Goal: Task Accomplishment & Management: Use online tool/utility

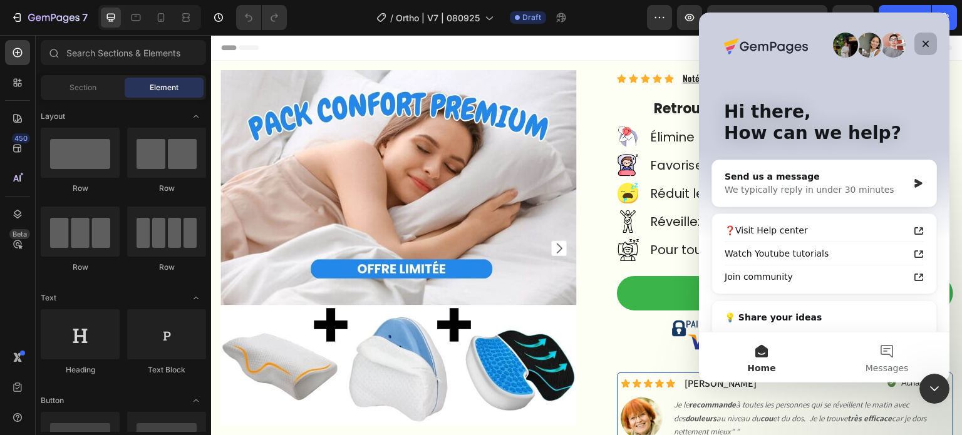
click at [926, 39] on icon "Close" at bounding box center [926, 44] width 10 height 10
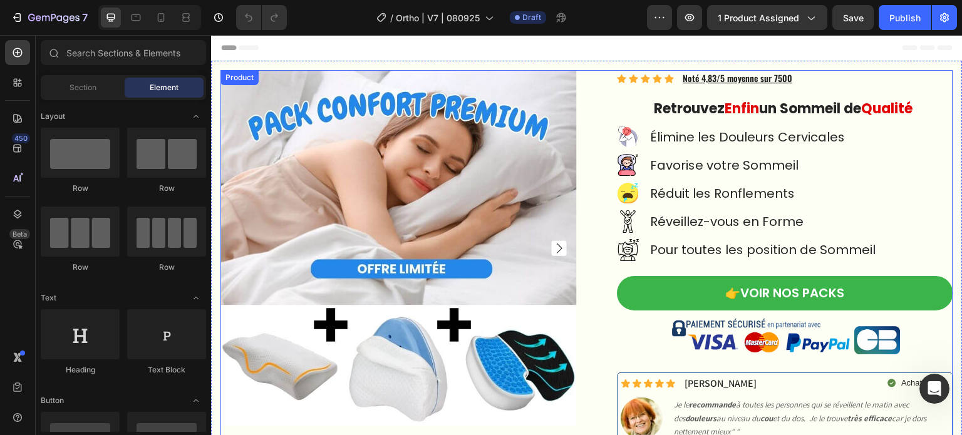
click at [583, 80] on div "Product Images Icon Icon Icon Icon Icon Icon List Hoz Noté 4,83/5 moyenne sur 7…" at bounding box center [587, 291] width 733 height 443
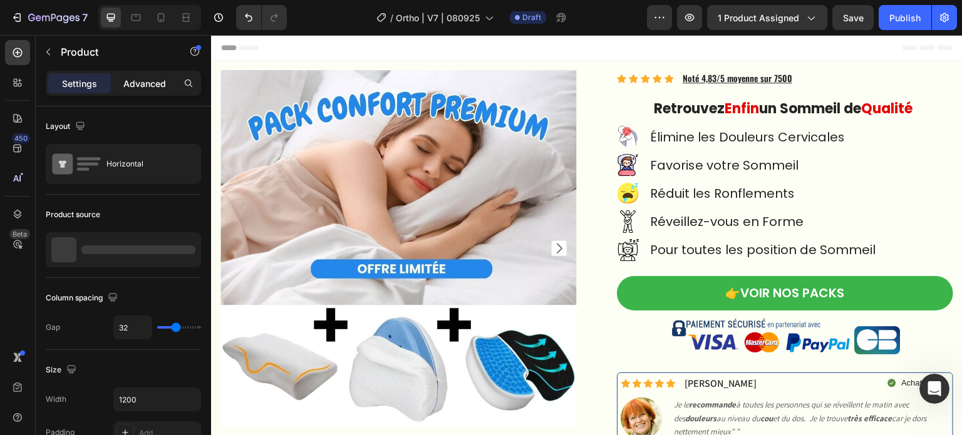
click at [152, 82] on p "Advanced" at bounding box center [144, 83] width 43 height 13
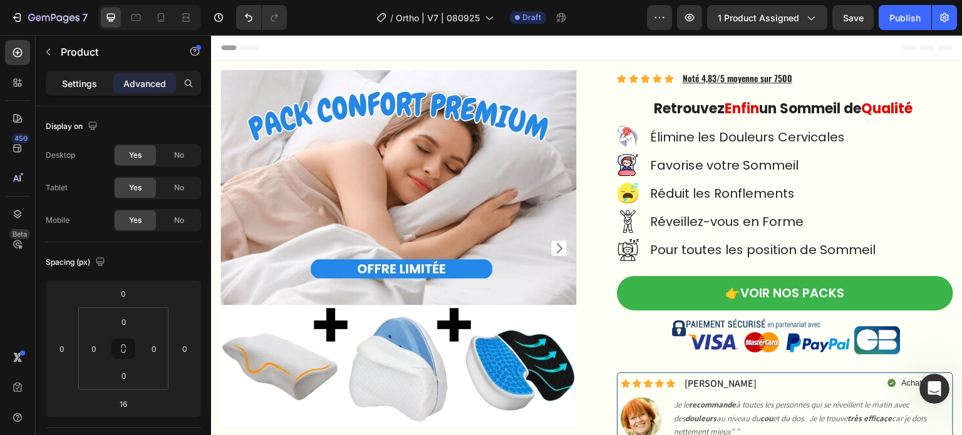
click at [93, 81] on p "Settings" at bounding box center [79, 83] width 35 height 13
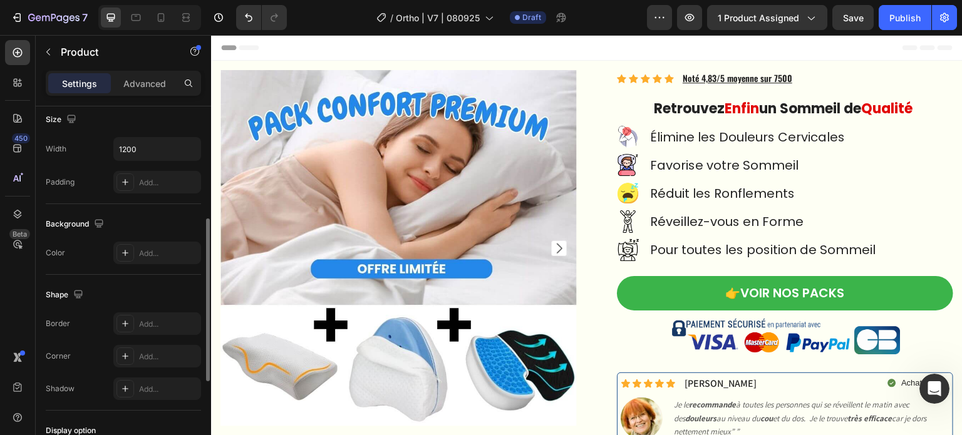
scroll to position [63, 0]
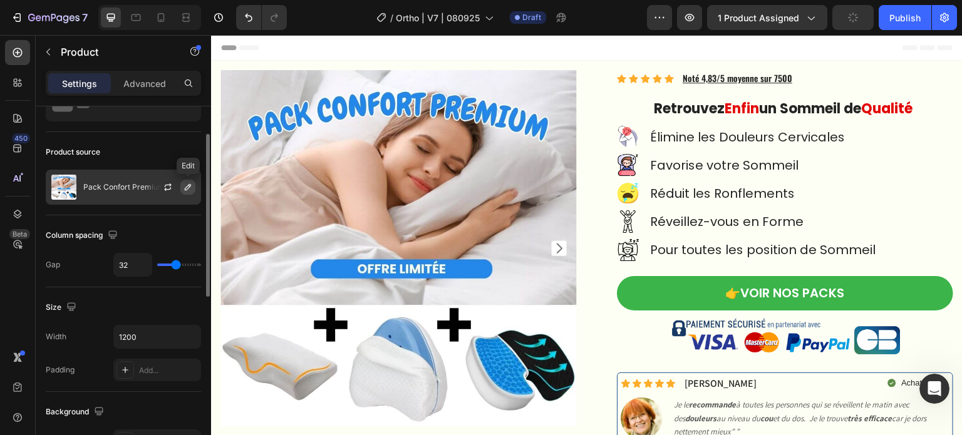
click at [188, 189] on icon "button" at bounding box center [188, 187] width 10 height 10
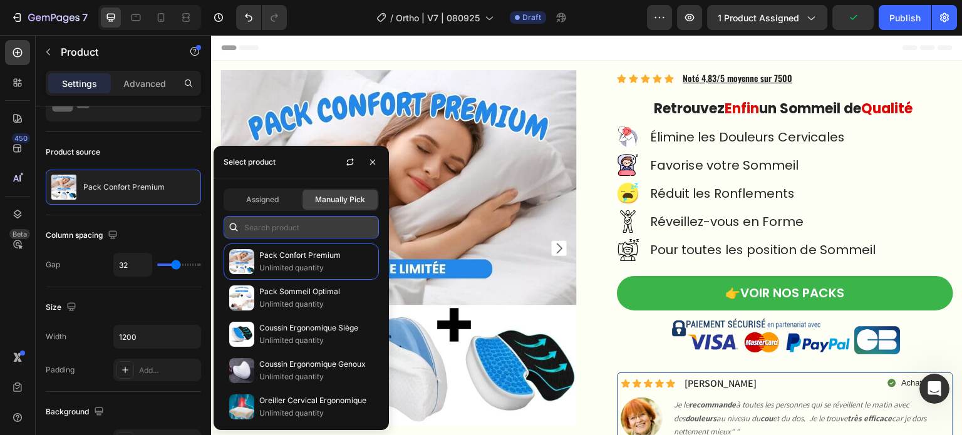
click at [276, 224] on input "text" at bounding box center [301, 227] width 155 height 23
paste input "8166098993322"
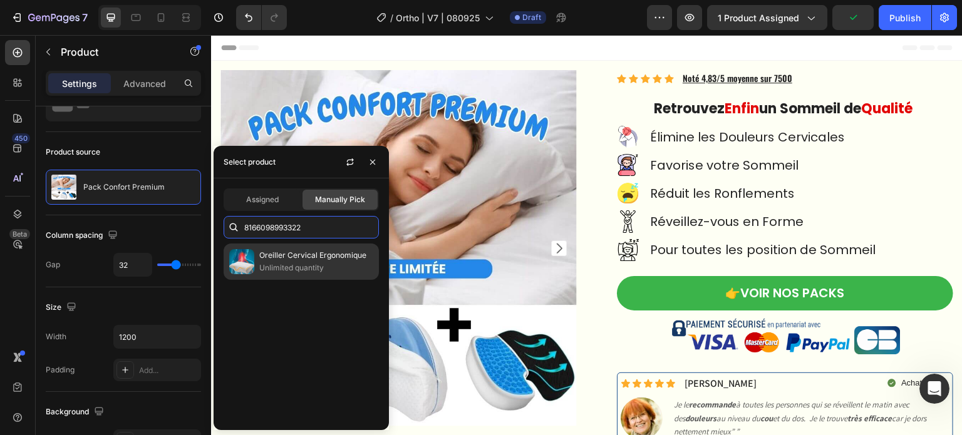
type input "8166098993322"
drag, startPoint x: 299, startPoint y: 256, endPoint x: 191, endPoint y: 204, distance: 119.9
click at [299, 256] on p "Oreiller Cervical Ergonomique" at bounding box center [316, 255] width 114 height 13
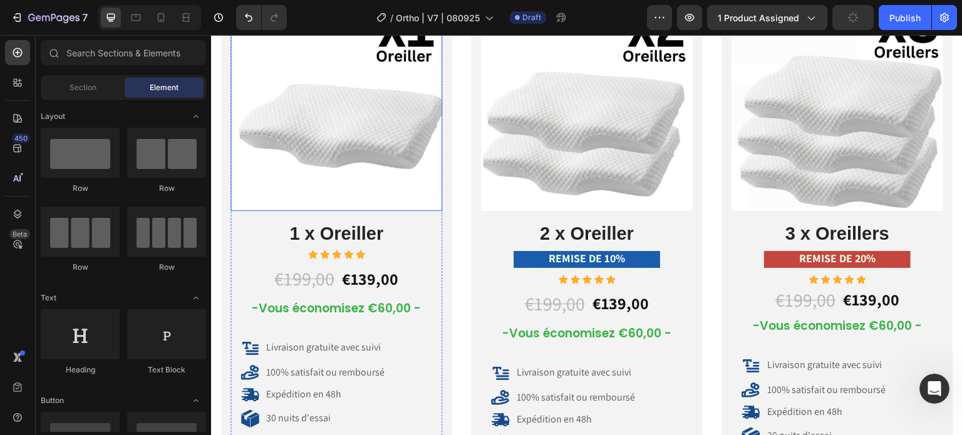
scroll to position [6892, 0]
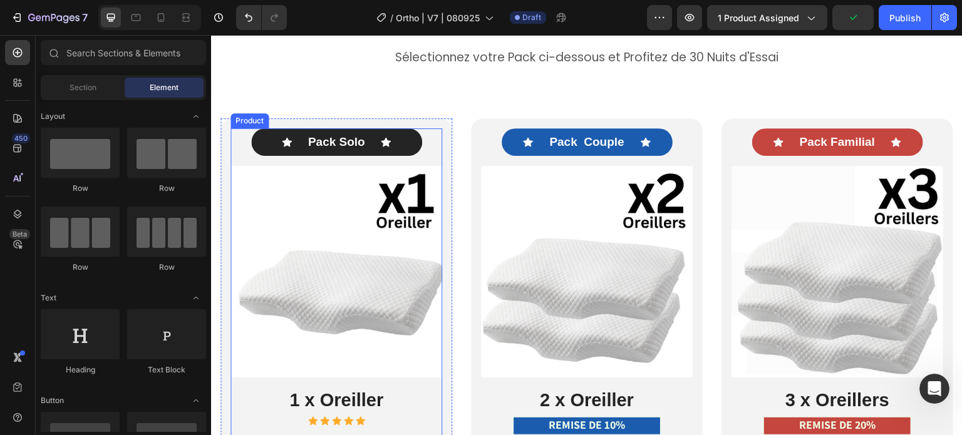
click at [241, 125] on div "Product" at bounding box center [250, 120] width 38 height 15
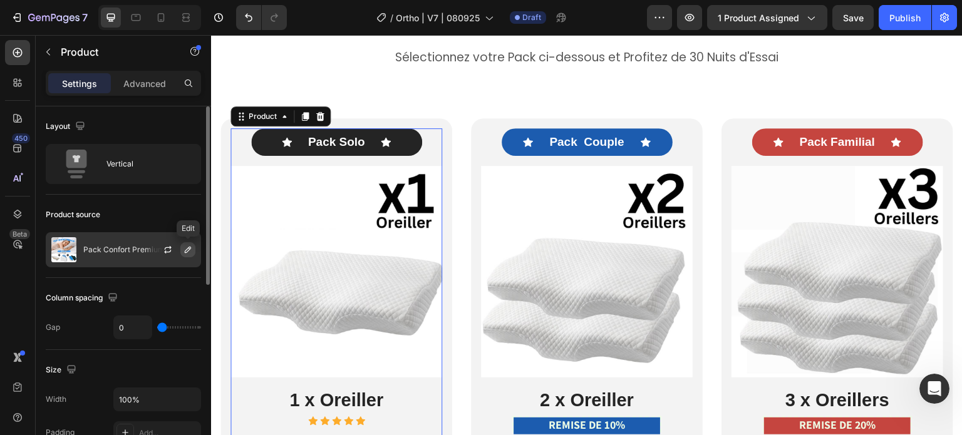
click at [185, 253] on icon "button" at bounding box center [188, 250] width 6 height 6
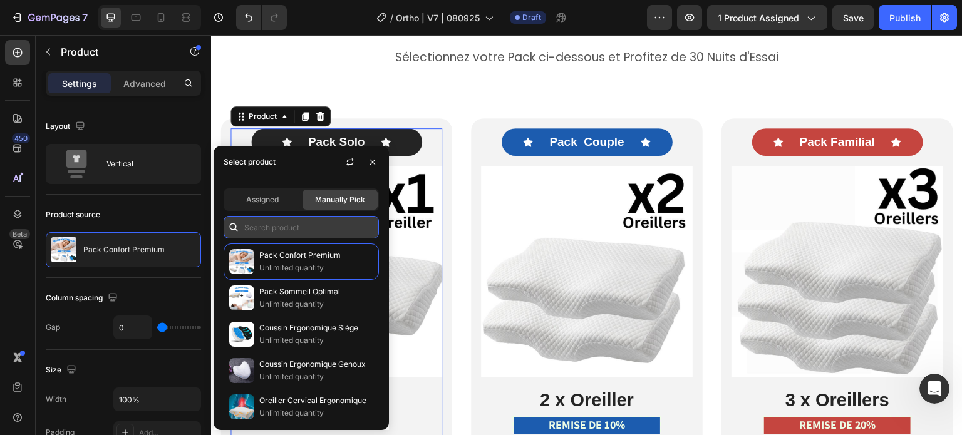
click at [293, 224] on input "text" at bounding box center [301, 227] width 155 height 23
paste input "8166098993322"
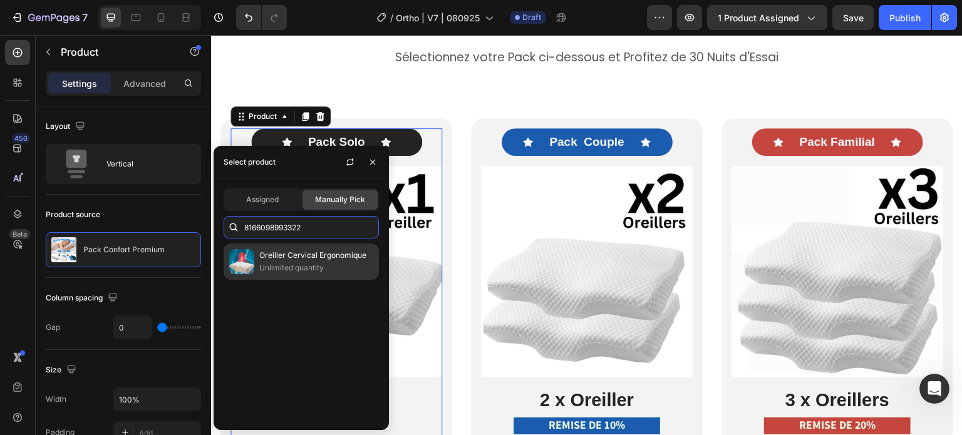
type input "8166098993322"
click at [298, 268] on p "Unlimited quantity" at bounding box center [316, 268] width 114 height 13
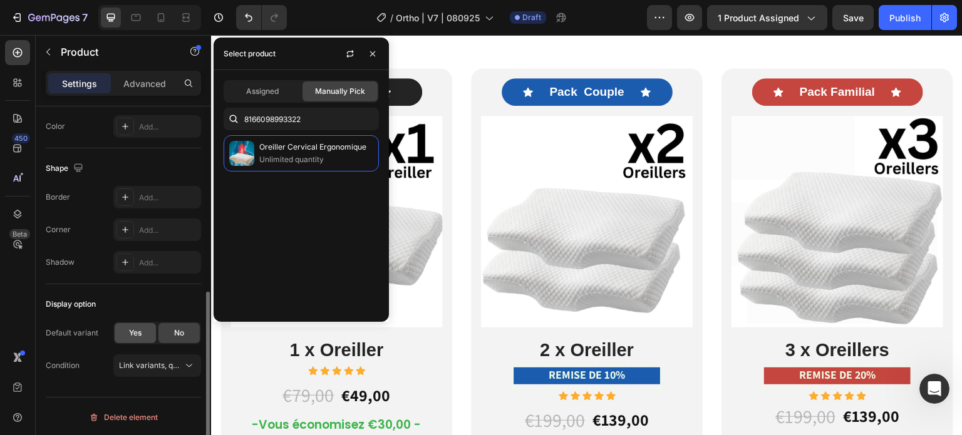
scroll to position [6955, 0]
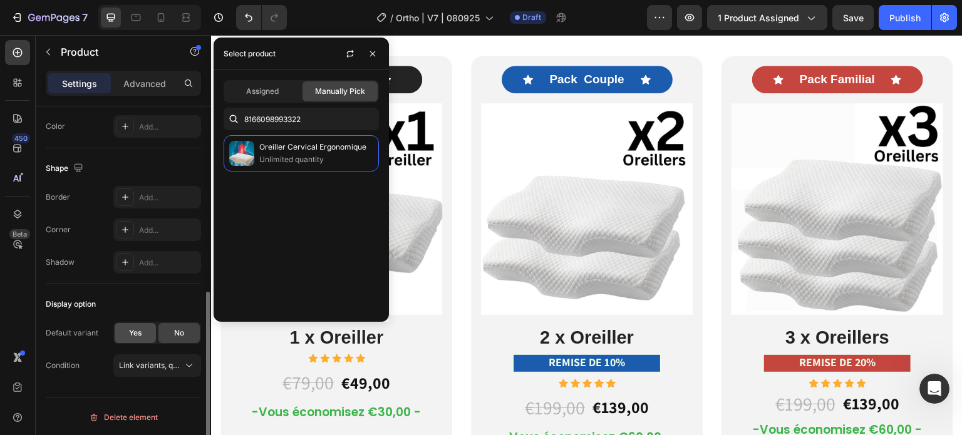
click at [143, 326] on div "Yes" at bounding box center [135, 333] width 41 height 20
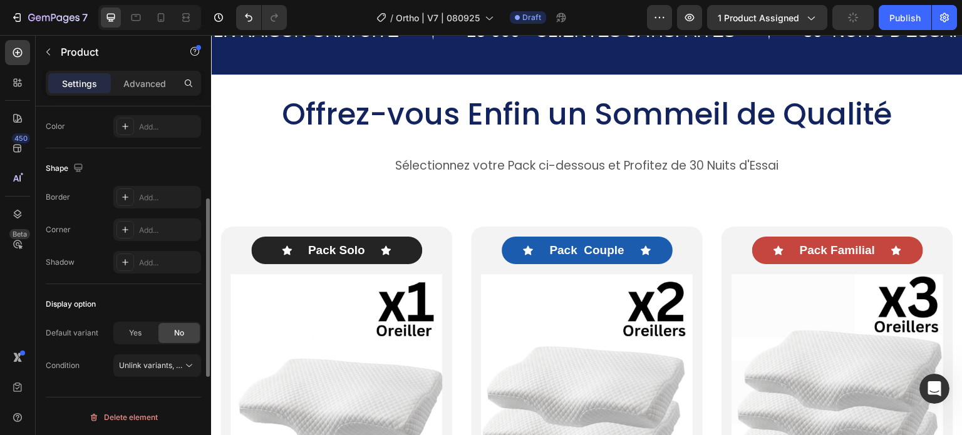
scroll to position [6704, 0]
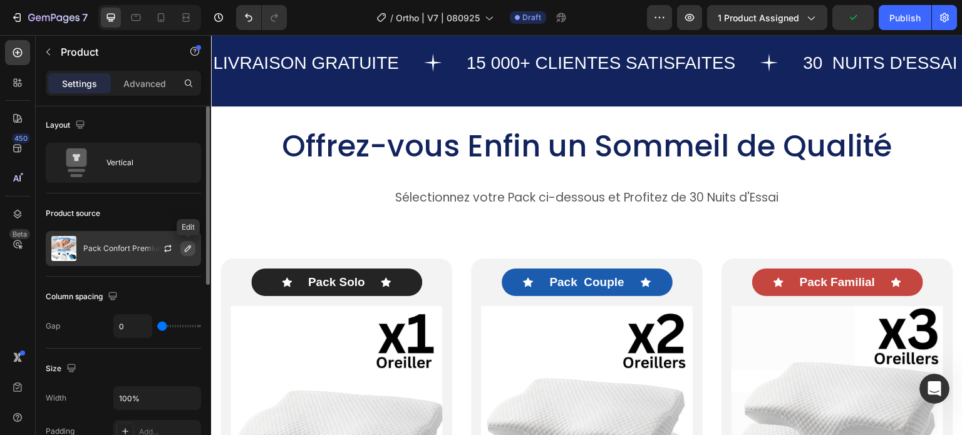
click at [185, 254] on button "button" at bounding box center [187, 248] width 15 height 15
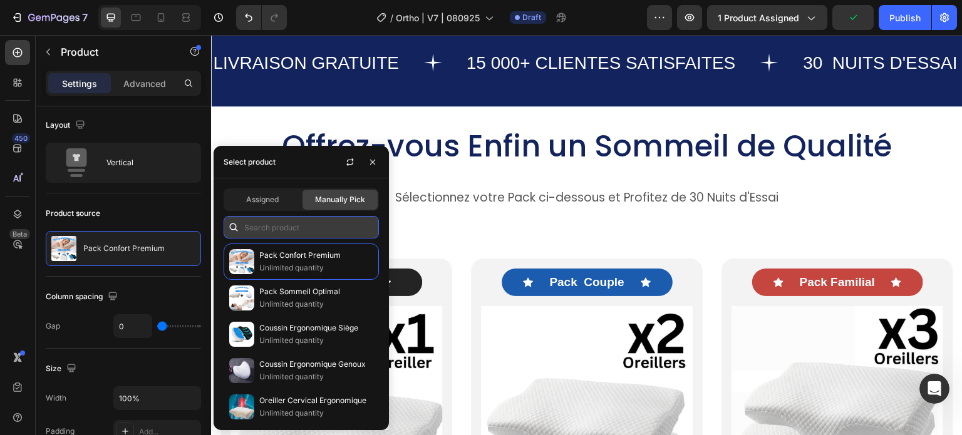
click at [278, 219] on input "text" at bounding box center [301, 227] width 155 height 23
paste input "8166098993322"
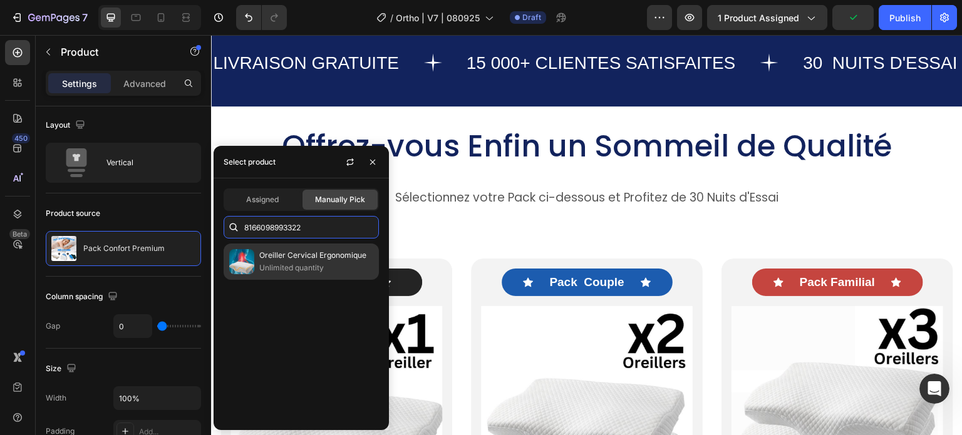
type input "8166098993322"
click at [288, 265] on p "Unlimited quantity" at bounding box center [316, 268] width 114 height 13
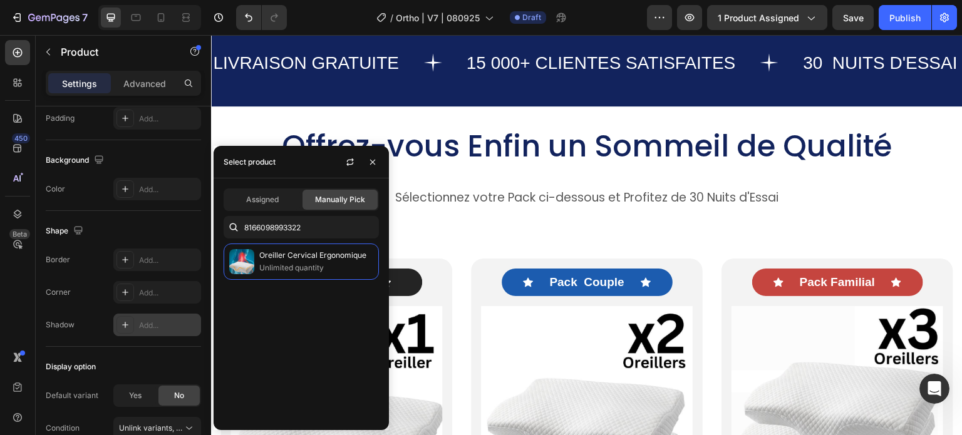
scroll to position [377, 0]
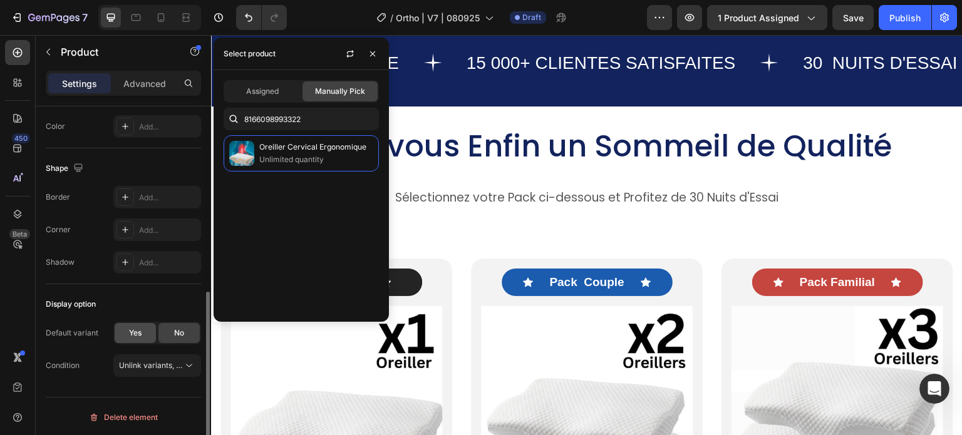
click at [137, 330] on span "Yes" at bounding box center [135, 333] width 13 height 11
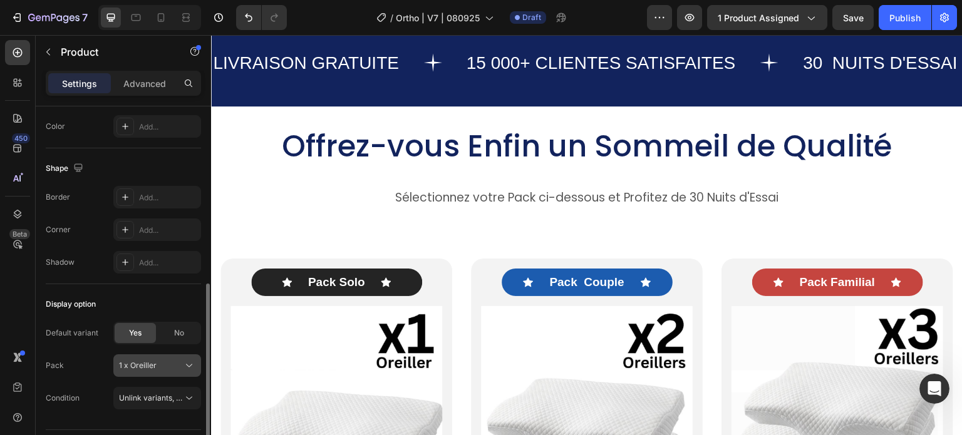
click at [159, 368] on div "1 x Oreiller" at bounding box center [149, 365] width 61 height 11
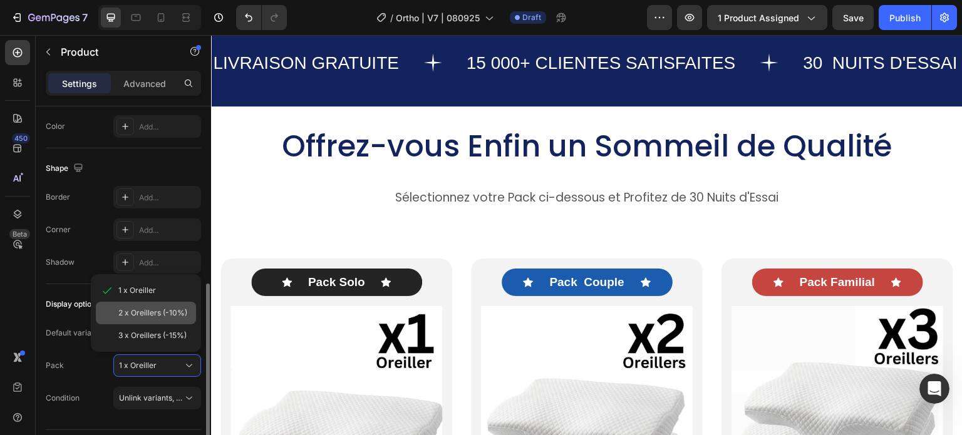
click at [150, 318] on div "2 x Oreillers (-10%)" at bounding box center [146, 313] width 100 height 23
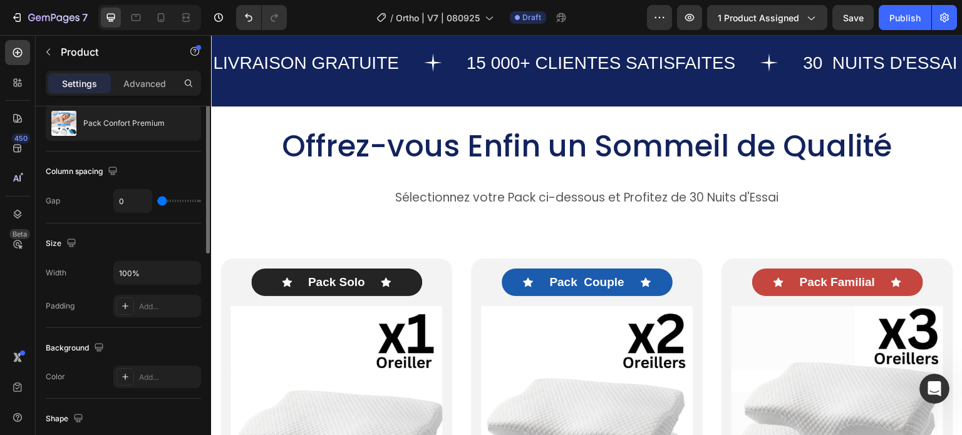
scroll to position [64, 0]
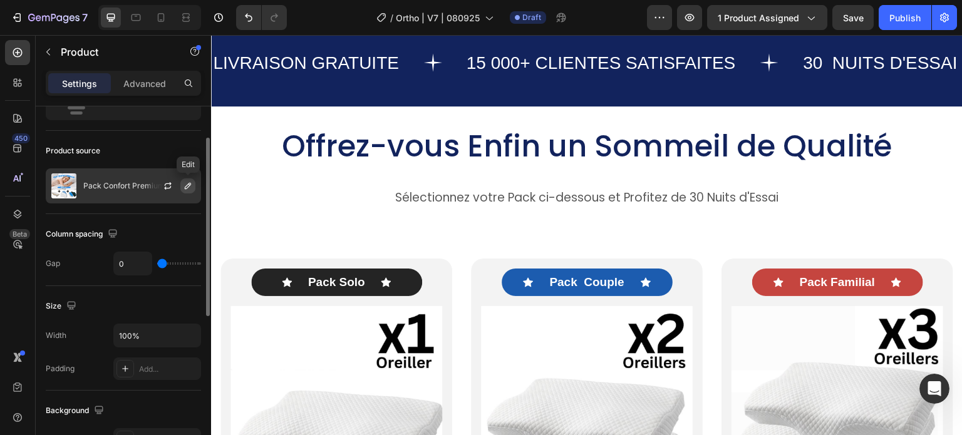
click at [191, 186] on icon "button" at bounding box center [188, 186] width 10 height 10
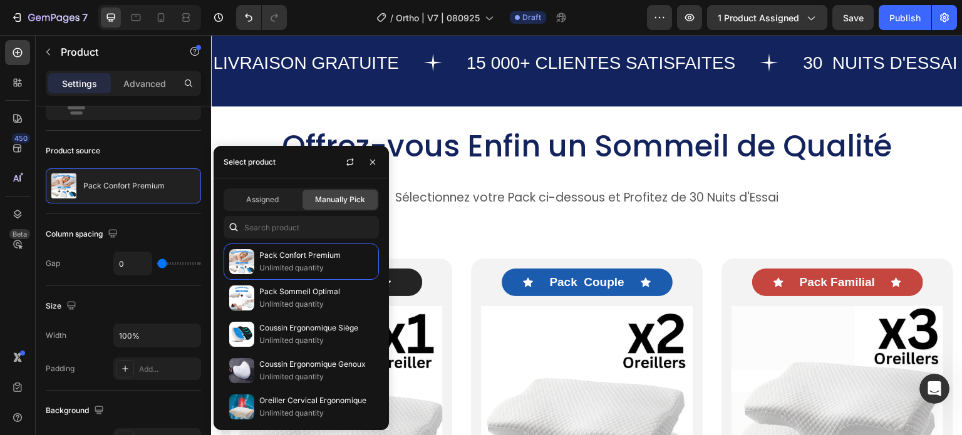
click at [278, 215] on div "Assigned Manually Pick Pack Confort Premium Unlimited quantity Pack Sommeil Opt…" at bounding box center [301, 305] width 175 height 252
click at [289, 226] on input "text" at bounding box center [301, 227] width 155 height 23
paste input "8166098993322"
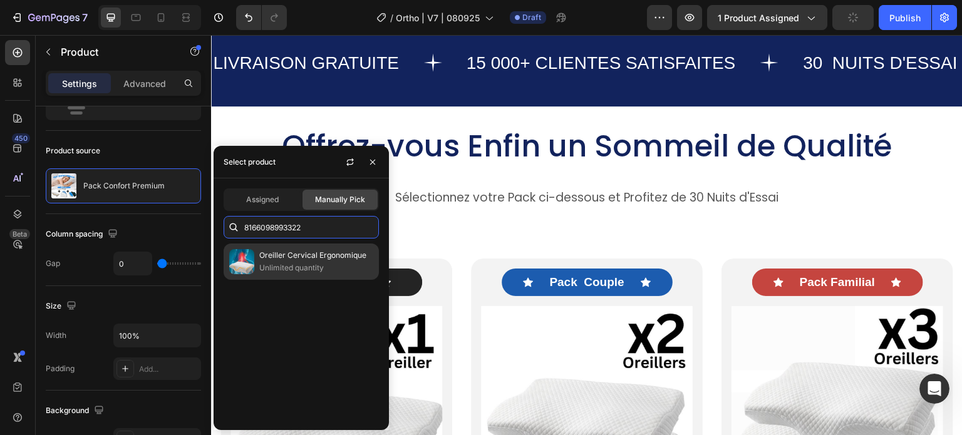
type input "8166098993322"
click at [270, 256] on p "Oreiller Cervical Ergonomique" at bounding box center [316, 255] width 114 height 13
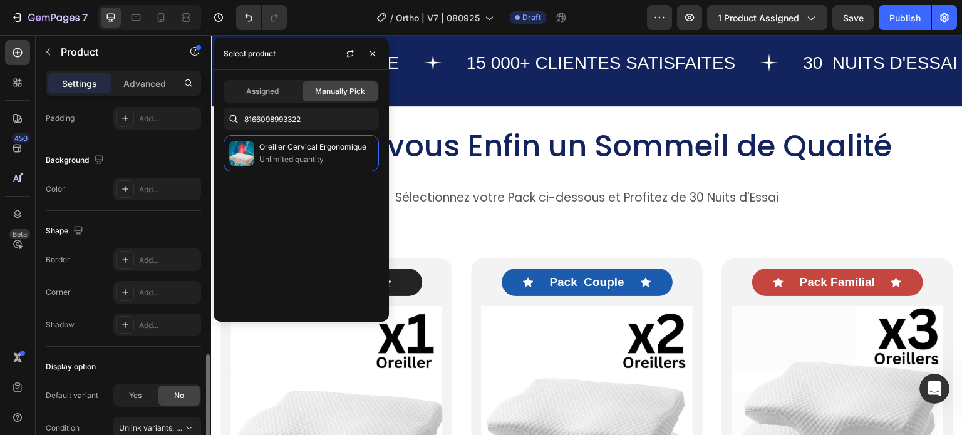
scroll to position [377, 0]
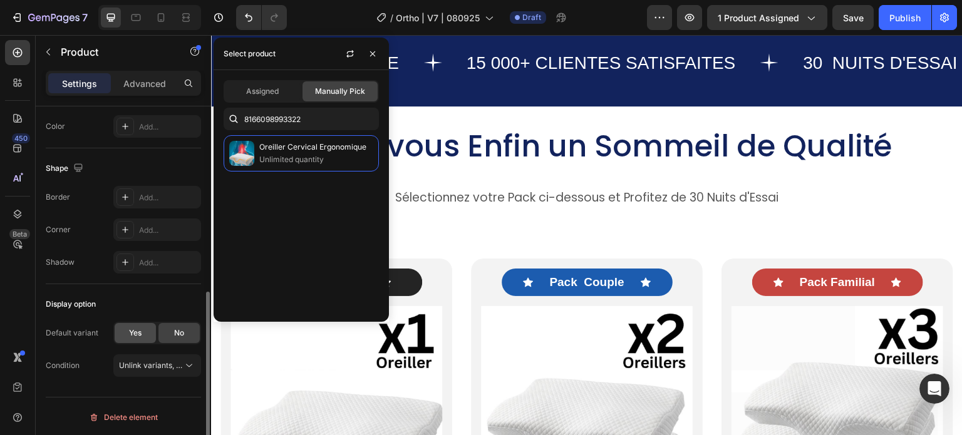
click at [142, 328] on div "Yes" at bounding box center [135, 333] width 41 height 20
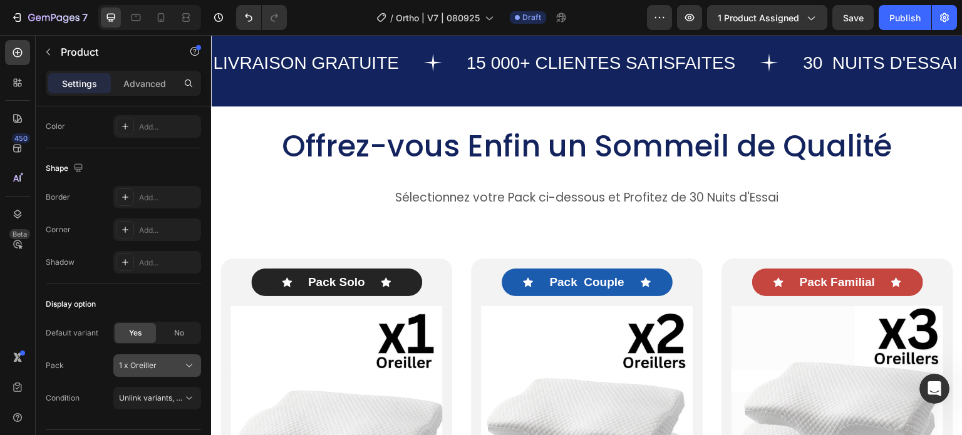
click at [168, 367] on div "1 x Oreiller" at bounding box center [149, 365] width 61 height 11
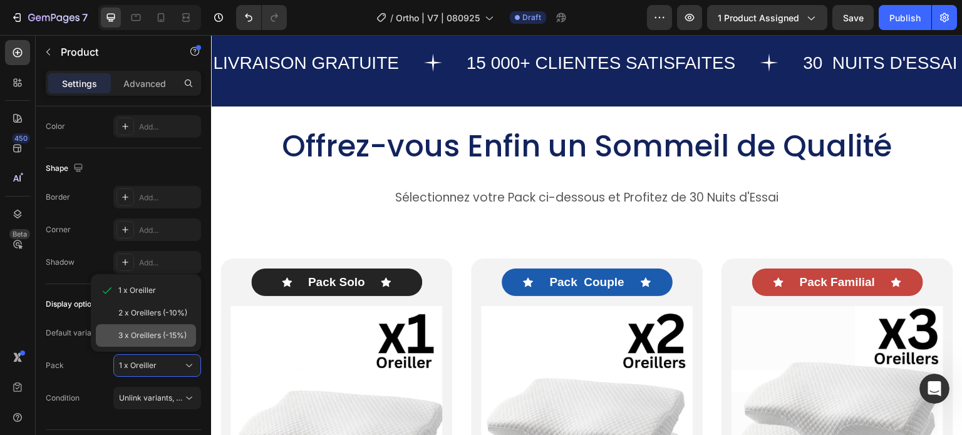
click at [155, 330] on span "3 x Oreillers (-15%)" at bounding box center [152, 335] width 68 height 11
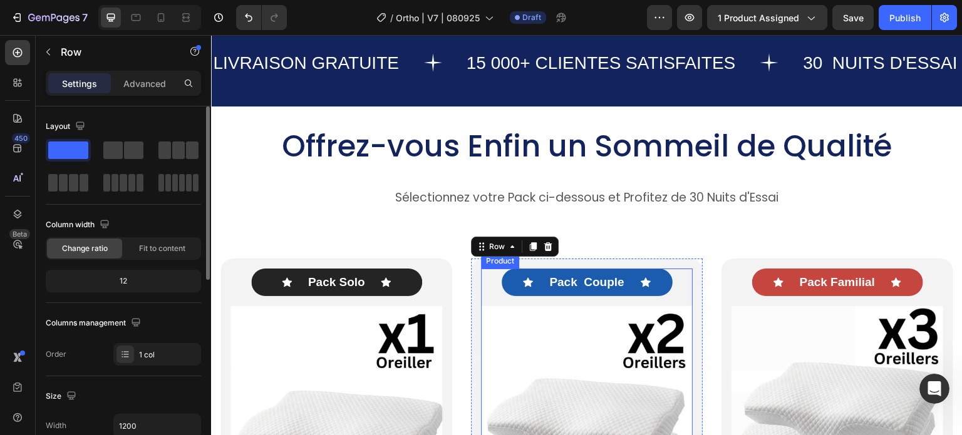
click at [482, 279] on div "Icon Pack Couple Text Block Icon Row Image 2 x Oreiller Heading REMISE DE 10% T…" at bounding box center [587, 430] width 212 height 323
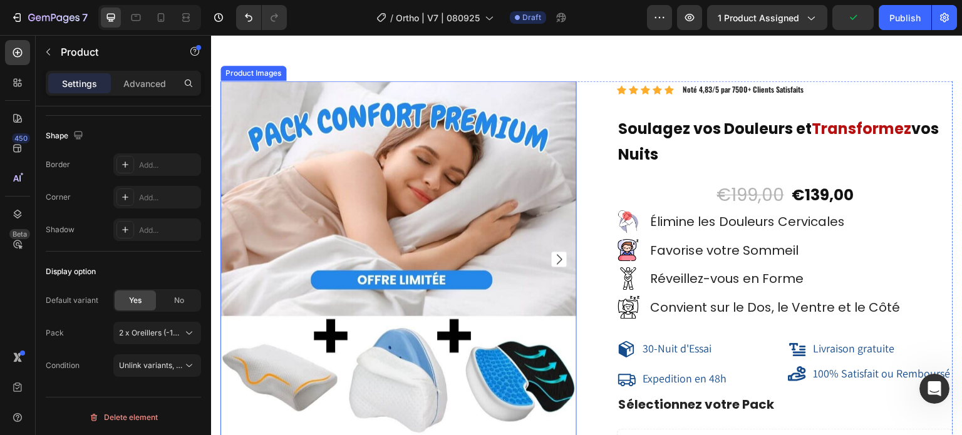
scroll to position [10777, 0]
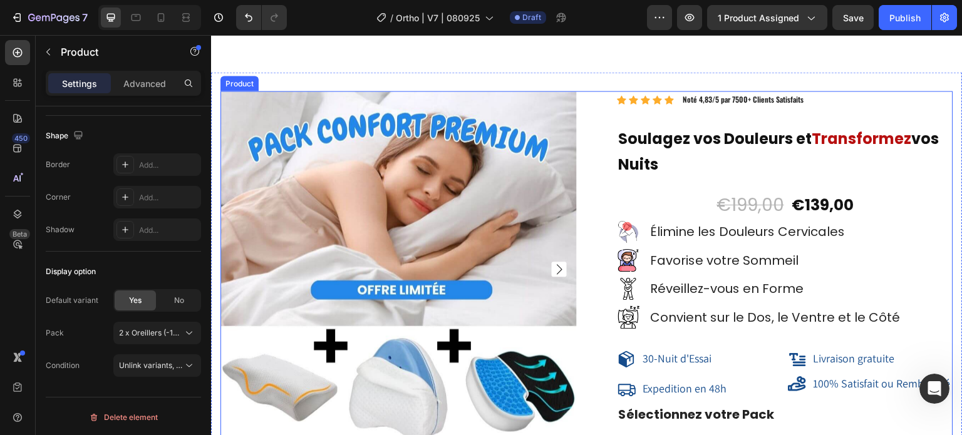
click at [580, 91] on div "Product Images Icon Icon Icon Icon Icon Icon List Hoz Noté 4,83/5 par 7500+ Cli…" at bounding box center [587, 402] width 733 height 623
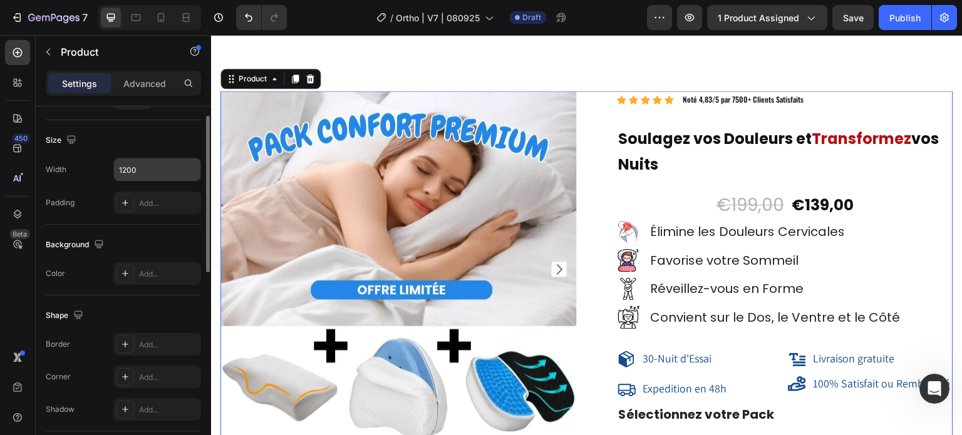
scroll to position [0, 0]
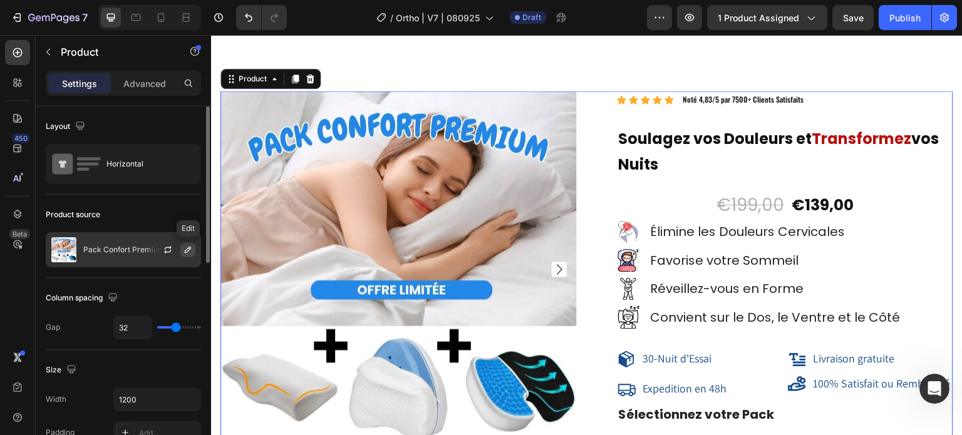
click at [189, 250] on icon "button" at bounding box center [188, 250] width 6 height 6
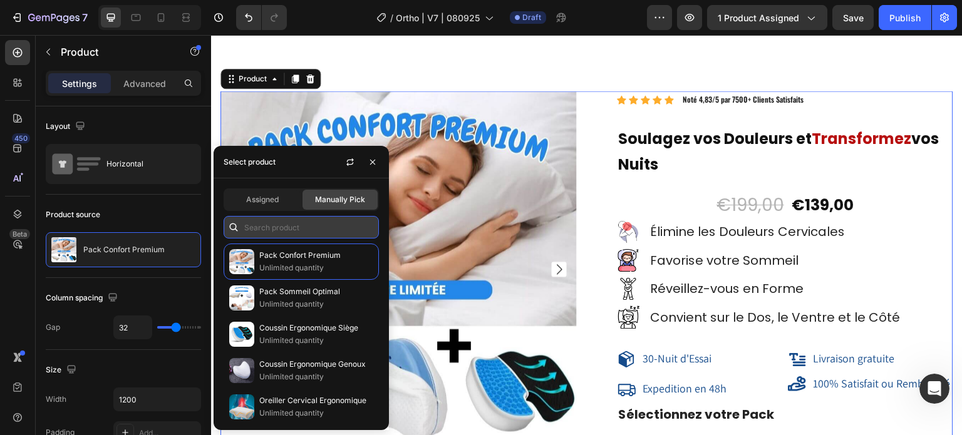
click at [261, 230] on input "text" at bounding box center [301, 227] width 155 height 23
paste input "8166098993322"
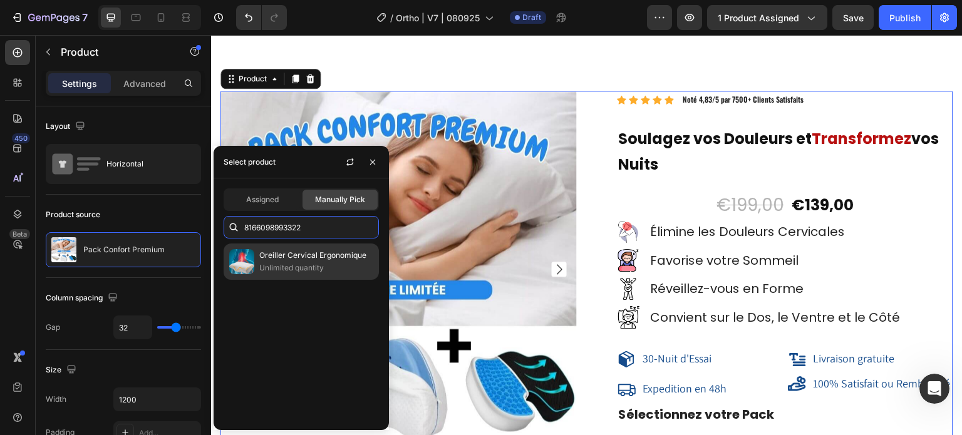
type input "8166098993322"
click at [256, 264] on div "Oreiller Cervical Ergonomique Unlimited quantity" at bounding box center [301, 262] width 155 height 36
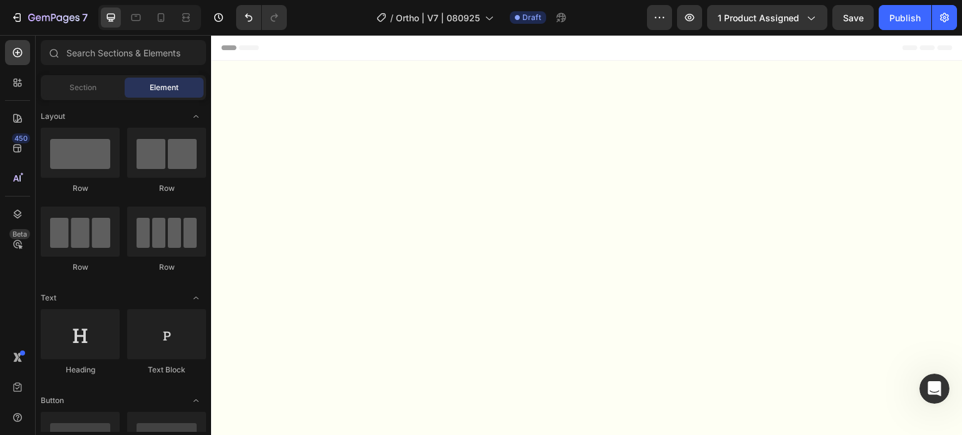
scroll to position [702, 0]
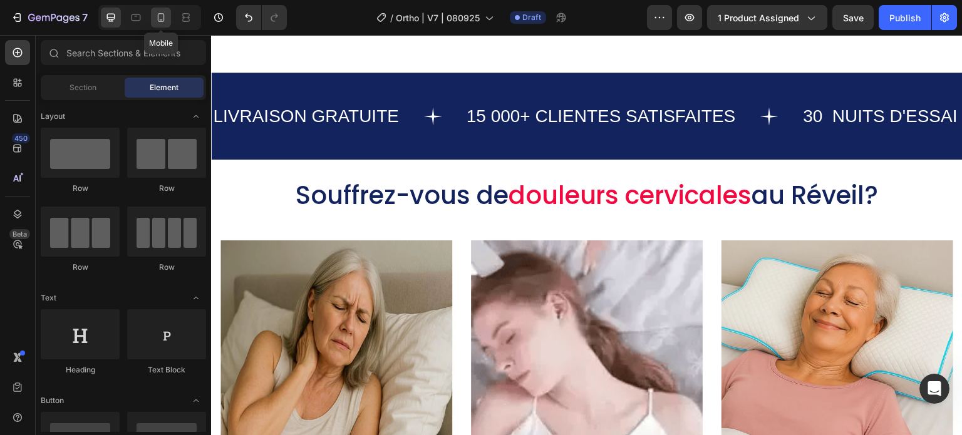
click at [158, 20] on icon at bounding box center [161, 17] width 7 height 9
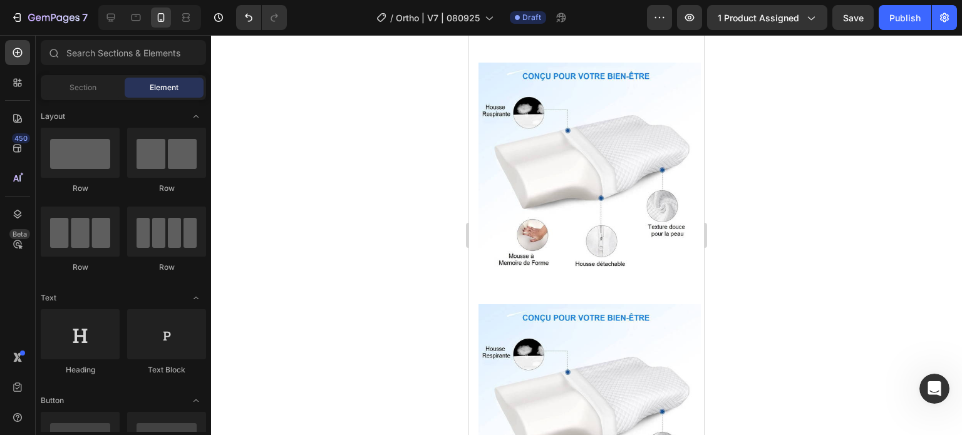
scroll to position [6500, 0]
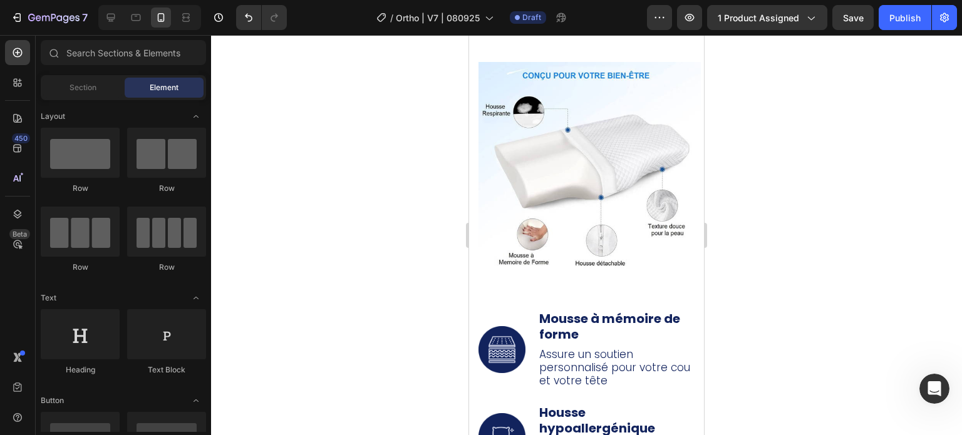
drag, startPoint x: 699, startPoint y: 65, endPoint x: 1186, endPoint y: 299, distance: 540.3
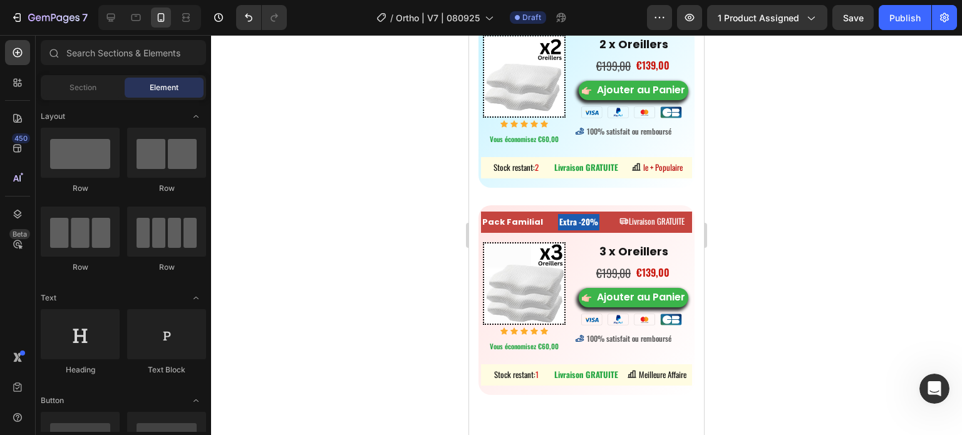
scroll to position [8136, 0]
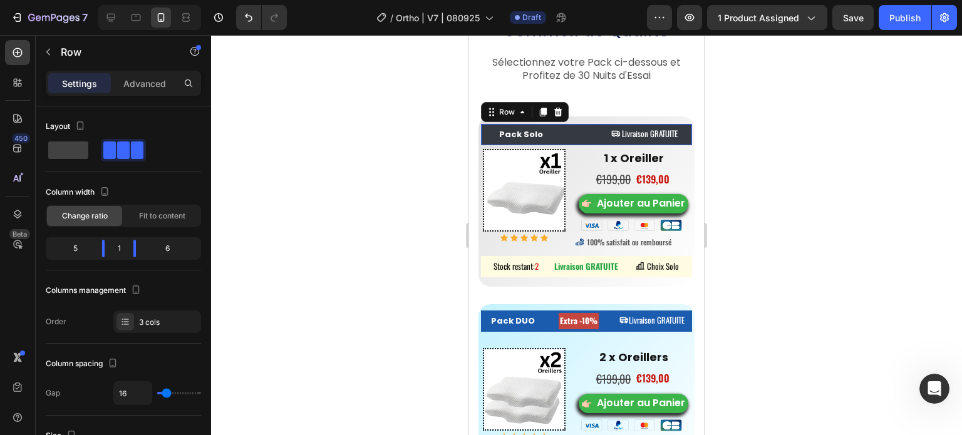
click at [560, 145] on div "Pack Solo Button Heading Livraison GRATUITE Button Row 0" at bounding box center [586, 134] width 211 height 21
click at [526, 117] on icon at bounding box center [523, 112] width 10 height 10
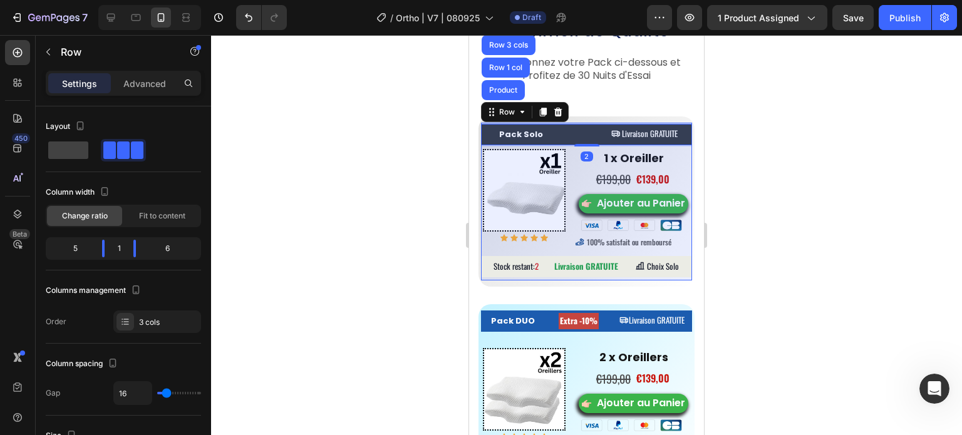
click at [515, 100] on div "Product" at bounding box center [503, 90] width 43 height 20
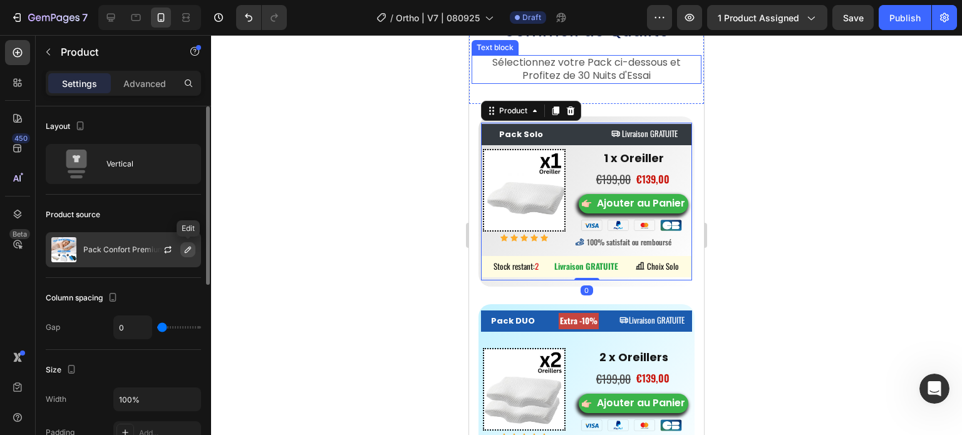
click at [187, 249] on icon "button" at bounding box center [188, 250] width 10 height 10
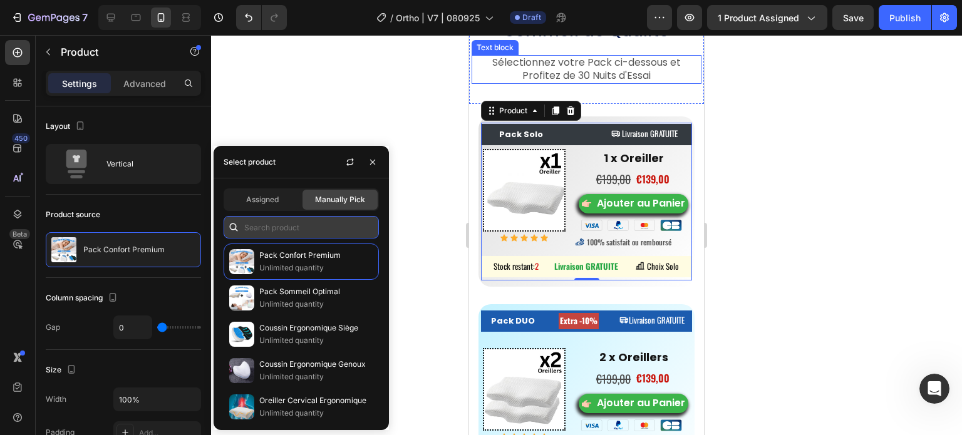
click at [278, 231] on input "text" at bounding box center [301, 227] width 155 height 23
paste input "8166098993322"
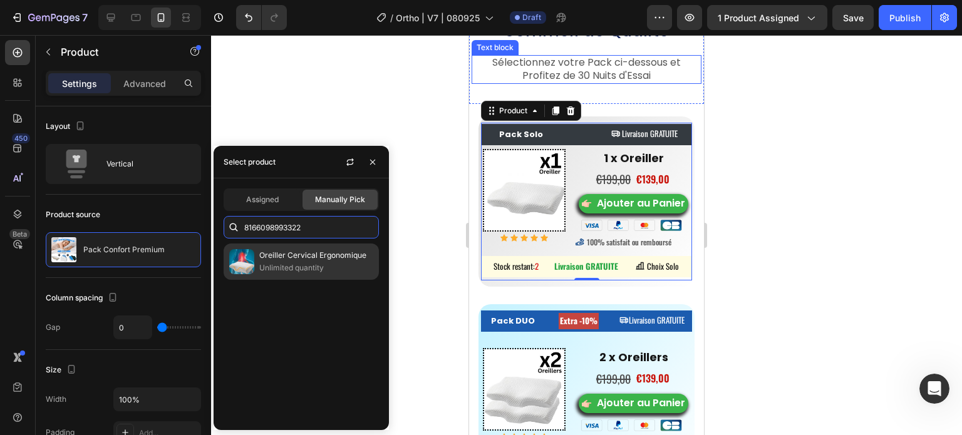
type input "8166098993322"
click at [273, 270] on p "Unlimited quantity" at bounding box center [316, 268] width 114 height 13
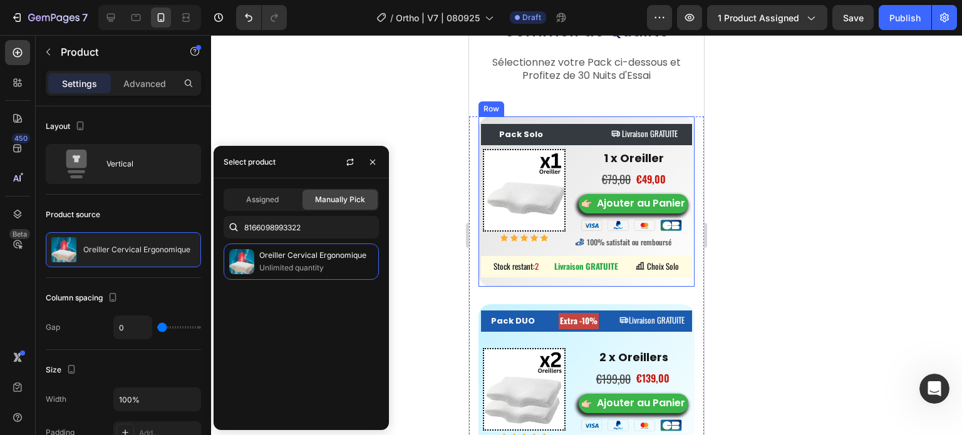
scroll to position [8449, 0]
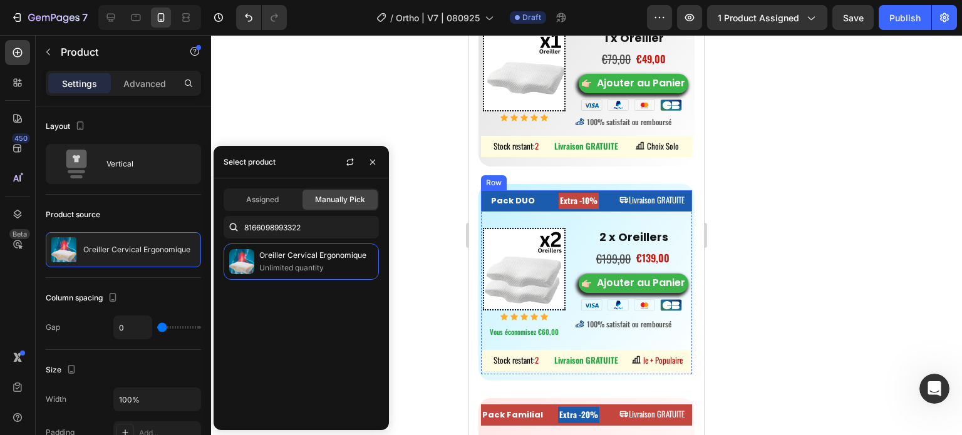
click at [546, 202] on div "Pack DUO Button Extra -10% Heading Livraison GRATUITE Button Row" at bounding box center [586, 200] width 211 height 21
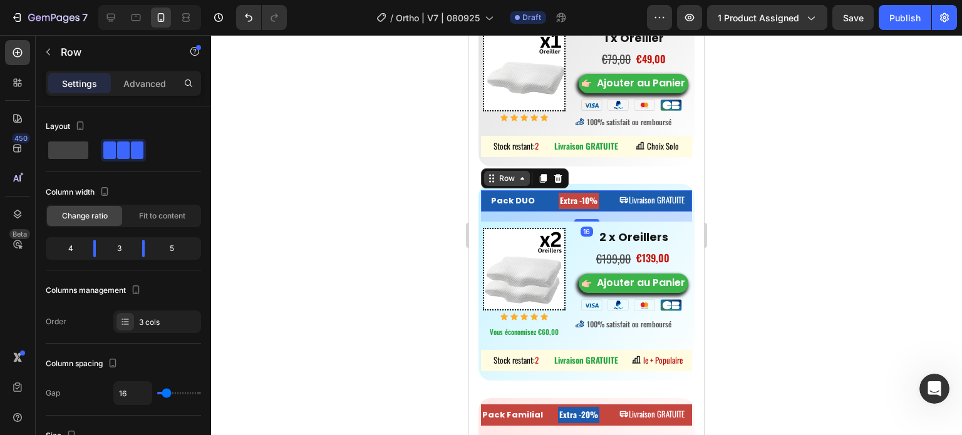
click at [523, 184] on icon at bounding box center [523, 179] width 10 height 10
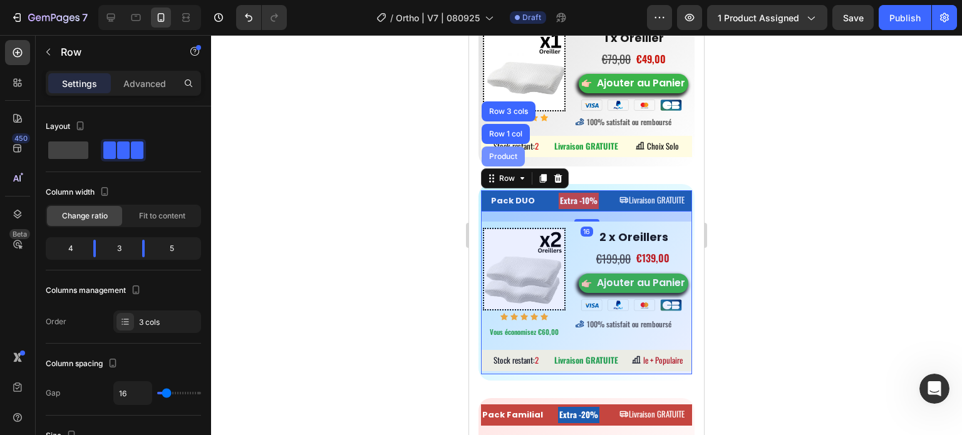
click at [504, 159] on div "Product" at bounding box center [503, 157] width 43 height 20
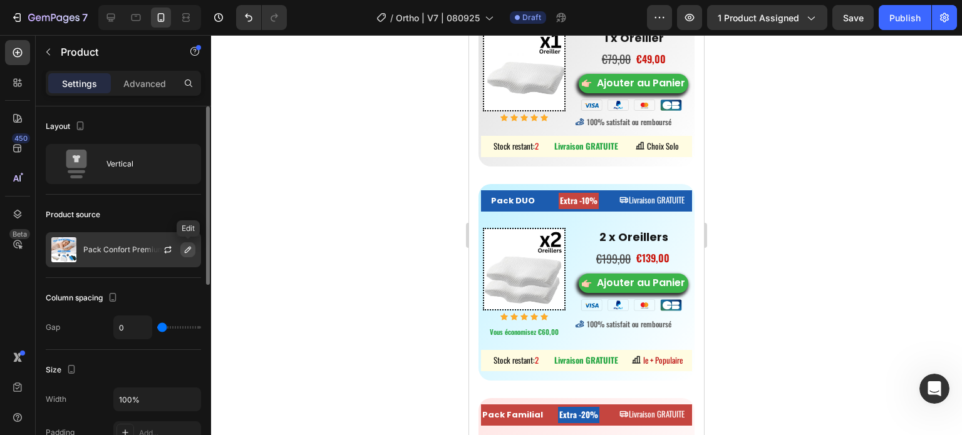
click at [188, 247] on icon "button" at bounding box center [188, 250] width 10 height 10
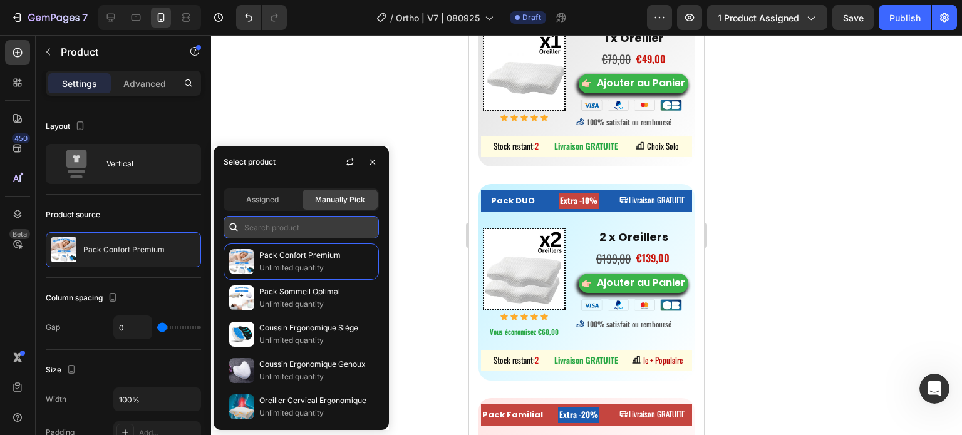
click at [279, 226] on input "text" at bounding box center [301, 227] width 155 height 23
paste input "8166098993322"
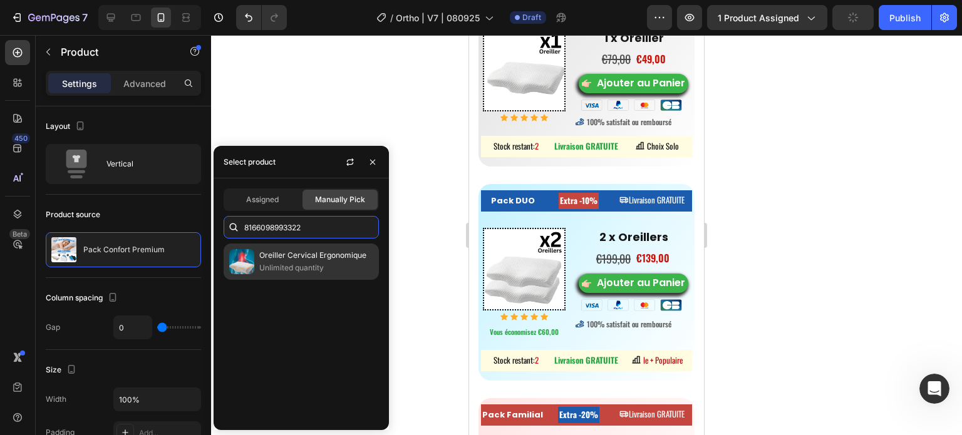
type input "8166098993322"
click at [278, 254] on p "Oreiller Cervical Ergonomique" at bounding box center [316, 255] width 114 height 13
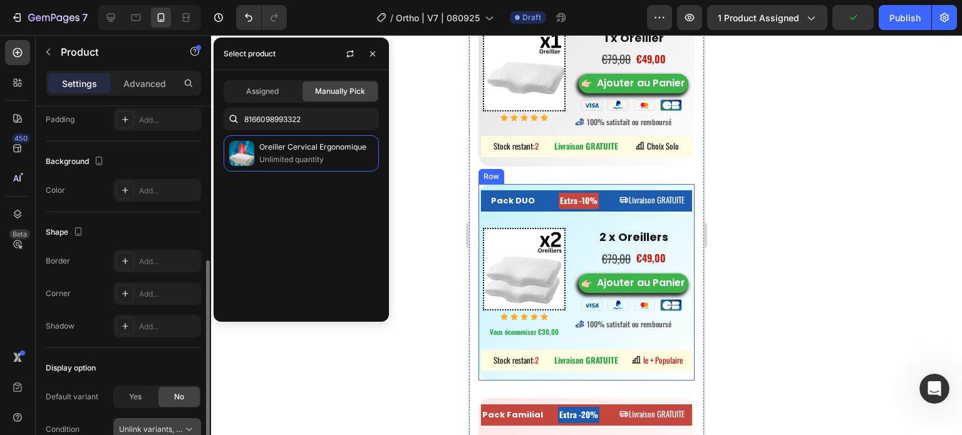
scroll to position [377, 0]
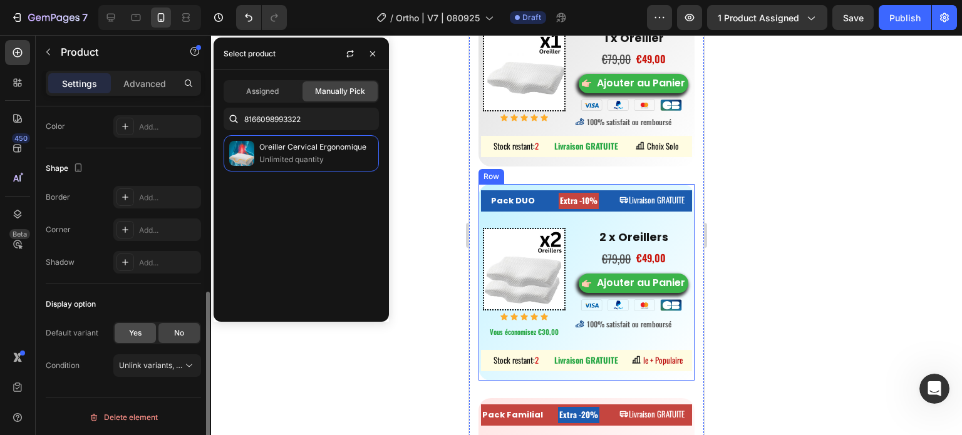
click at [135, 328] on span "Yes" at bounding box center [135, 333] width 13 height 11
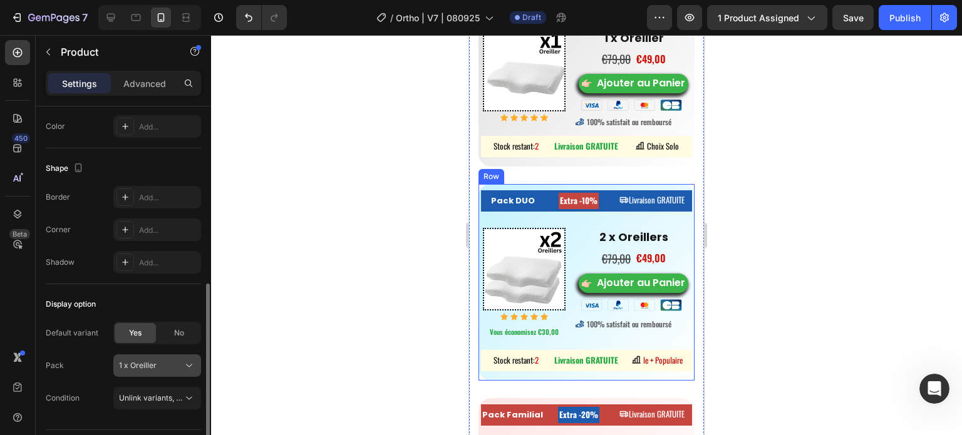
click at [146, 360] on span "1 x Oreiller" at bounding box center [138, 365] width 38 height 11
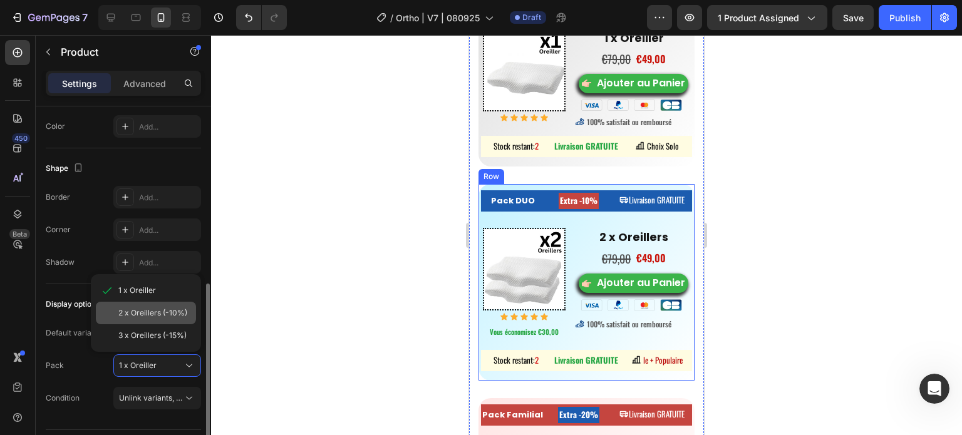
click at [140, 315] on span "2 x Oreillers (-10%)" at bounding box center [152, 313] width 69 height 11
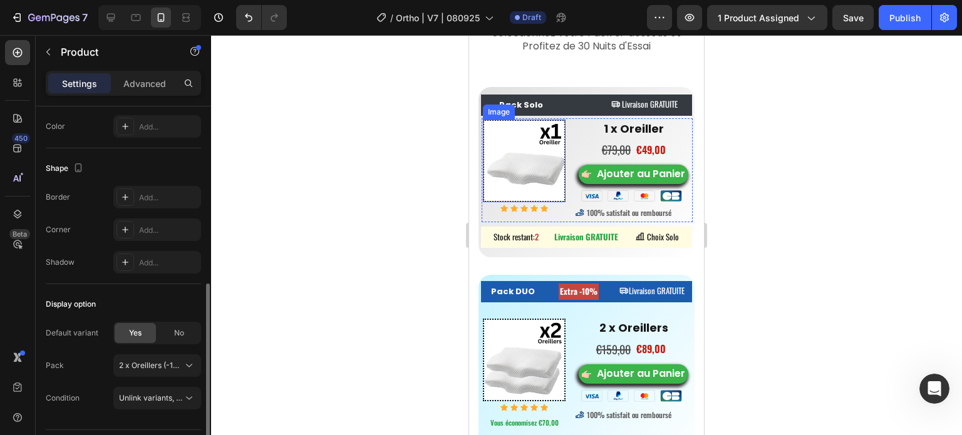
scroll to position [8324, 0]
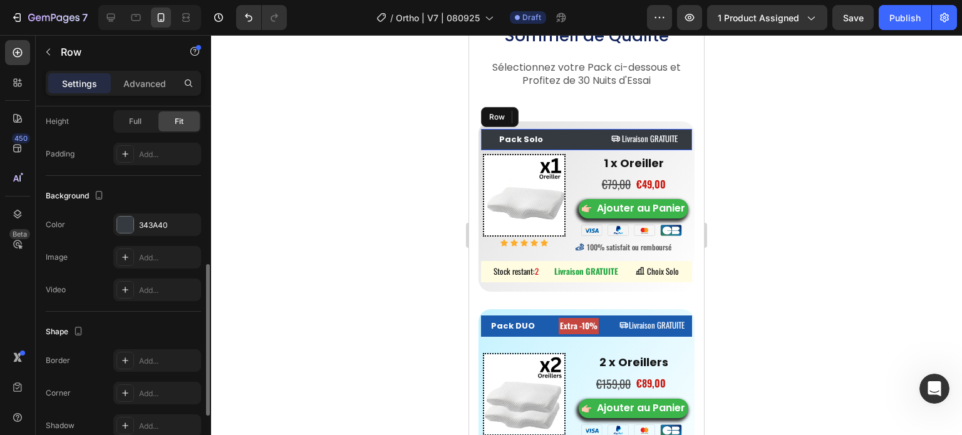
click at [560, 129] on div "Pack Solo Button Heading Livraison GRATUITE Button Row" at bounding box center [586, 139] width 211 height 21
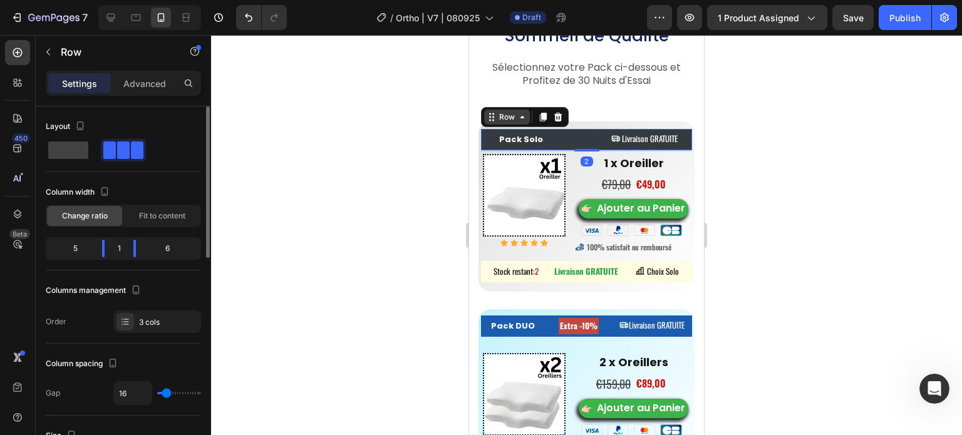
click at [514, 117] on div "Row" at bounding box center [507, 117] width 21 height 11
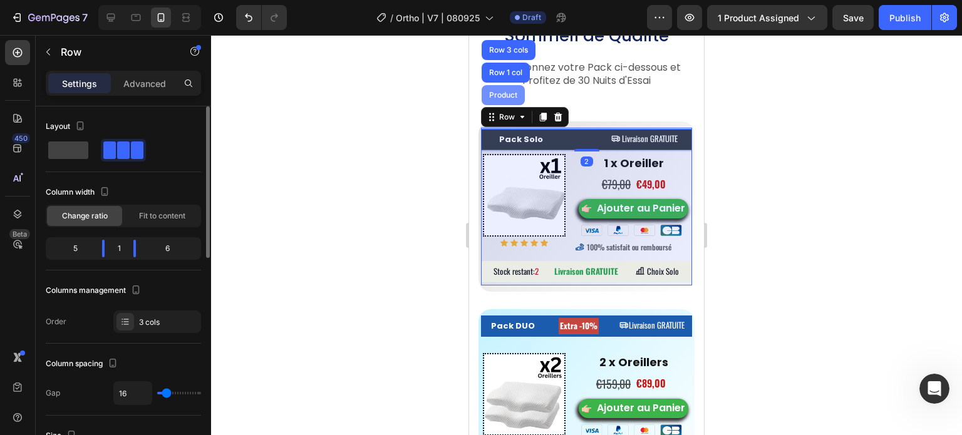
click at [506, 92] on div "Product" at bounding box center [503, 95] width 33 height 8
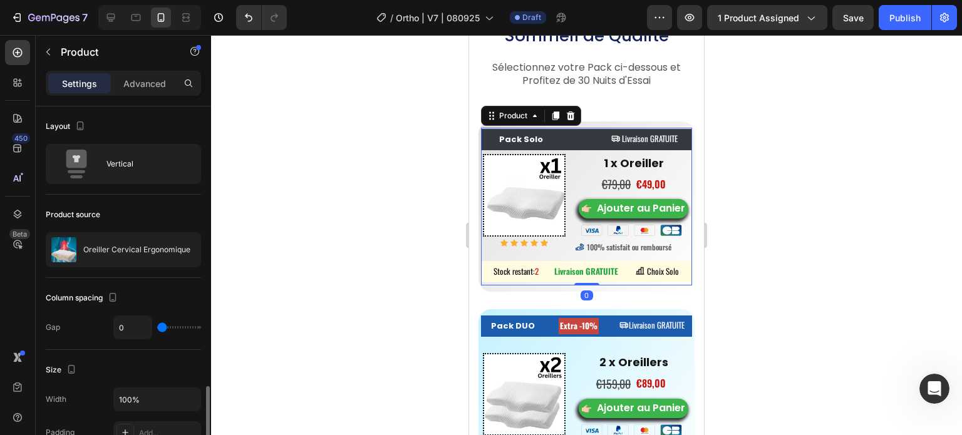
scroll to position [377, 0]
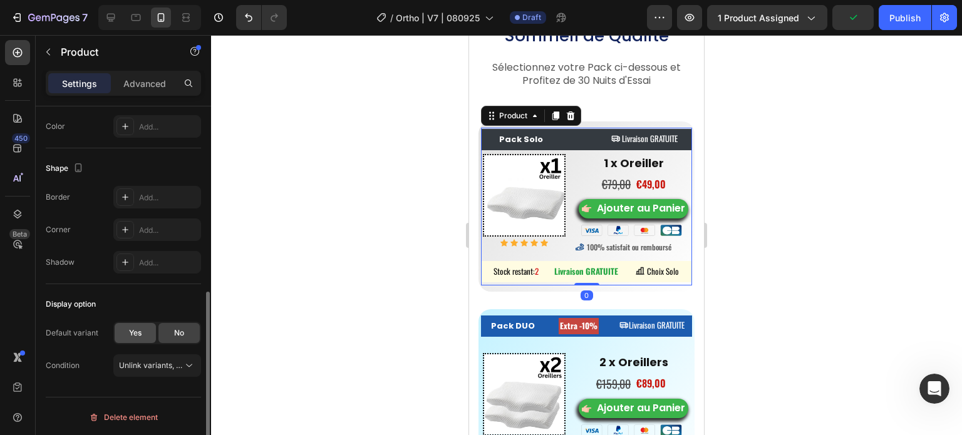
click at [133, 330] on span "Yes" at bounding box center [135, 333] width 13 height 11
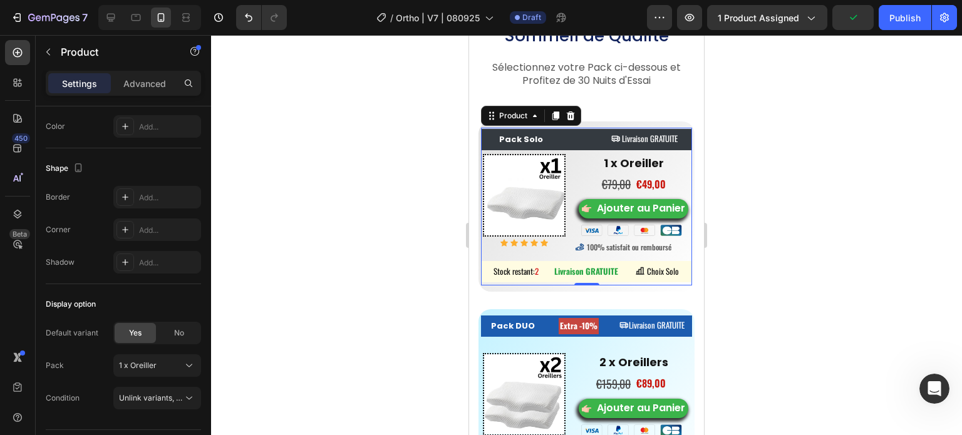
click at [355, 219] on div at bounding box center [586, 235] width 751 height 400
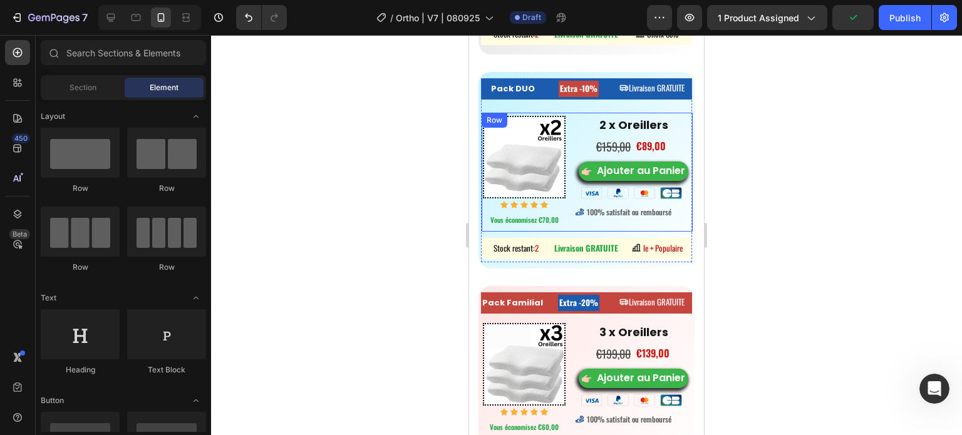
scroll to position [8637, 0]
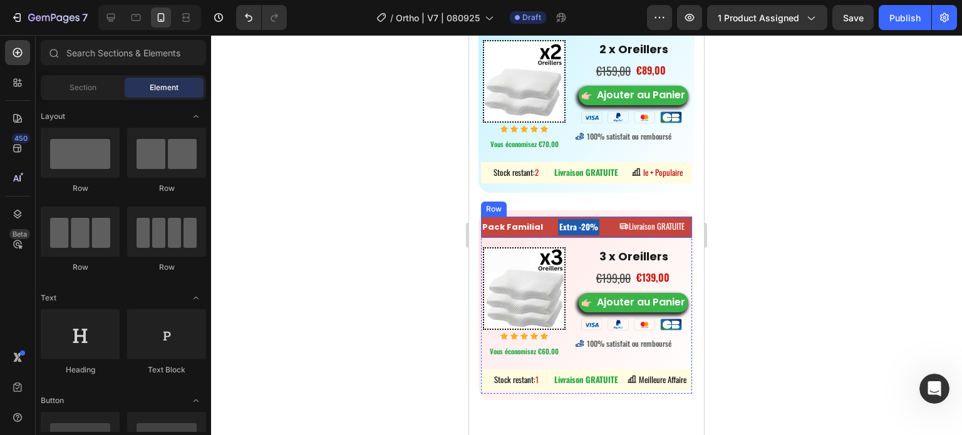
click at [555, 238] on div "Extra -20% Heading" at bounding box center [579, 227] width 48 height 21
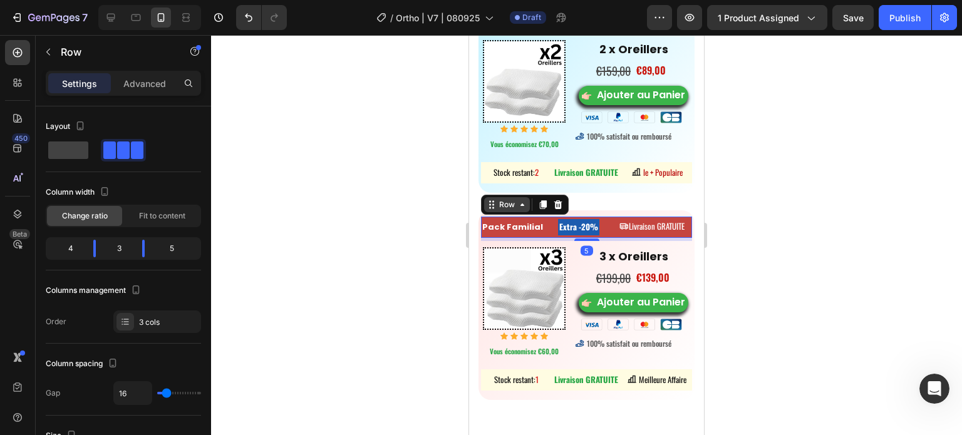
click at [519, 210] on icon at bounding box center [523, 205] width 10 height 10
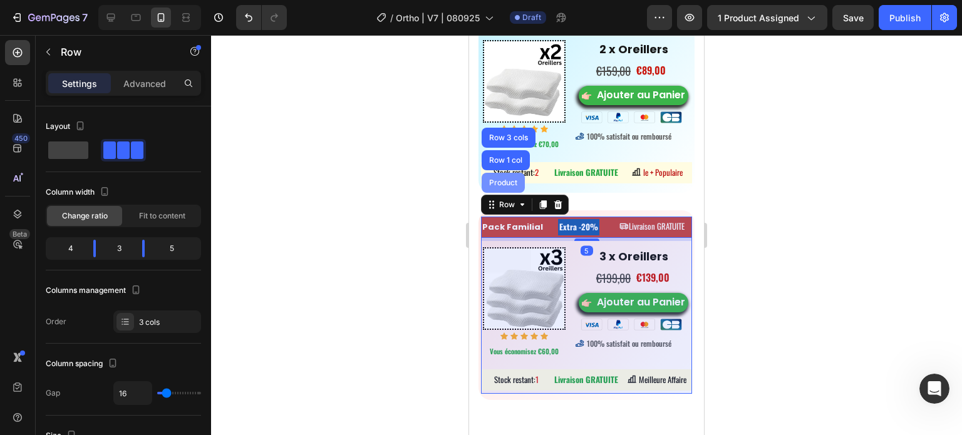
click at [510, 187] on div "Product" at bounding box center [503, 183] width 33 height 8
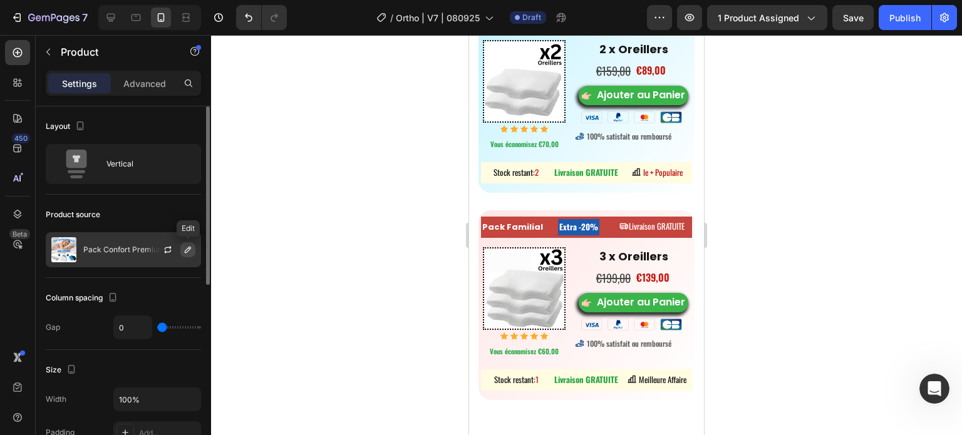
click at [182, 246] on button "button" at bounding box center [187, 249] width 15 height 15
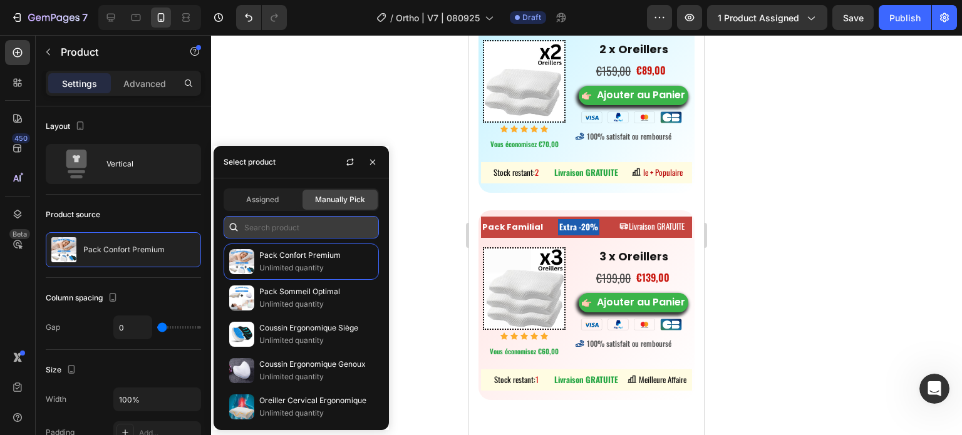
click at [291, 232] on input "text" at bounding box center [301, 227] width 155 height 23
paste input "8166098993322"
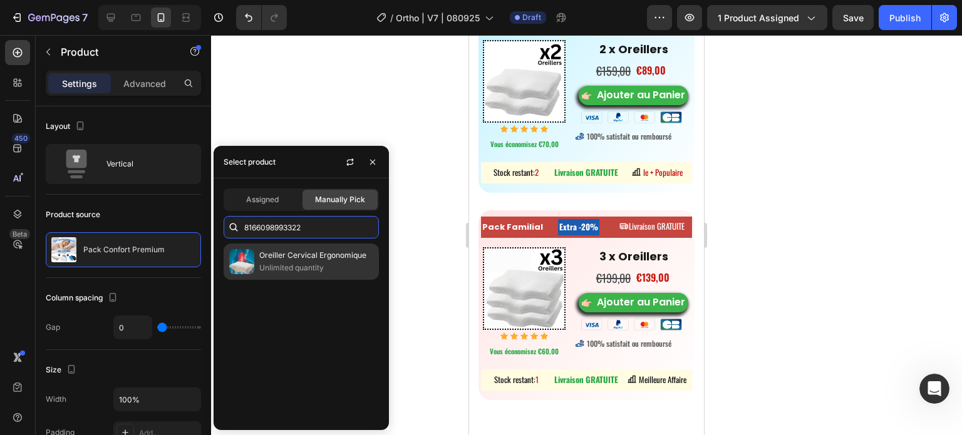
type input "8166098993322"
click at [291, 253] on p "Oreiller Cervical Ergonomique" at bounding box center [316, 255] width 114 height 13
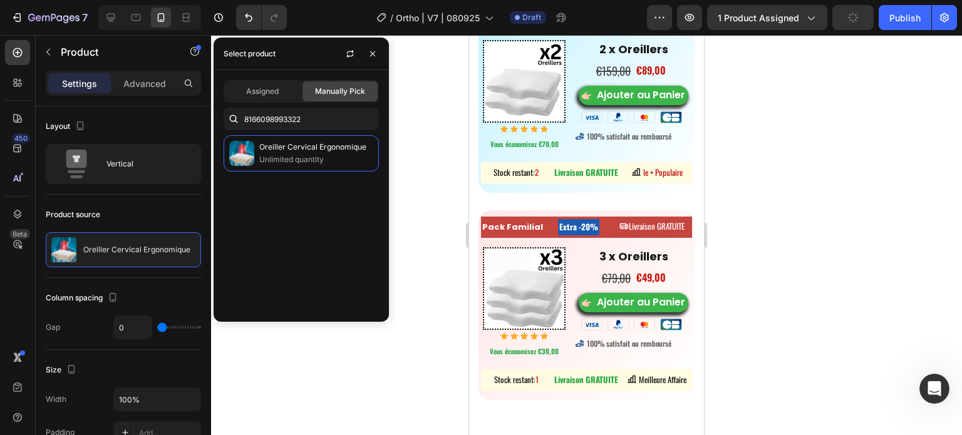
scroll to position [377, 0]
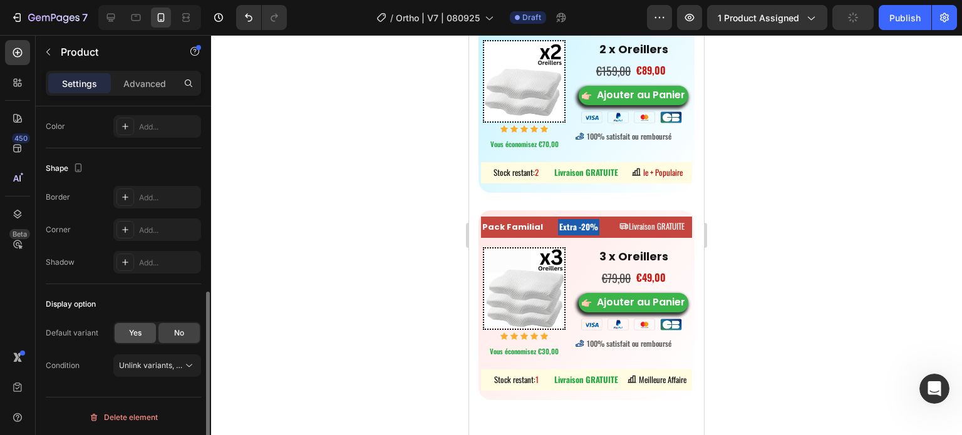
click at [138, 328] on span "Yes" at bounding box center [135, 333] width 13 height 11
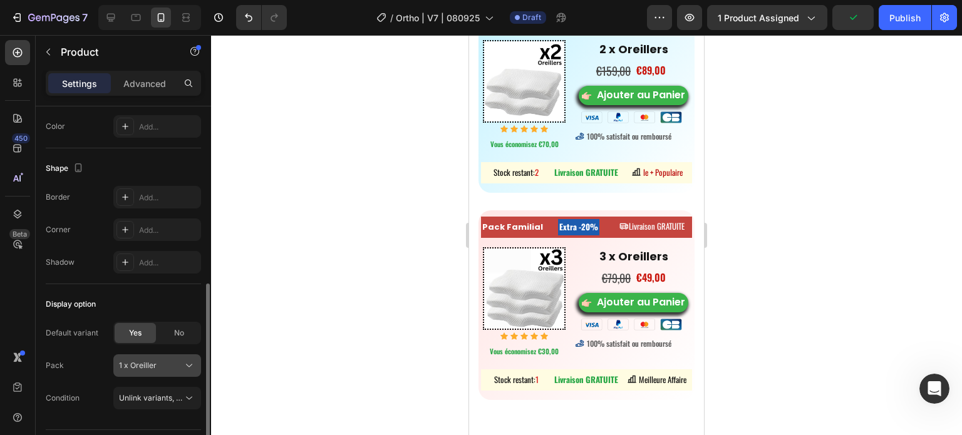
click at [157, 365] on div "1 x Oreiller" at bounding box center [149, 365] width 61 height 11
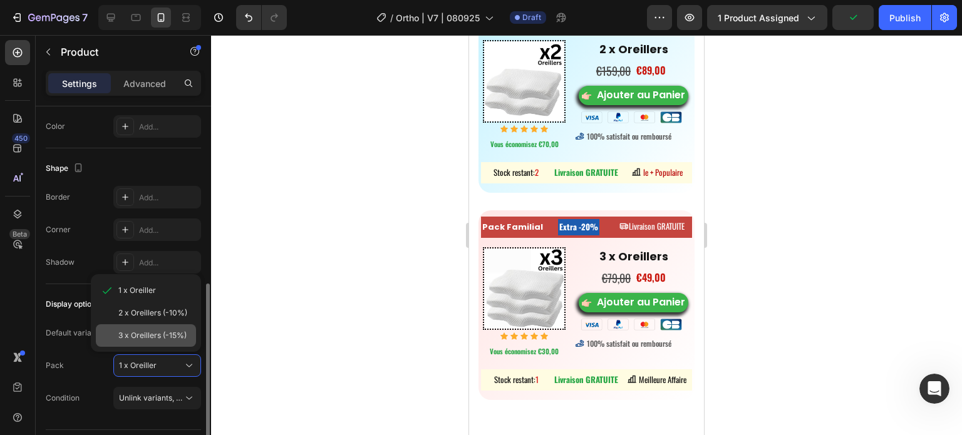
click at [164, 332] on span "3 x Oreillers (-15%)" at bounding box center [152, 335] width 68 height 11
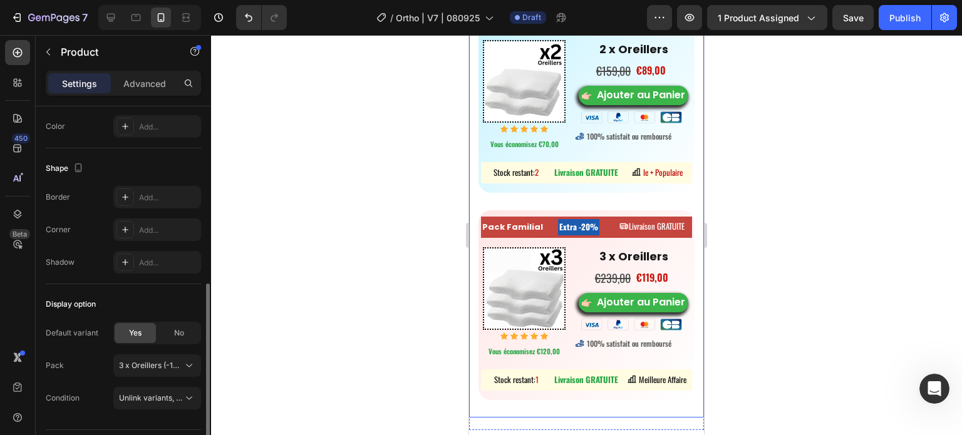
scroll to position [8512, 0]
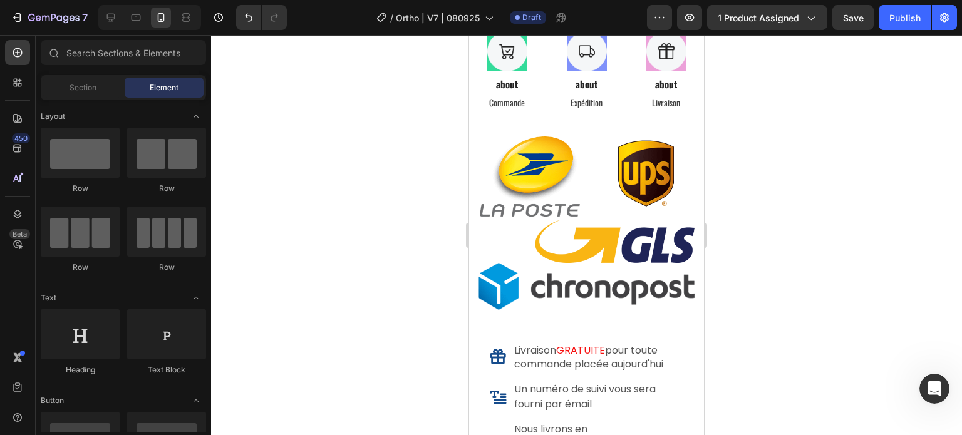
drag, startPoint x: 700, startPoint y: 292, endPoint x: 1175, endPoint y: 298, distance: 475.0
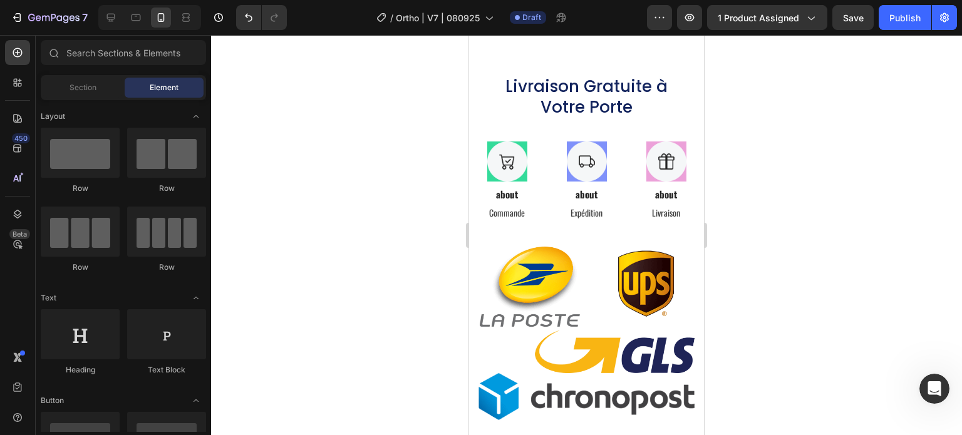
scroll to position [8444, 0]
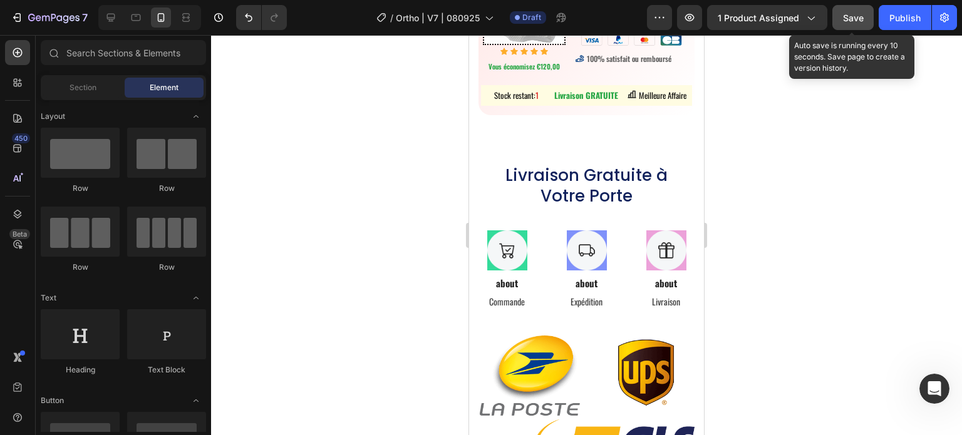
click at [835, 20] on button "Save" at bounding box center [853, 17] width 41 height 25
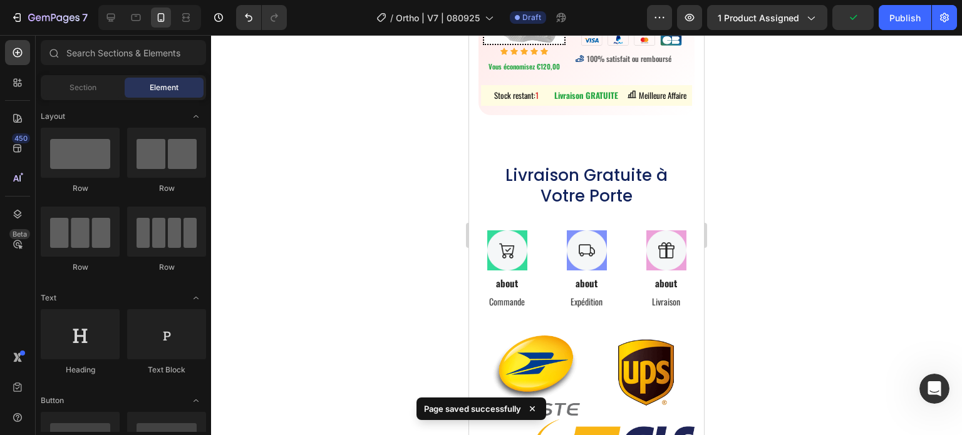
click at [887, 16] on button "Publish" at bounding box center [905, 17] width 53 height 25
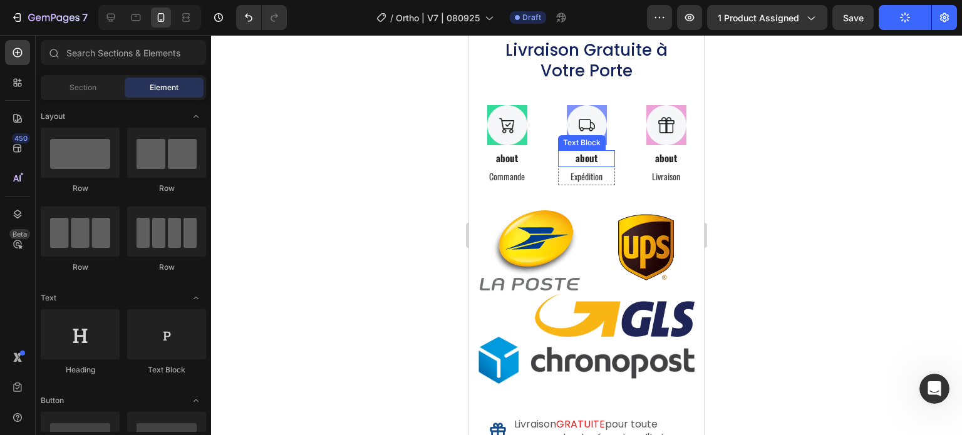
scroll to position [8569, 0]
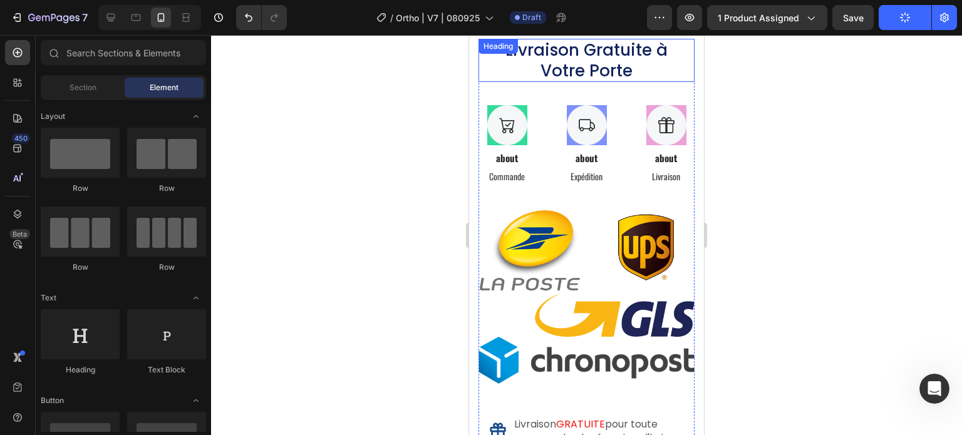
click at [578, 82] on h2 "Livraison Gratuite à Votre Porte" at bounding box center [586, 60] width 185 height 43
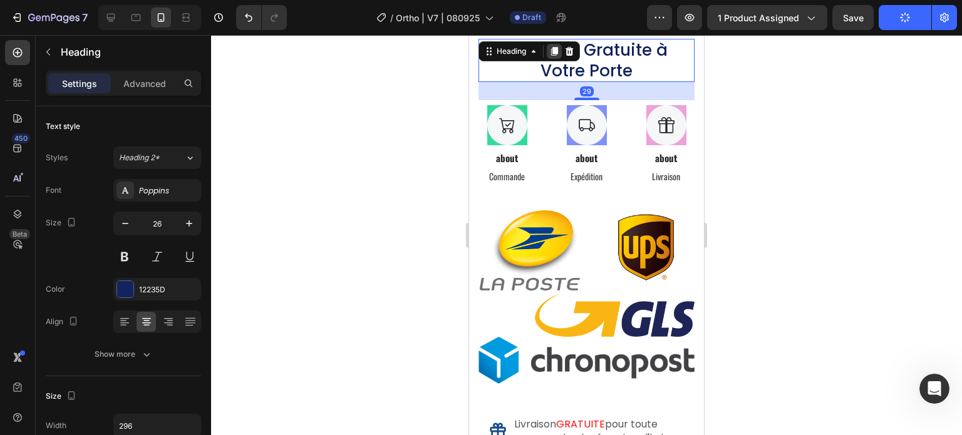
click at [549, 59] on div at bounding box center [554, 51] width 15 height 15
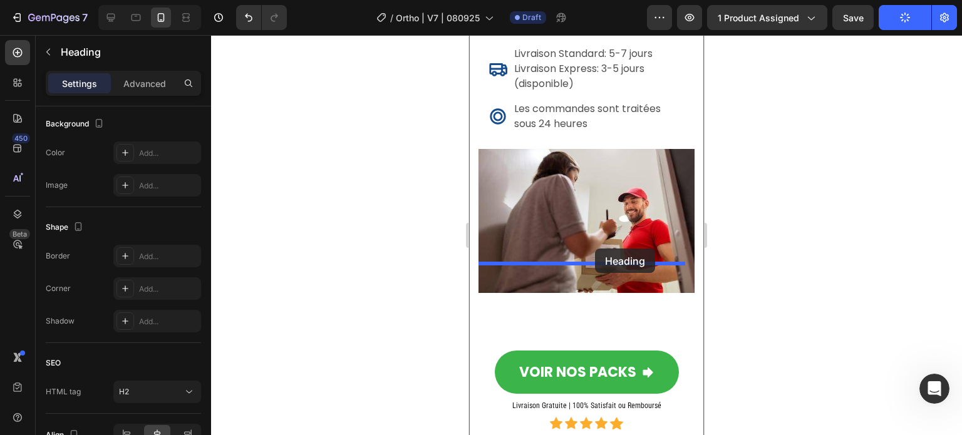
scroll to position [9446, 0]
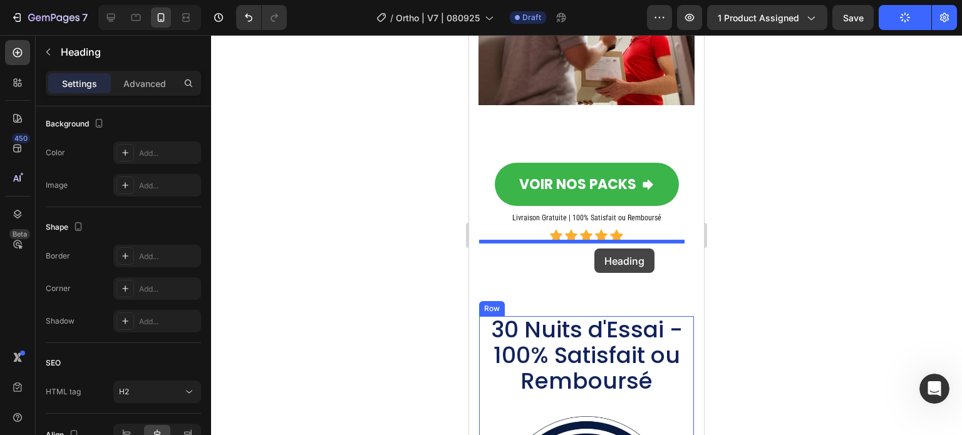
drag, startPoint x: 499, startPoint y: 118, endPoint x: 594, endPoint y: 248, distance: 161.4
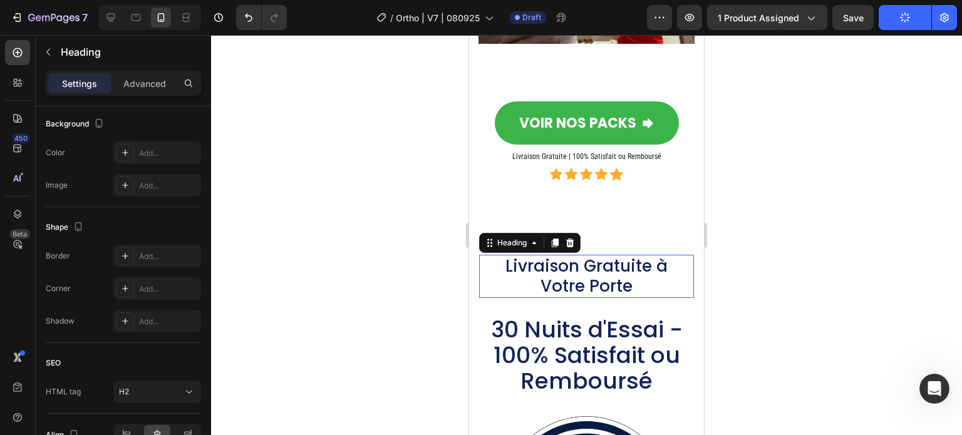
scroll to position [9385, 0]
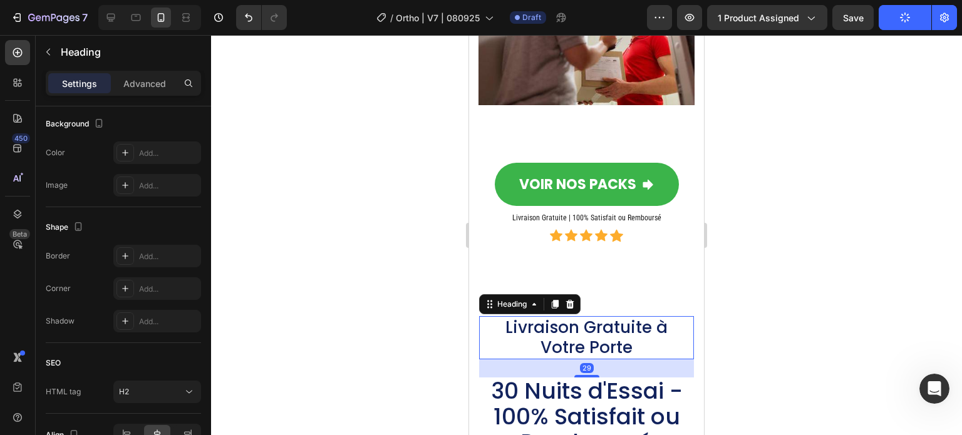
click at [587, 316] on h2 "Livraison Gratuite à Votre Porte" at bounding box center [586, 337] width 185 height 43
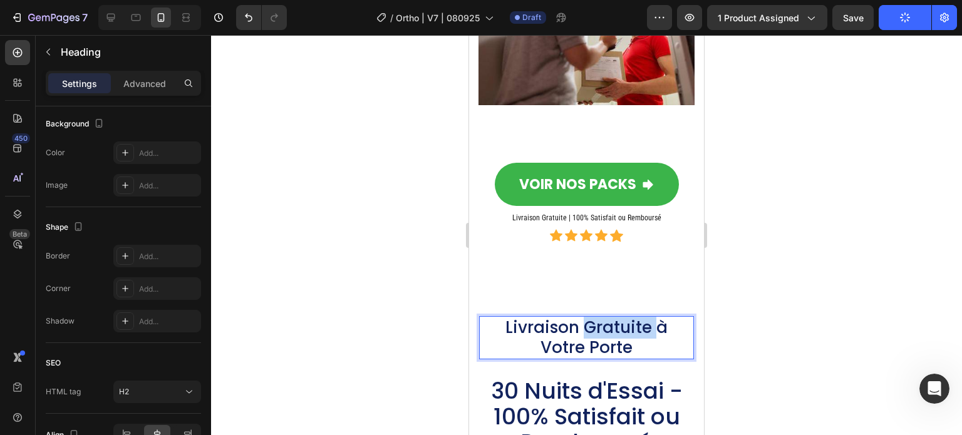
click at [587, 318] on p "Livraison Gratuite à Votre Porte" at bounding box center [587, 338] width 183 height 41
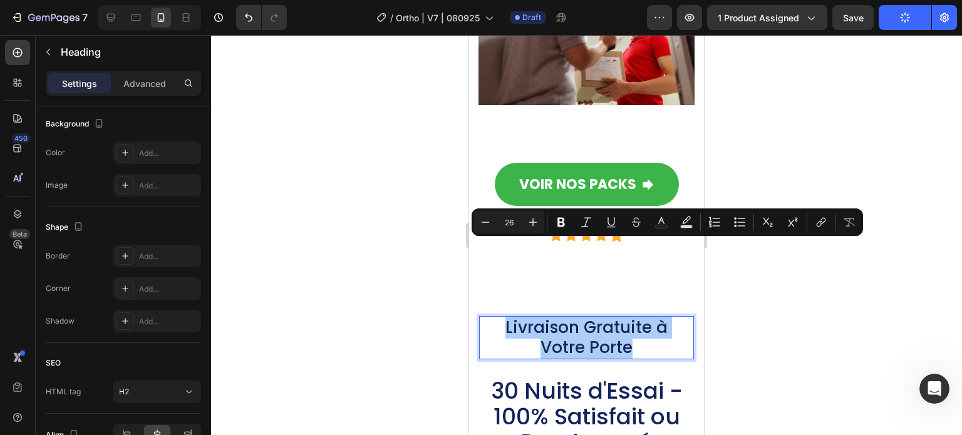
drag, startPoint x: 414, startPoint y: 299, endPoint x: 18, endPoint y: 241, distance: 399.5
click at [414, 299] on div at bounding box center [586, 235] width 751 height 400
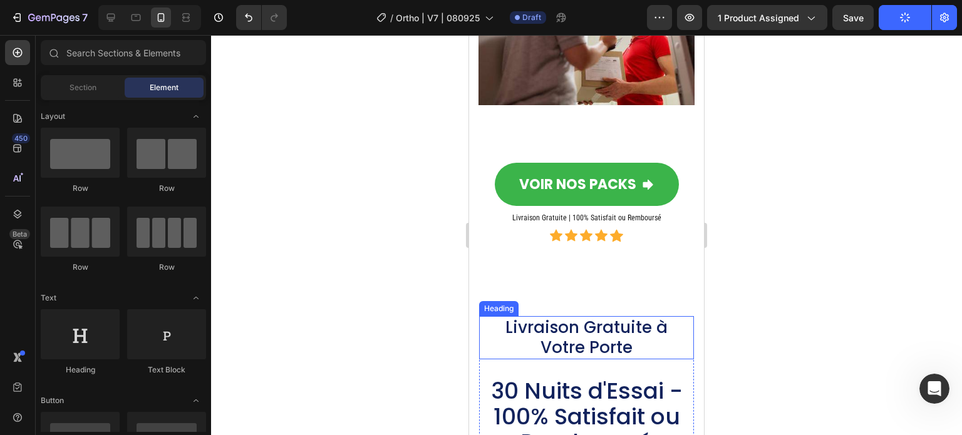
click at [630, 318] on p "Livraison Gratuite à Votre Porte" at bounding box center [587, 338] width 183 height 41
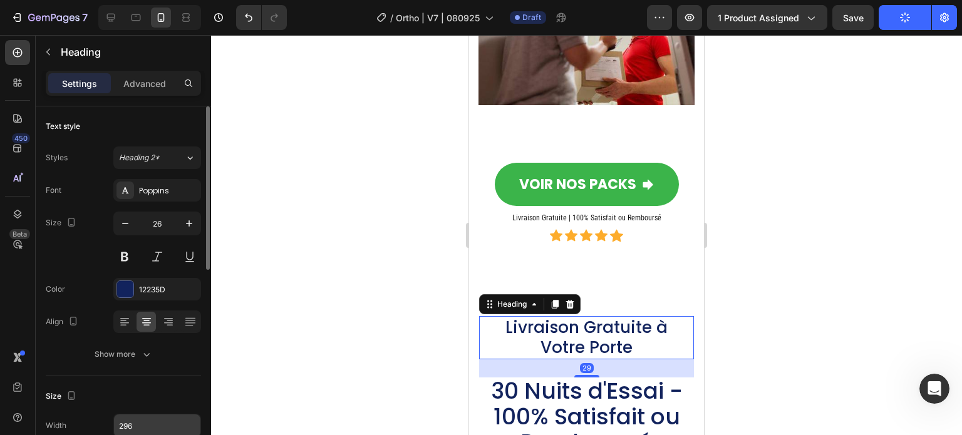
scroll to position [125, 0]
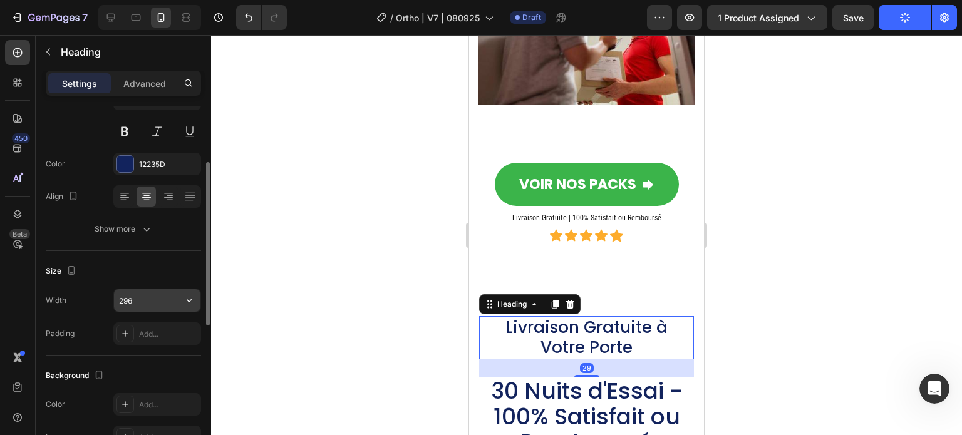
click at [161, 304] on input "296" at bounding box center [157, 300] width 86 height 23
click at [184, 302] on icon "button" at bounding box center [189, 300] width 13 height 13
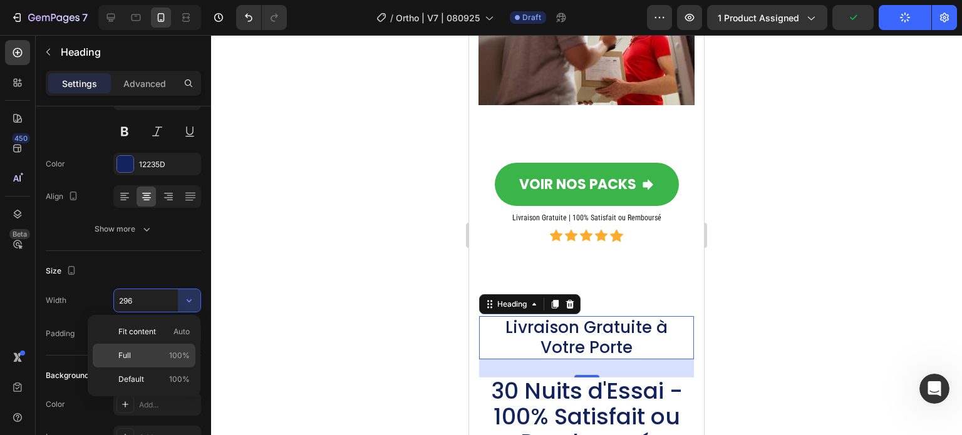
click at [149, 351] on p "Full 100%" at bounding box center [153, 355] width 71 height 11
type input "100%"
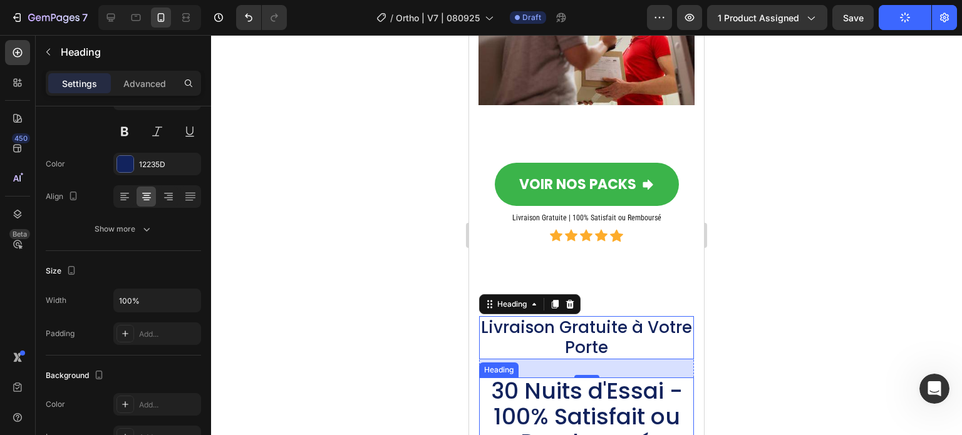
click at [569, 375] on span "30 Nuits d'Essai - 100% Satisfait ou Remboursé" at bounding box center [587, 416] width 192 height 83
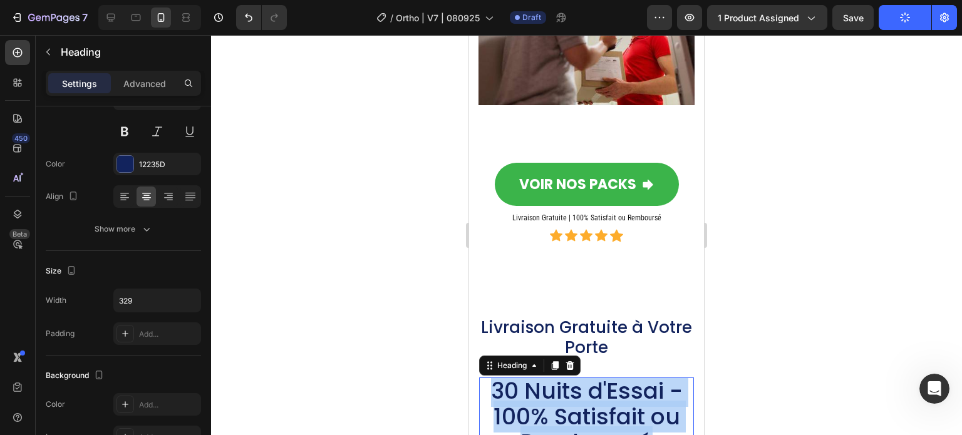
click at [569, 375] on span "30 Nuits d'Essai - 100% Satisfait ou Remboursé" at bounding box center [587, 416] width 192 height 83
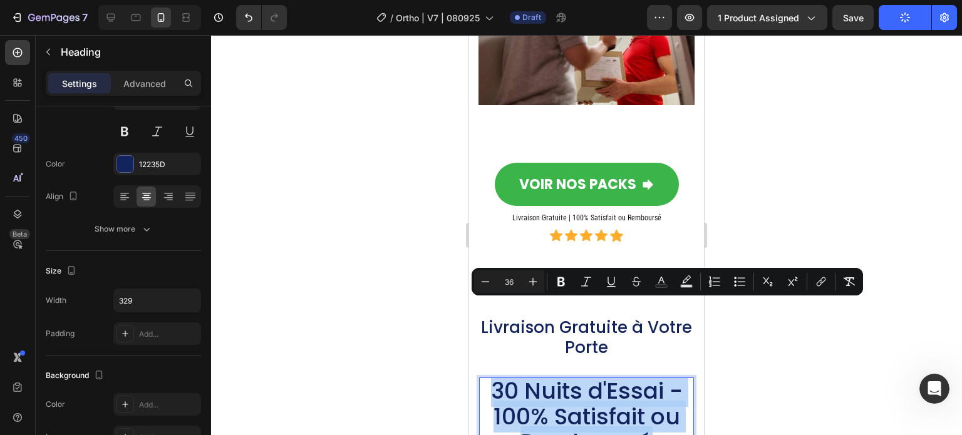
copy span "30 Nuits d'Essai - 100% Satisfait ou Remboursé"
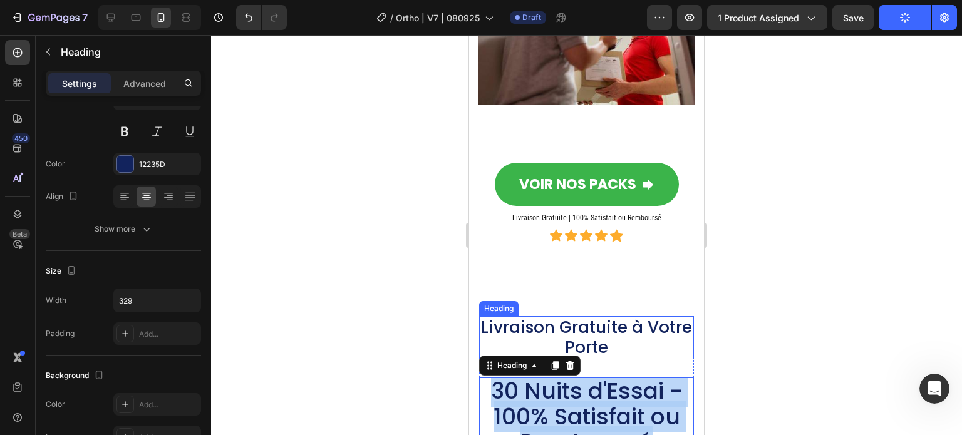
click at [563, 318] on p "Livraison Gratuite à Votre Porte" at bounding box center [587, 338] width 212 height 41
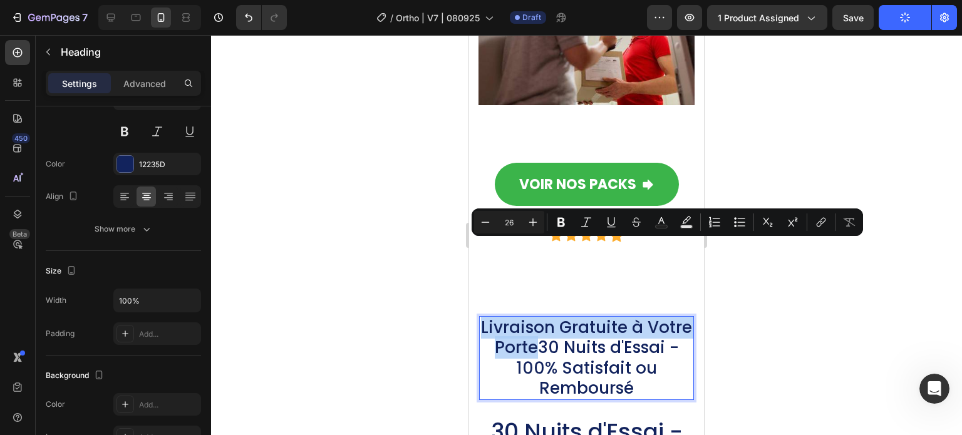
drag, startPoint x: 594, startPoint y: 273, endPoint x: 499, endPoint y: 260, distance: 96.1
click at [499, 318] on p "Livraison Gratuite à Votre Porte30 Nuits d'Essai - 100% Satisfait ou Remboursé" at bounding box center [587, 358] width 212 height 81
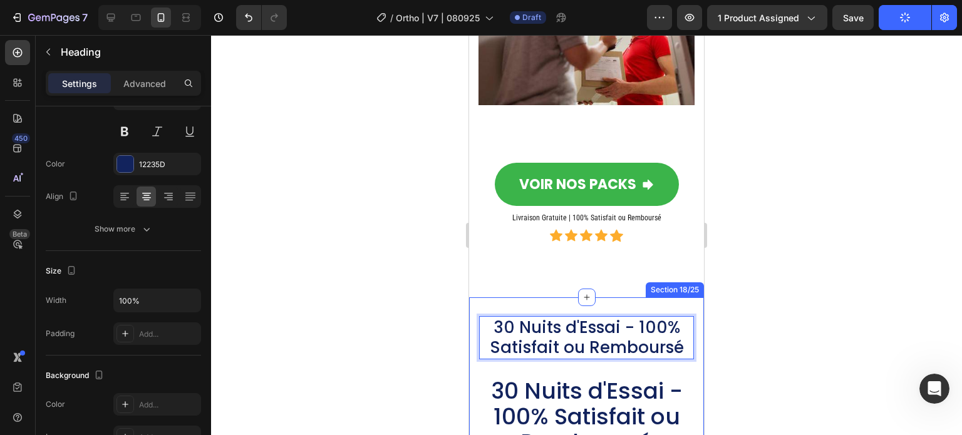
click at [368, 280] on div at bounding box center [586, 235] width 751 height 400
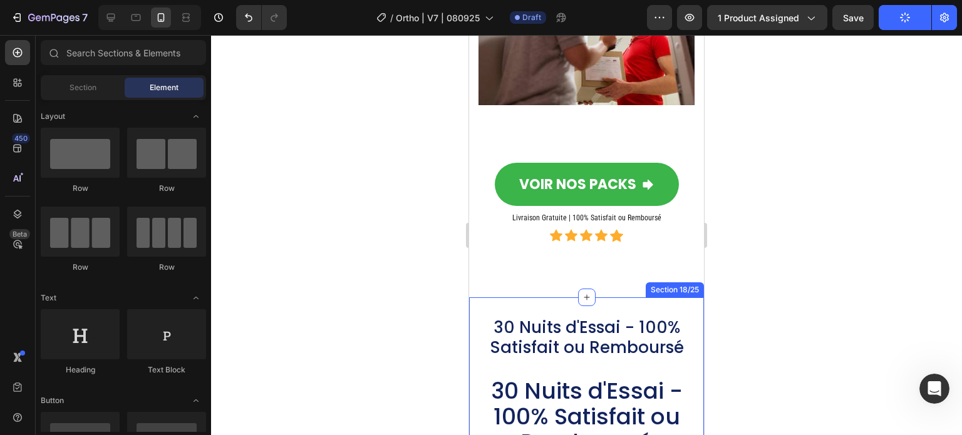
click at [509, 375] on span "30 Nuits d'Essai - 100% Satisfait ou Remboursé" at bounding box center [587, 416] width 192 height 83
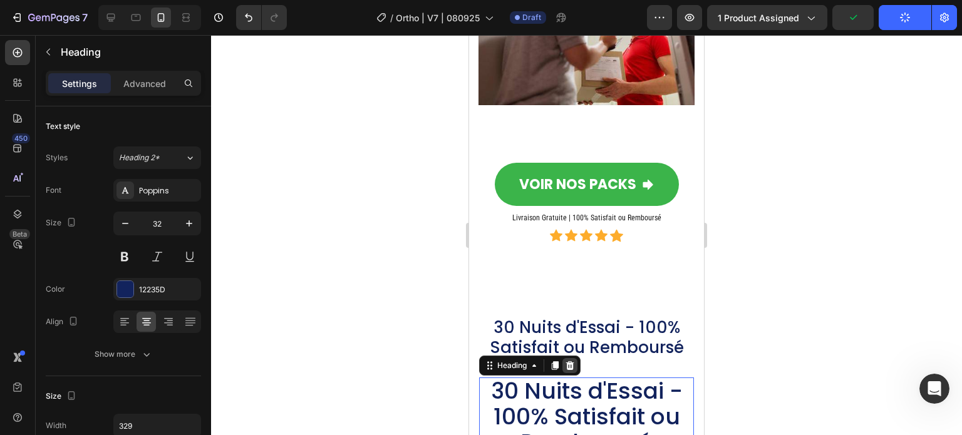
click at [569, 362] on icon at bounding box center [570, 366] width 8 height 9
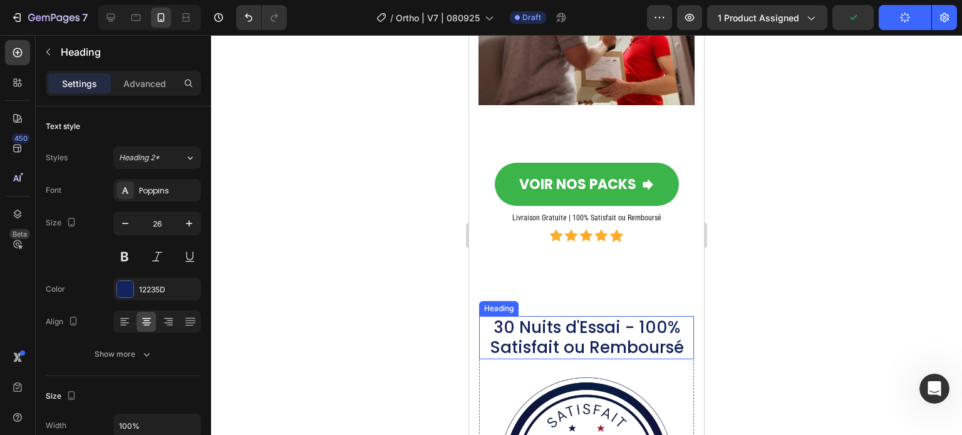
click at [544, 318] on p "30 Nuits d'Essai - 100% Satisfait ou Remboursé" at bounding box center [587, 338] width 212 height 41
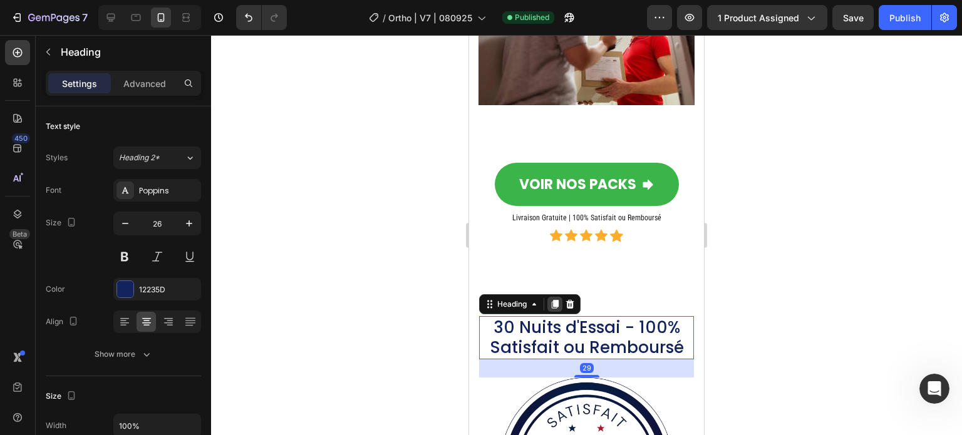
click at [553, 299] on icon at bounding box center [555, 304] width 10 height 10
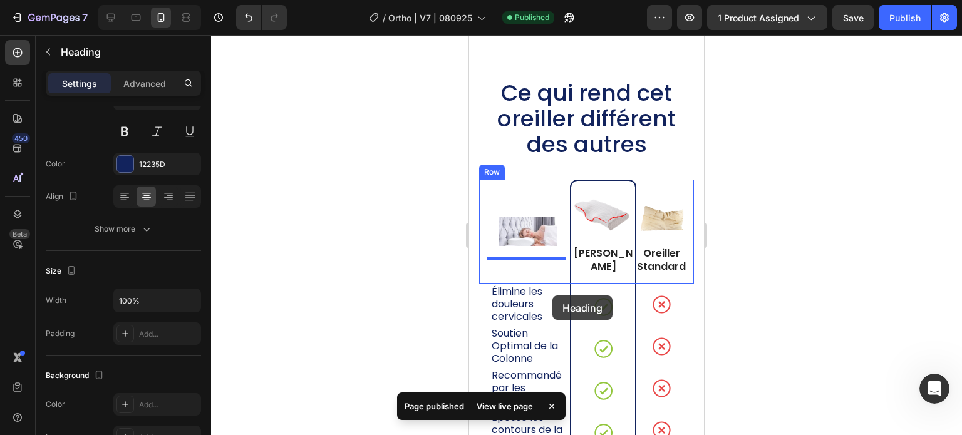
scroll to position [10199, 0]
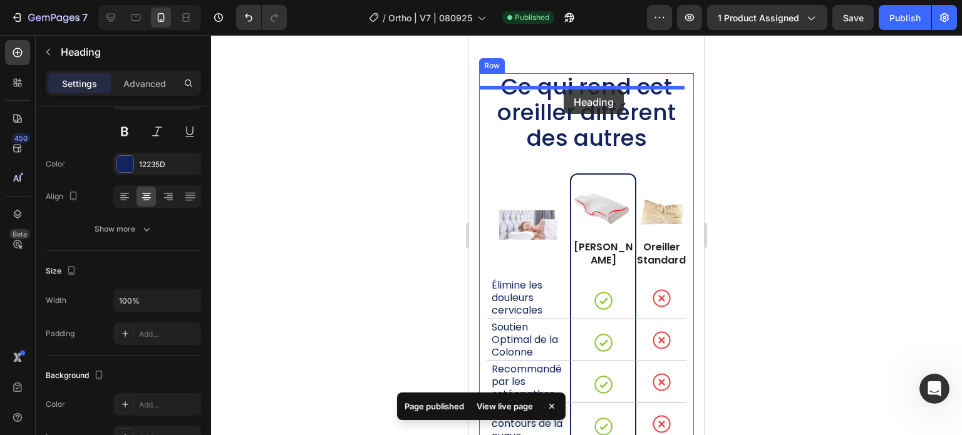
drag, startPoint x: 510, startPoint y: 294, endPoint x: 564, endPoint y: 91, distance: 210.0
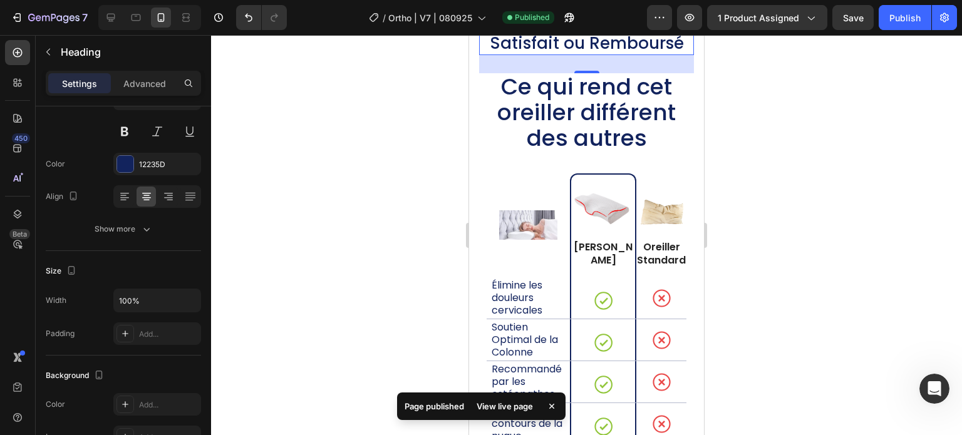
scroll to position [10138, 0]
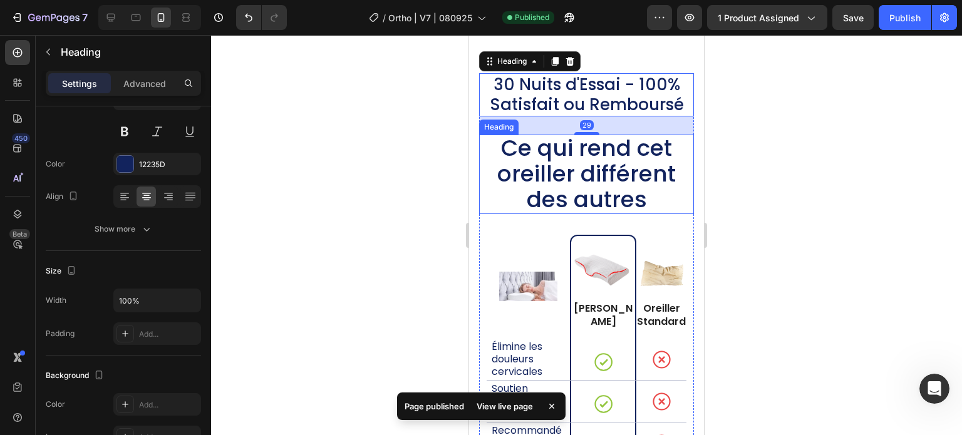
click at [573, 171] on span "Ce qui rend cet oreiller différent des autres" at bounding box center [586, 173] width 179 height 83
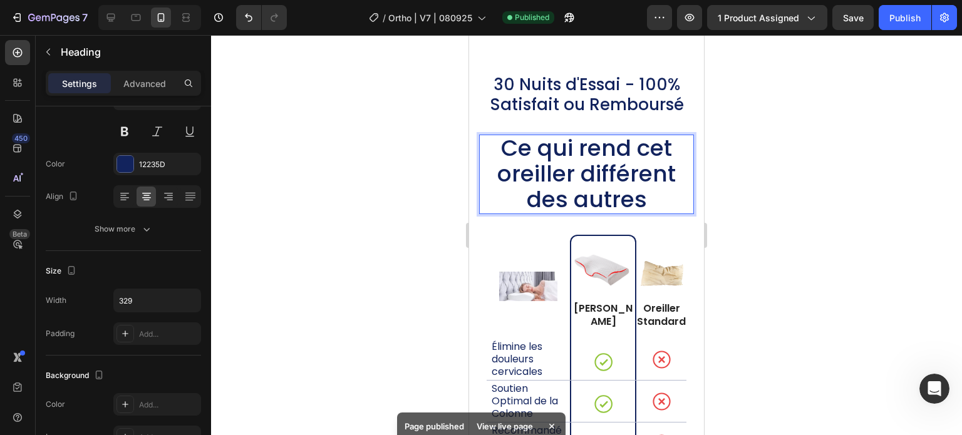
click at [573, 171] on span "Ce qui rend cet oreiller différent des autres" at bounding box center [586, 173] width 179 height 83
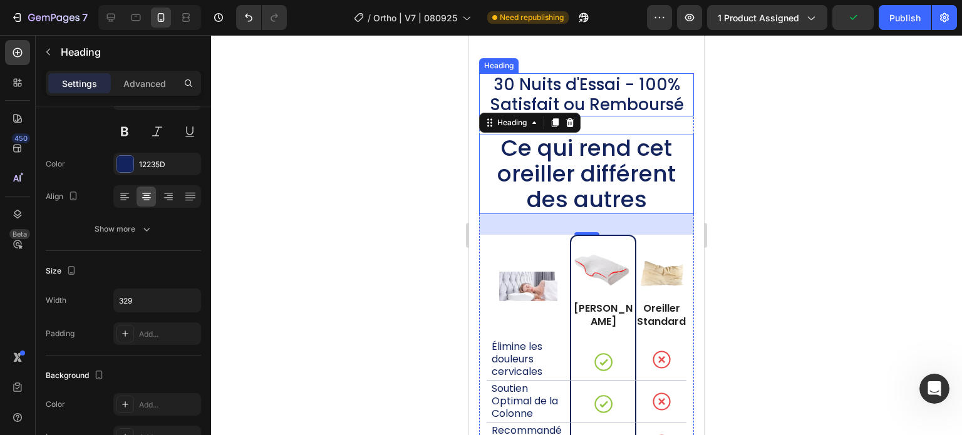
click at [563, 111] on h2 "30 Nuits d'Essai - 100% Satisfait ou Remboursé" at bounding box center [586, 94] width 215 height 43
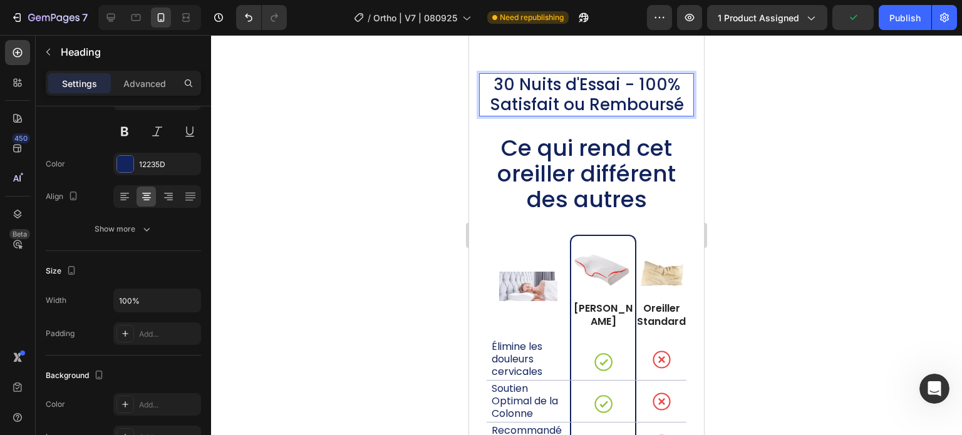
click at [675, 117] on h2 "30 Nuits d'Essai - 100% Satisfait ou Remboursé" at bounding box center [586, 94] width 215 height 43
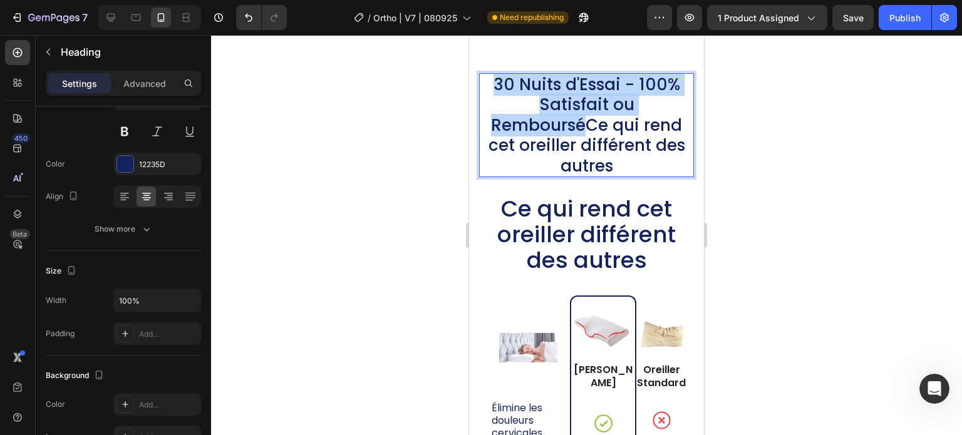
drag, startPoint x: 580, startPoint y: 137, endPoint x: 494, endPoint y: 104, distance: 91.8
click at [494, 104] on p "30 Nuits d'Essai - 100% Satisfait ou RembourséCe qui rend cet oreiller différen…" at bounding box center [587, 126] width 212 height 102
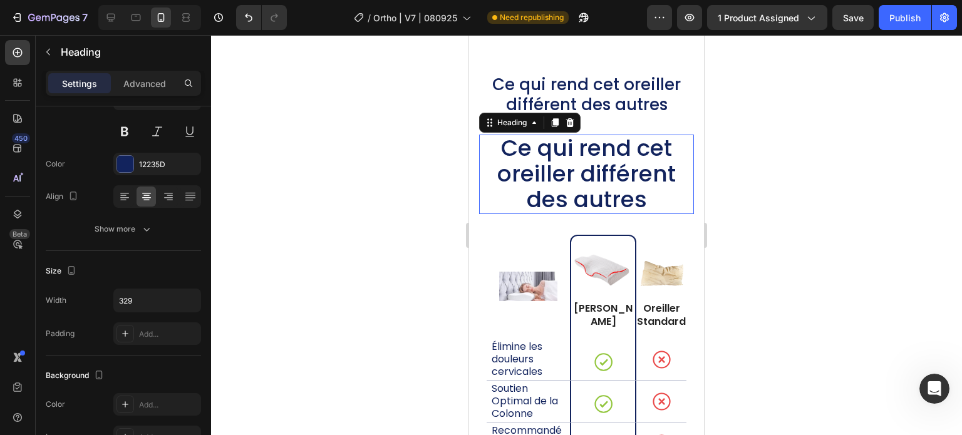
click at [539, 152] on span "Ce qui rend cet oreiller différent des autres" at bounding box center [586, 173] width 179 height 83
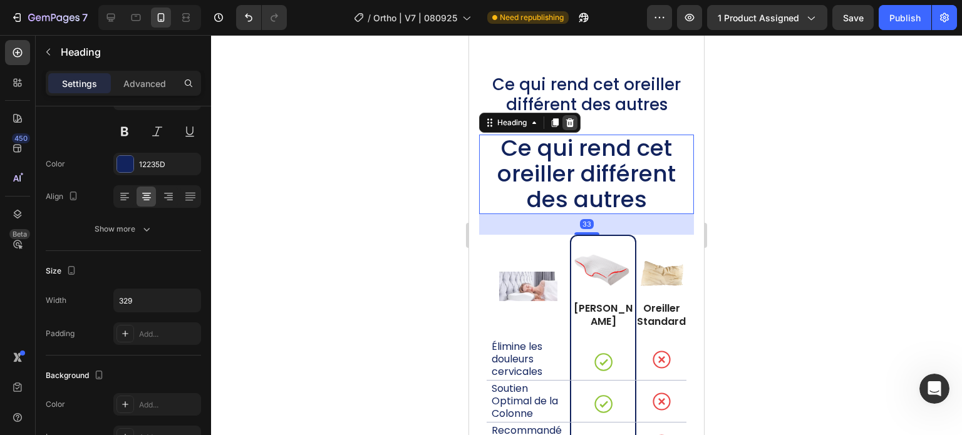
click at [576, 130] on div at bounding box center [570, 122] width 15 height 15
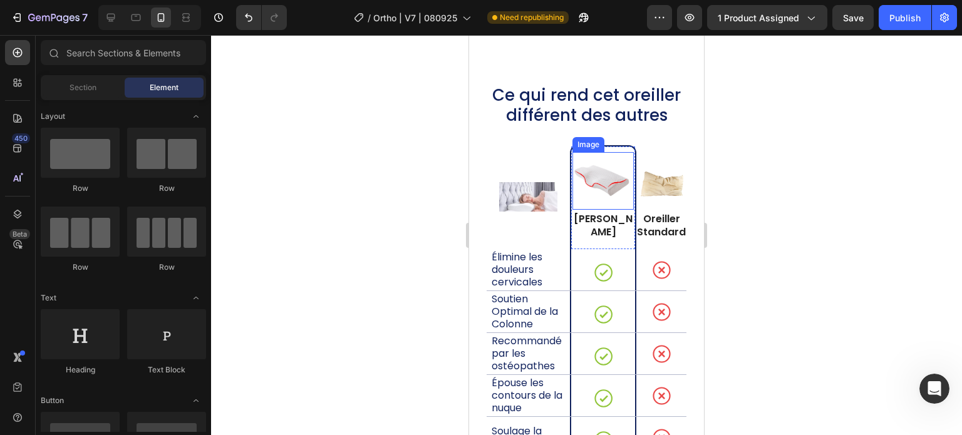
scroll to position [10075, 0]
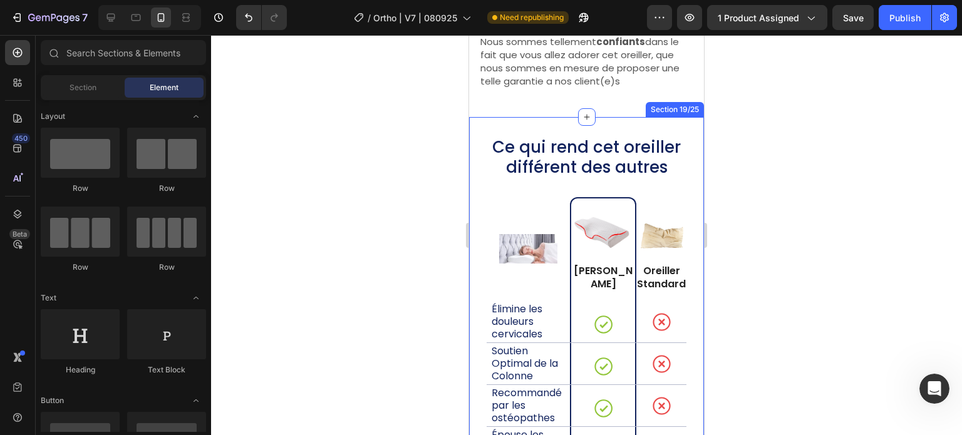
click at [550, 155] on h2 "Ce qui rend cet oreiller différent des autres" at bounding box center [586, 157] width 215 height 43
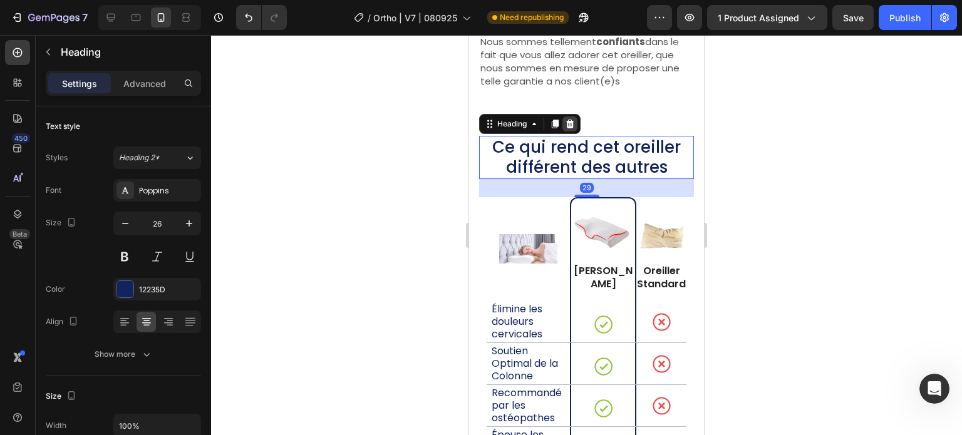
click at [563, 132] on div at bounding box center [570, 124] width 15 height 15
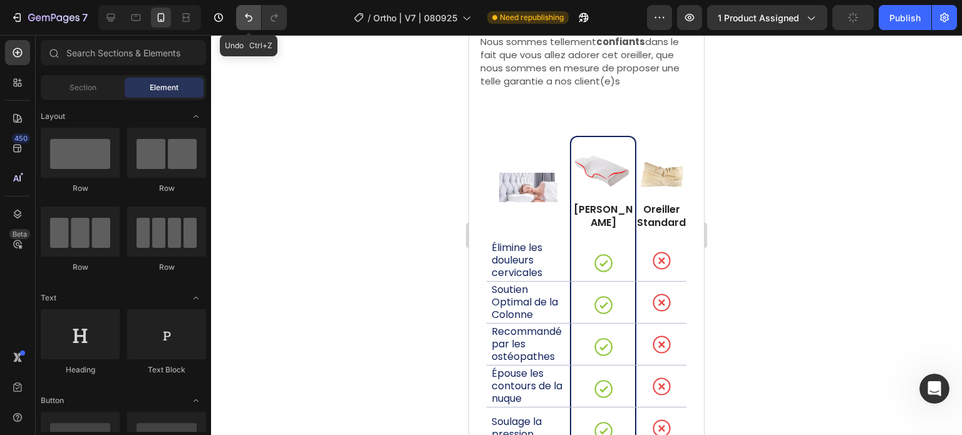
drag, startPoint x: 245, startPoint y: 18, endPoint x: 147, endPoint y: 77, distance: 114.1
click at [245, 18] on icon "Undo/Redo" at bounding box center [248, 17] width 13 height 13
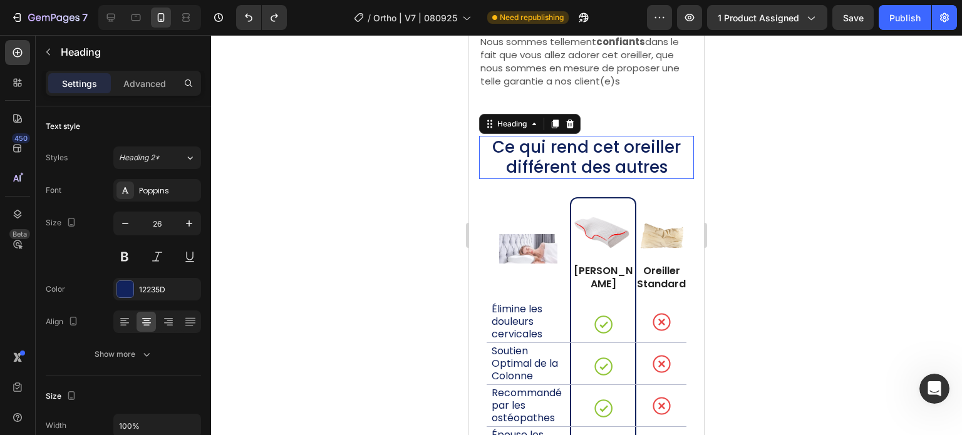
click at [572, 176] on h2 "Ce qui rend cet oreiller différent des autres" at bounding box center [586, 157] width 215 height 43
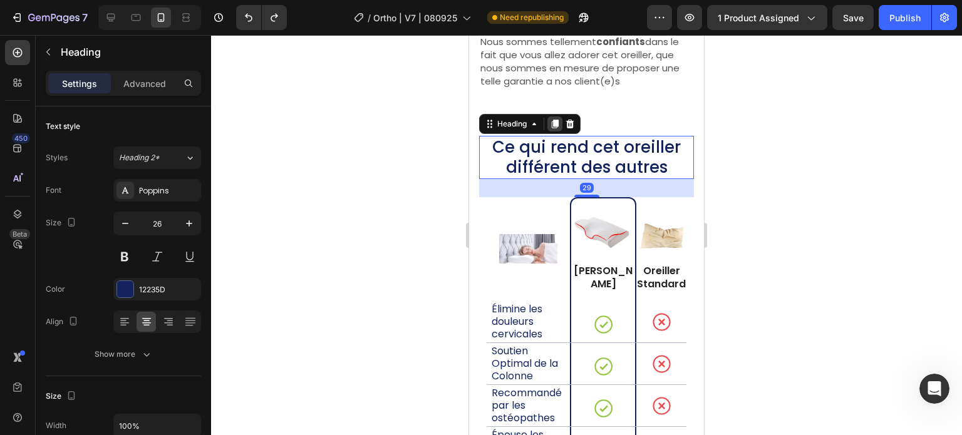
click at [559, 129] on icon at bounding box center [555, 124] width 10 height 10
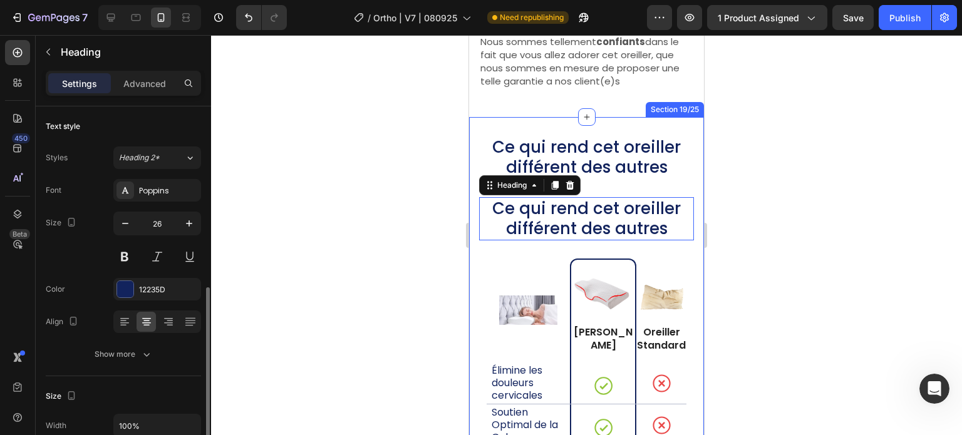
scroll to position [125, 0]
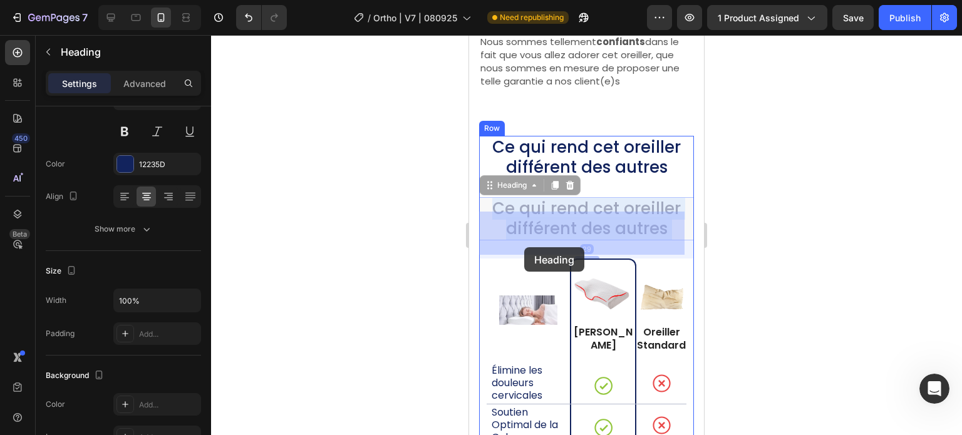
drag, startPoint x: 526, startPoint y: 231, endPoint x: 525, endPoint y: 237, distance: 6.4
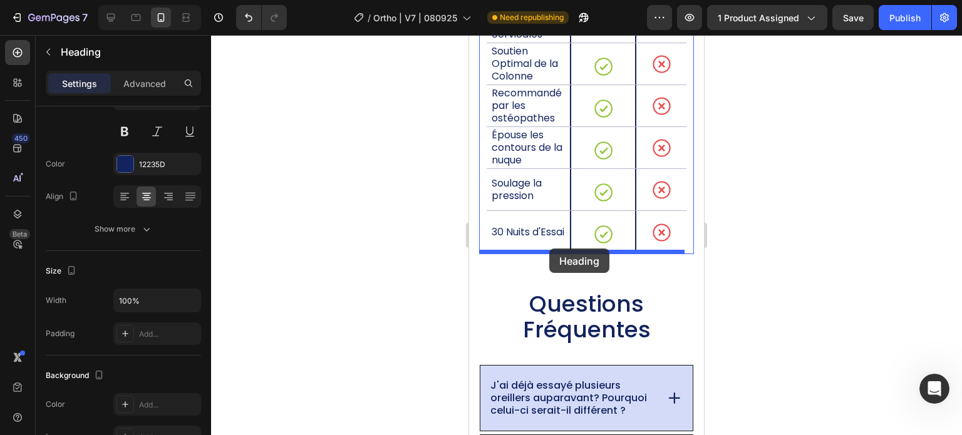
scroll to position [10576, 0]
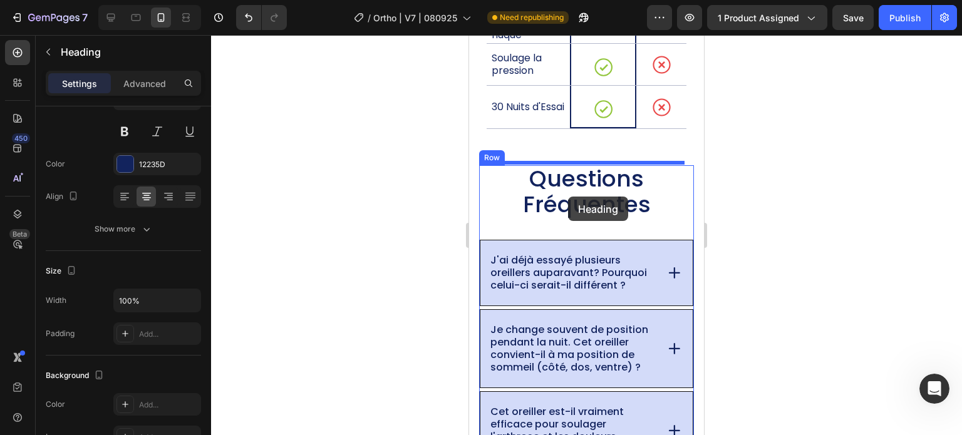
drag, startPoint x: 502, startPoint y: 200, endPoint x: 568, endPoint y: 197, distance: 66.5
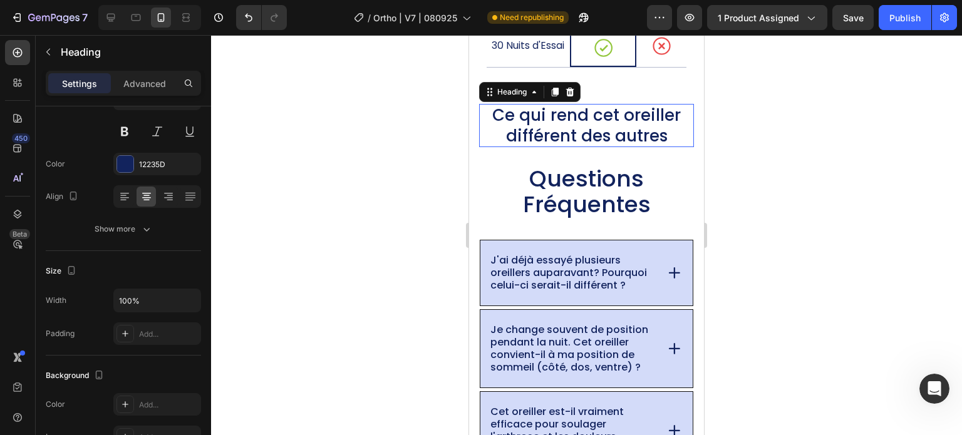
scroll to position [10515, 0]
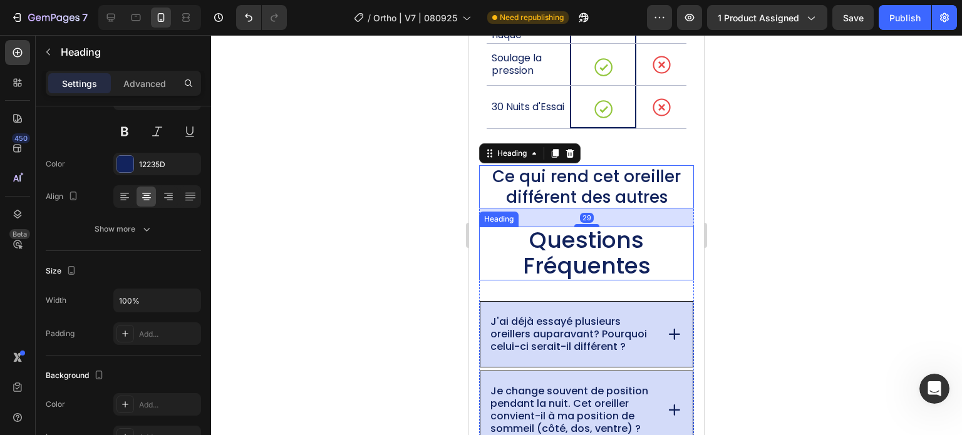
click at [567, 232] on span "Questions Fréquentes" at bounding box center [587, 253] width 128 height 58
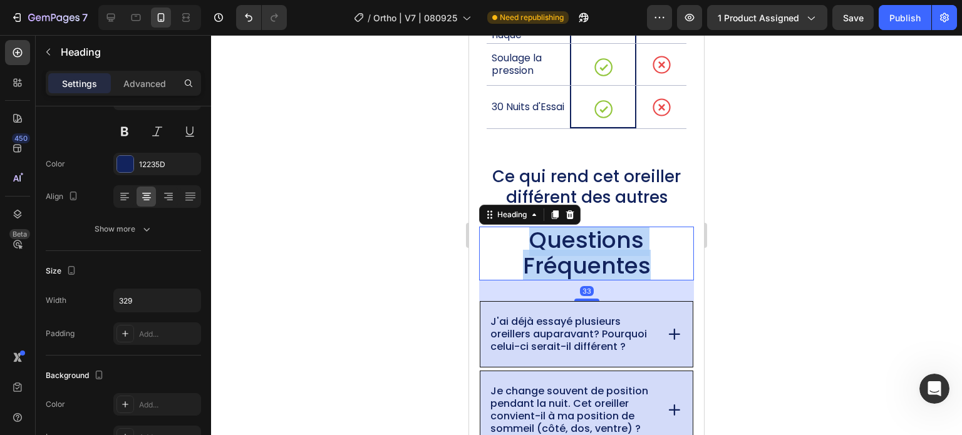
click at [567, 232] on span "Questions Fréquentes" at bounding box center [587, 253] width 128 height 58
click at [639, 177] on h2 "Ce qui rend cet oreiller différent des autres" at bounding box center [586, 186] width 215 height 43
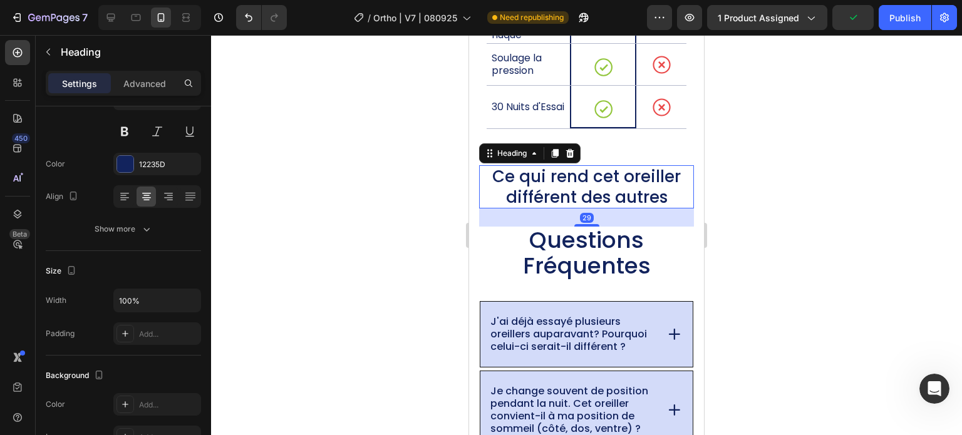
click at [664, 191] on h2 "Ce qui rend cet oreiller différent des autres" at bounding box center [586, 186] width 215 height 43
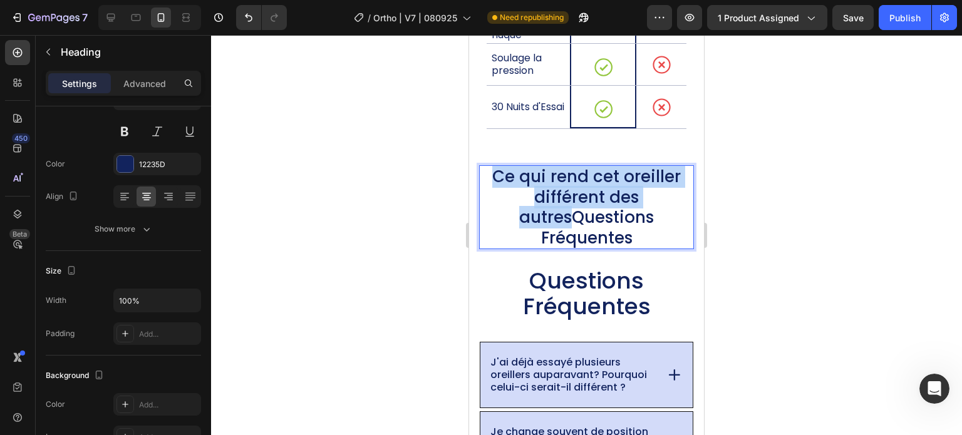
drag, startPoint x: 569, startPoint y: 210, endPoint x: 493, endPoint y: 182, distance: 80.9
click at [493, 182] on p "Ce qui rend cet oreiller différent des autresQuestions Fréquentes" at bounding box center [587, 207] width 212 height 81
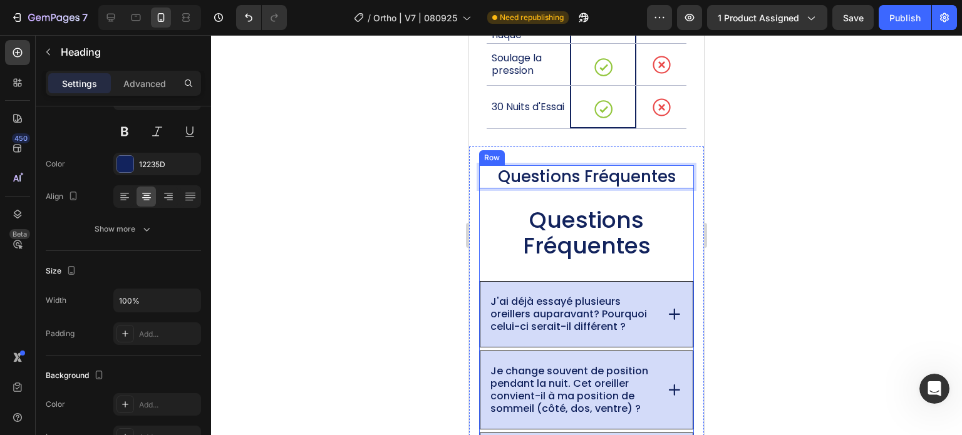
click at [545, 207] on span "Questions Fréquentes" at bounding box center [587, 233] width 128 height 58
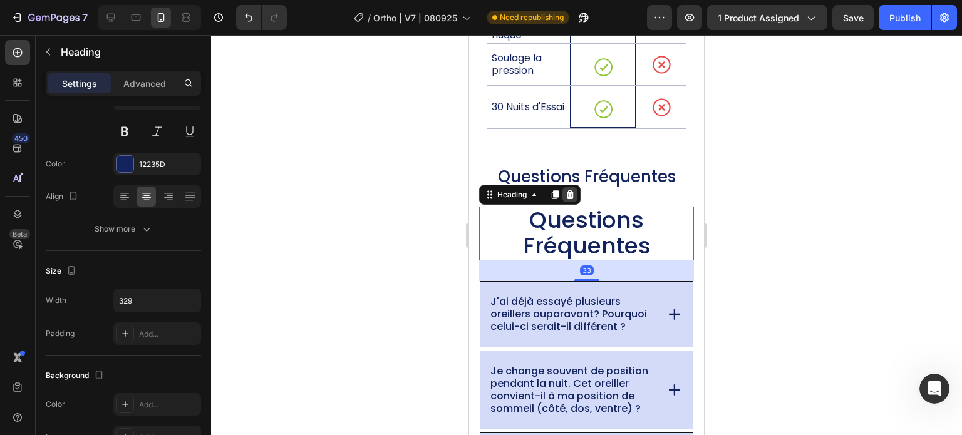
click at [568, 191] on icon at bounding box center [570, 195] width 10 height 10
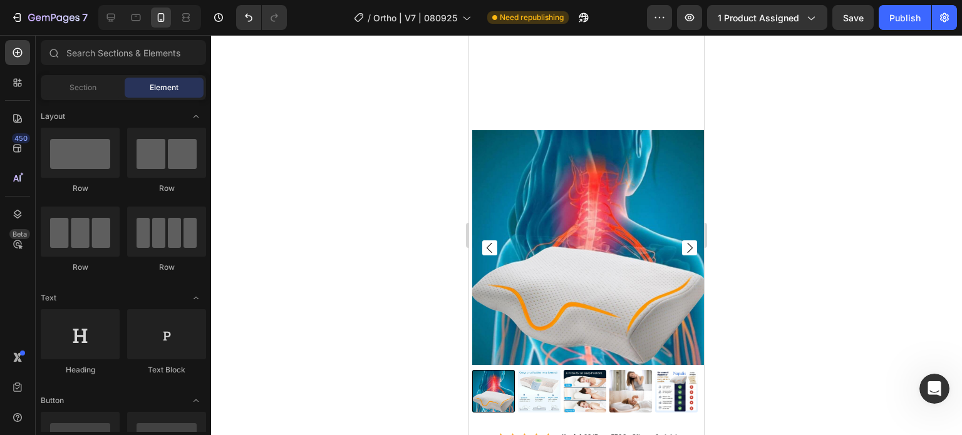
scroll to position [11831, 0]
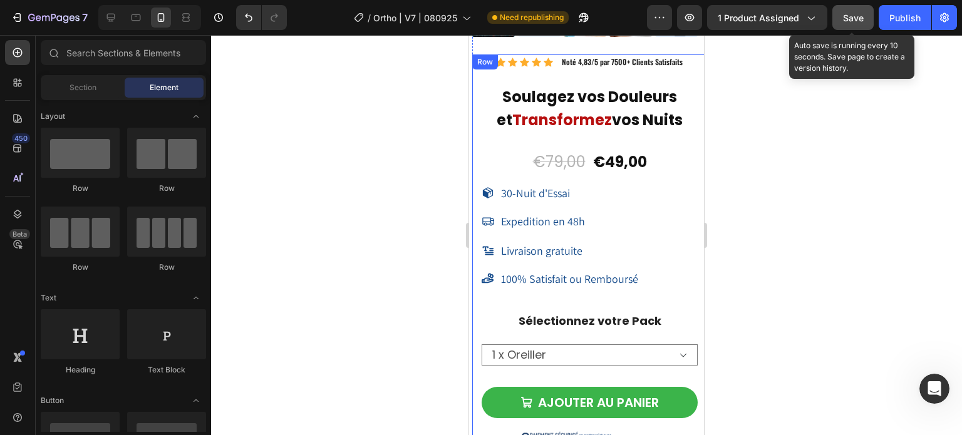
click at [860, 24] on button "Save" at bounding box center [853, 17] width 41 height 25
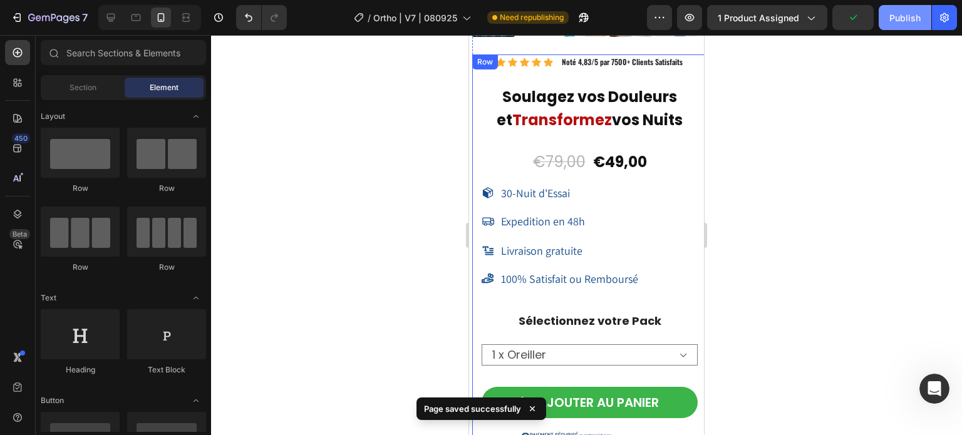
click at [892, 24] on button "Publish" at bounding box center [905, 17] width 53 height 25
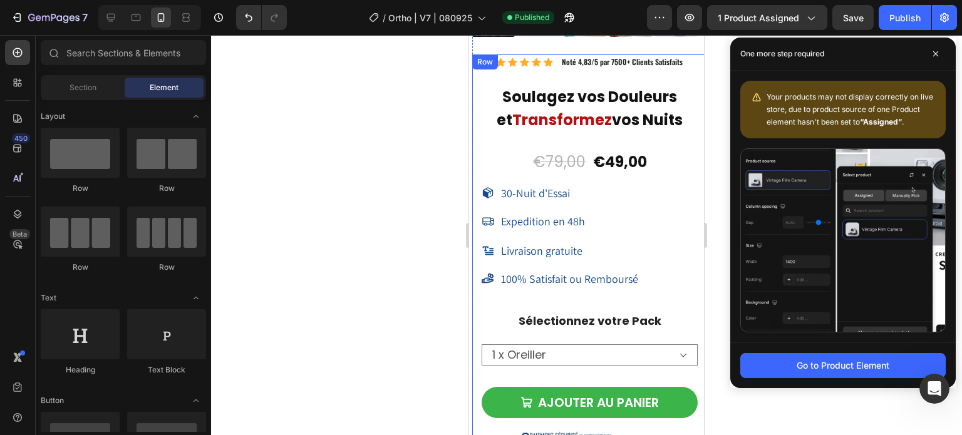
click at [311, 182] on div at bounding box center [586, 235] width 751 height 400
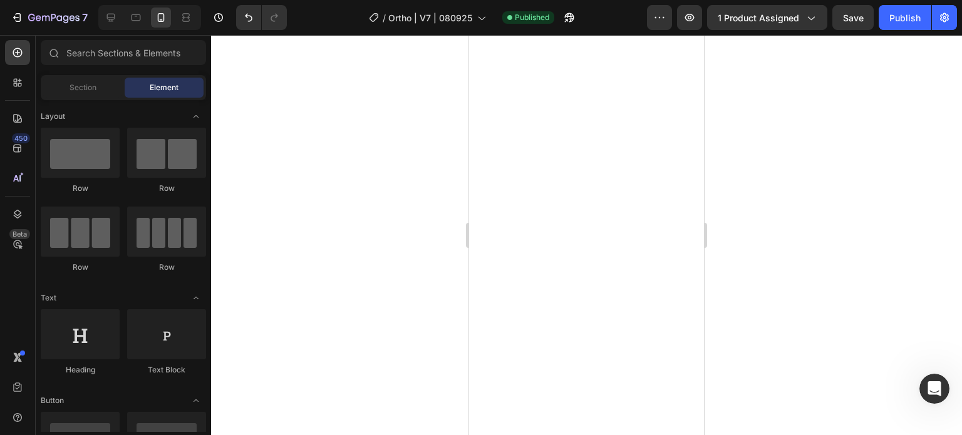
scroll to position [10248, 0]
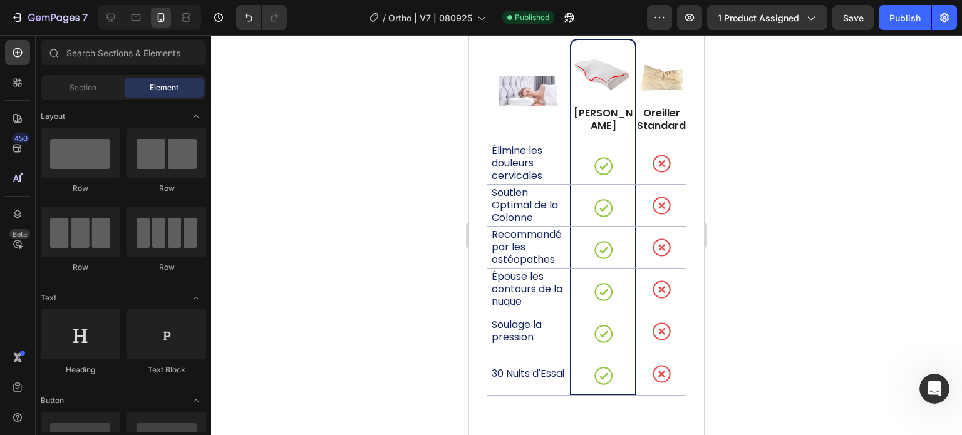
drag, startPoint x: 698, startPoint y: 414, endPoint x: 1174, endPoint y: 371, distance: 477.5
click at [591, 122] on p "Oreiller YDEKO" at bounding box center [603, 120] width 61 height 26
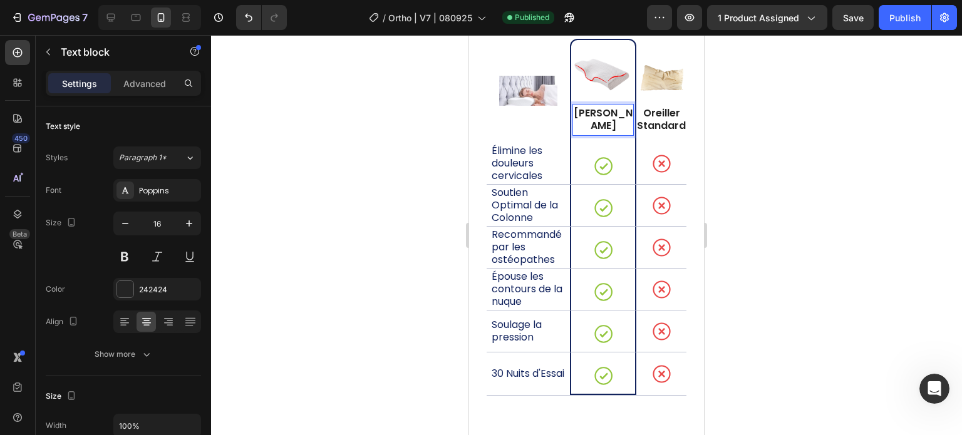
click at [591, 122] on p "Oreiller YDEKO" at bounding box center [603, 120] width 61 height 26
click at [789, 141] on div at bounding box center [586, 235] width 751 height 400
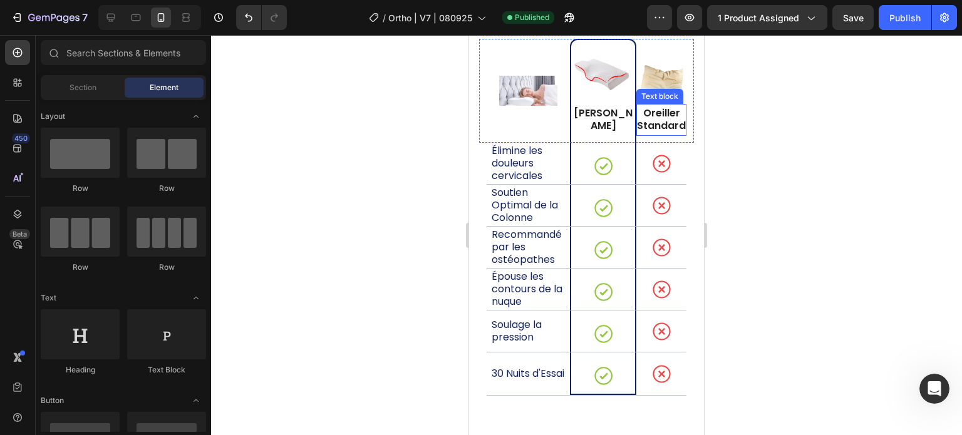
click at [664, 118] on p "Oreiller Standard" at bounding box center [662, 120] width 50 height 26
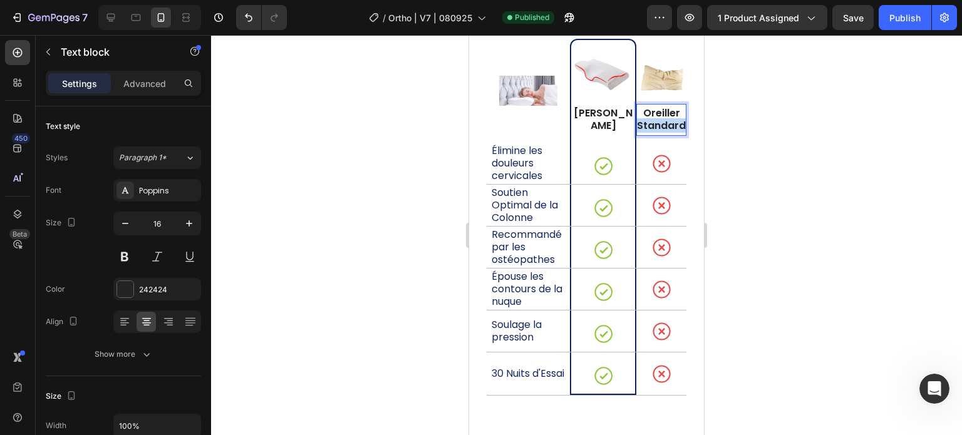
click at [664, 118] on p "Oreiller Standard" at bounding box center [662, 120] width 50 height 26
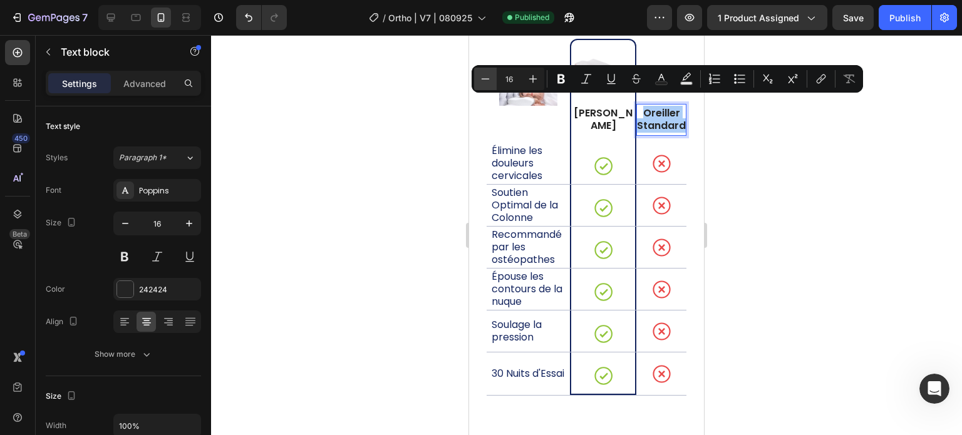
click at [487, 78] on icon "Editor contextual toolbar" at bounding box center [486, 78] width 8 height 1
type input "15"
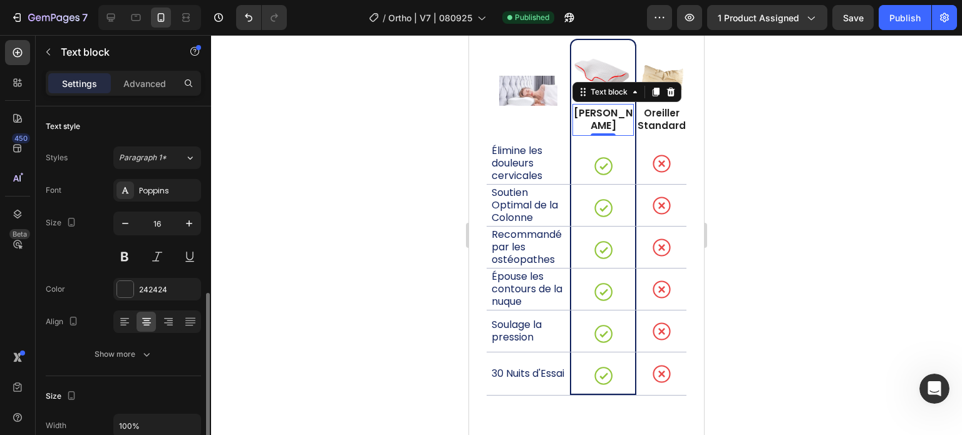
click at [589, 116] on p "Oreiller Napalis" at bounding box center [603, 120] width 61 height 26
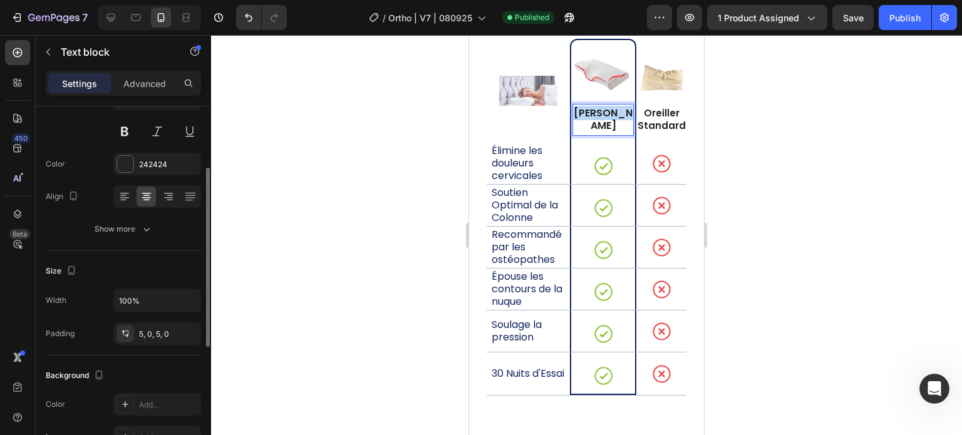
click at [589, 116] on p "Oreiller Napalis" at bounding box center [603, 120] width 61 height 26
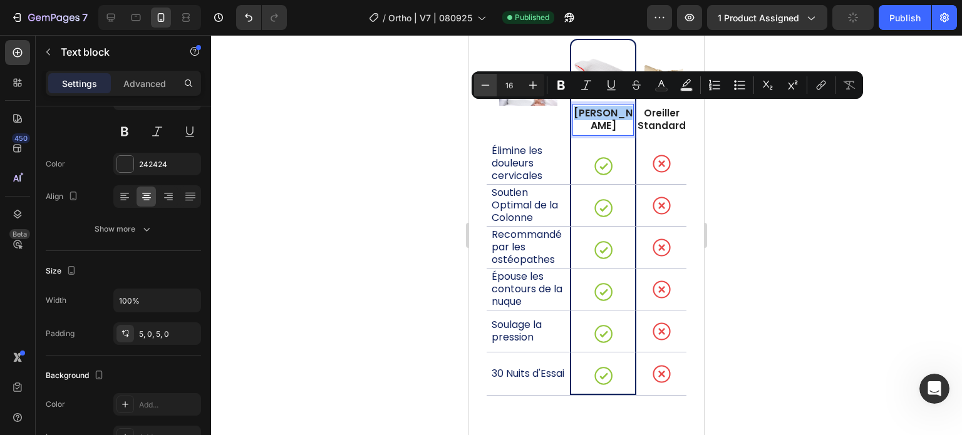
click at [486, 85] on icon "Editor contextual toolbar" at bounding box center [486, 85] width 8 height 1
type input "15"
click at [395, 139] on div at bounding box center [586, 235] width 751 height 400
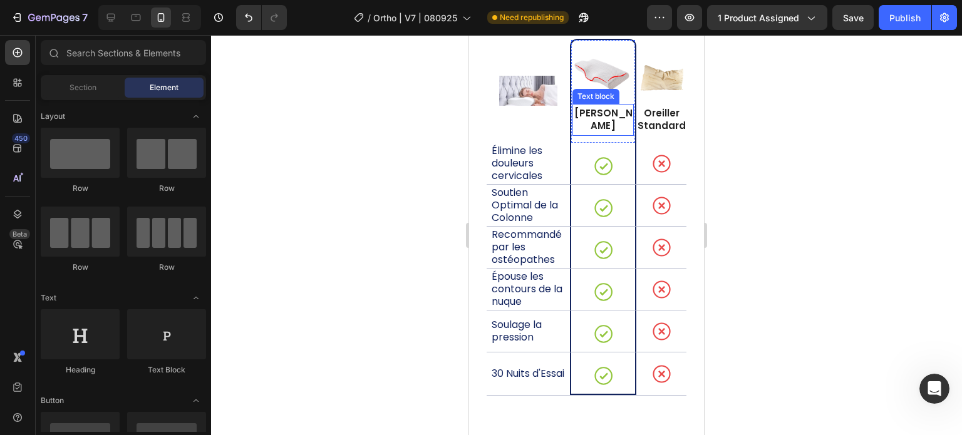
click at [608, 120] on span "Oreiller Napalis" at bounding box center [604, 120] width 58 height 26
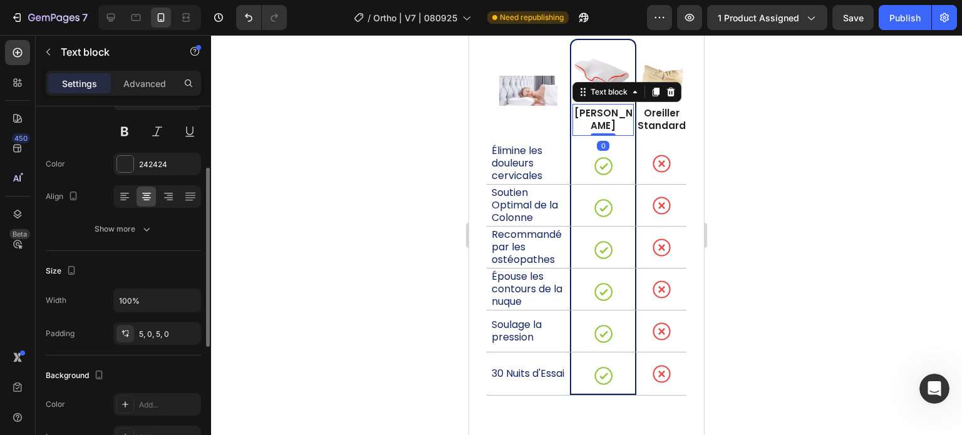
scroll to position [63, 0]
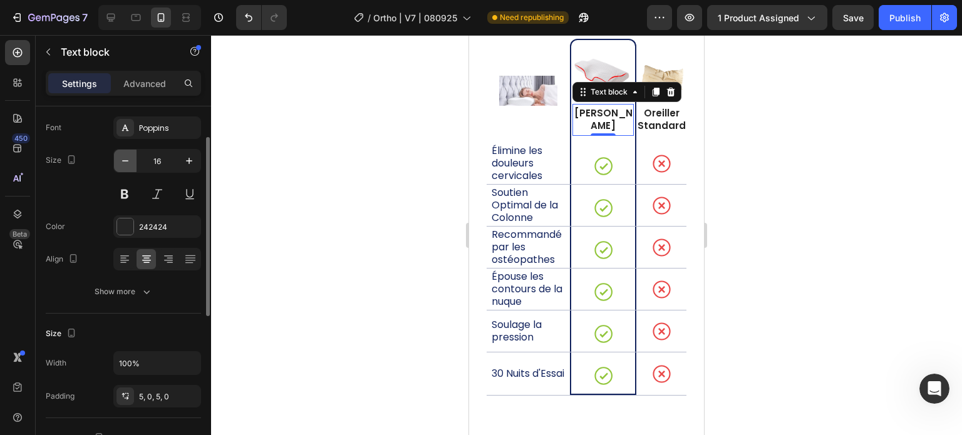
click at [127, 162] on icon "button" at bounding box center [125, 161] width 13 height 13
type input "15"
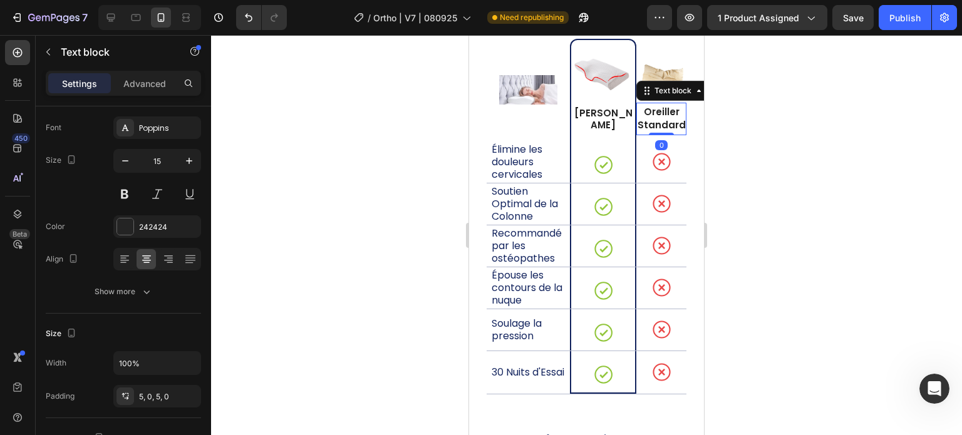
click at [643, 123] on span "Oreiller Standard" at bounding box center [662, 118] width 48 height 26
click at [123, 162] on icon "button" at bounding box center [125, 161] width 13 height 13
type input "15"
click at [269, 165] on div at bounding box center [586, 235] width 751 height 400
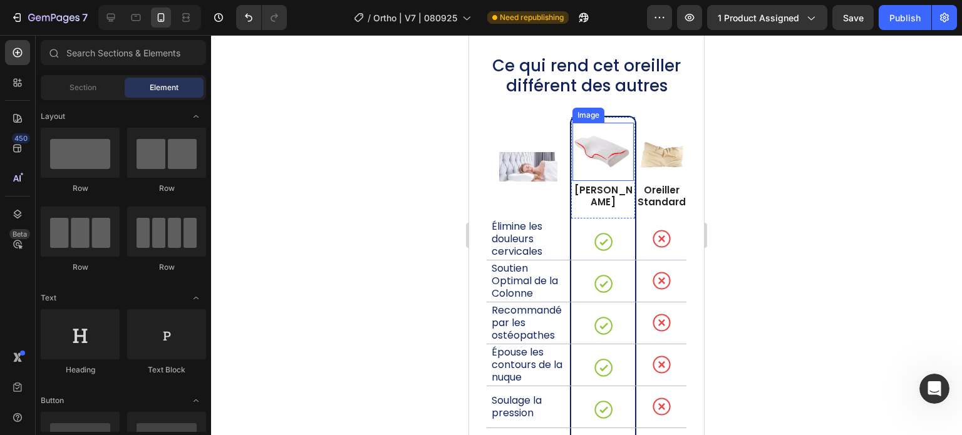
scroll to position [10060, 0]
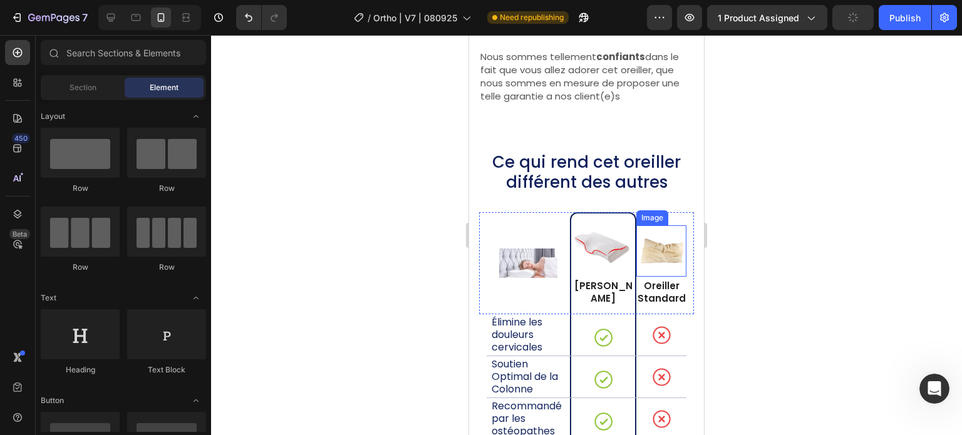
click at [652, 258] on img at bounding box center [662, 251] width 50 height 27
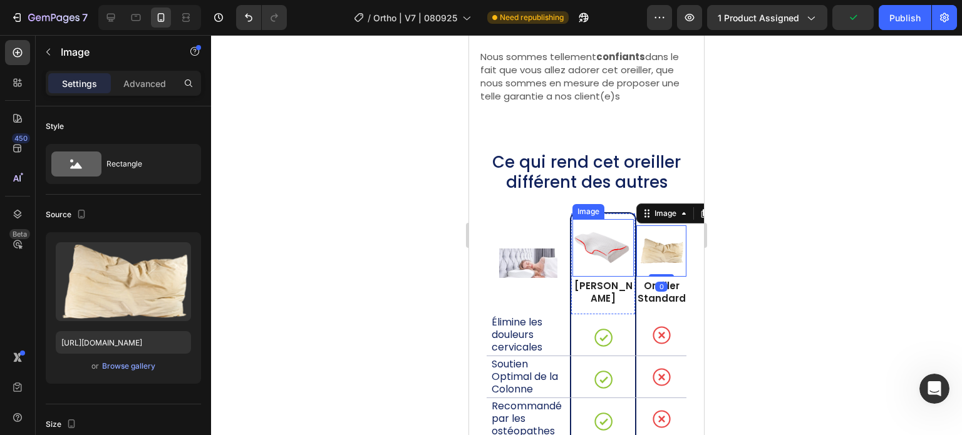
click at [606, 254] on img at bounding box center [603, 248] width 61 height 33
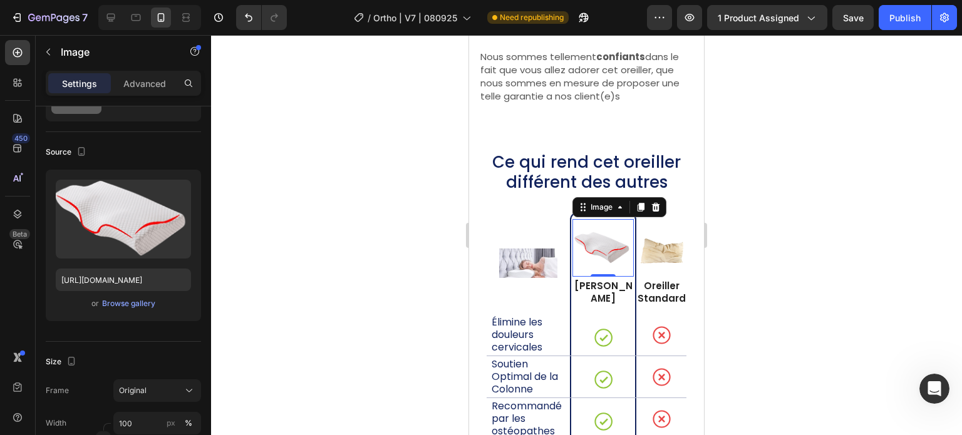
click at [600, 256] on img at bounding box center [603, 248] width 61 height 33
drag, startPoint x: 764, startPoint y: 259, endPoint x: 784, endPoint y: 258, distance: 19.4
click at [768, 259] on div at bounding box center [586, 235] width 751 height 400
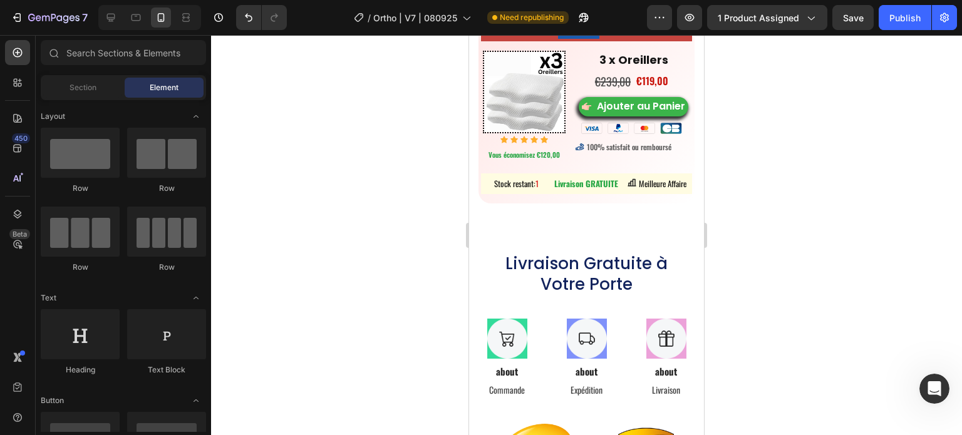
scroll to position [8302, 0]
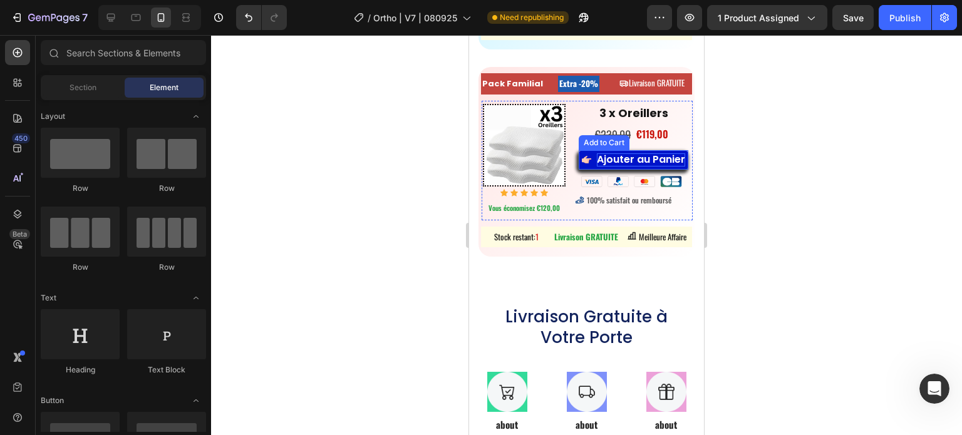
click at [628, 167] on div "Ajouter au Panier" at bounding box center [641, 160] width 88 height 13
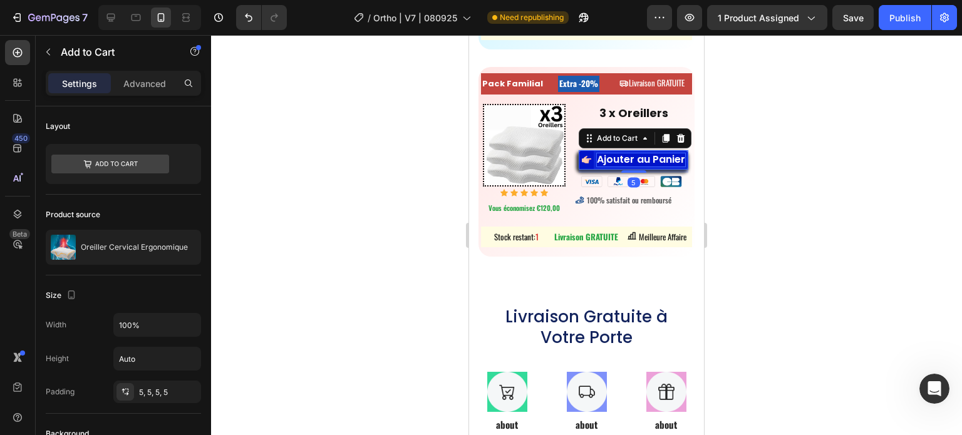
click at [622, 167] on div "Ajouter au Panier" at bounding box center [641, 160] width 88 height 13
click at [622, 167] on p "Ajouter au Panier" at bounding box center [641, 160] width 88 height 13
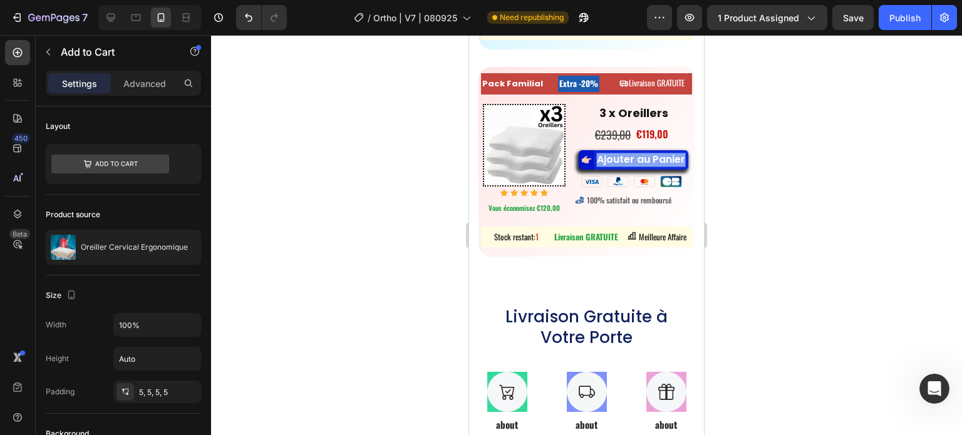
click at [622, 167] on p "Ajouter au Panier" at bounding box center [641, 160] width 88 height 13
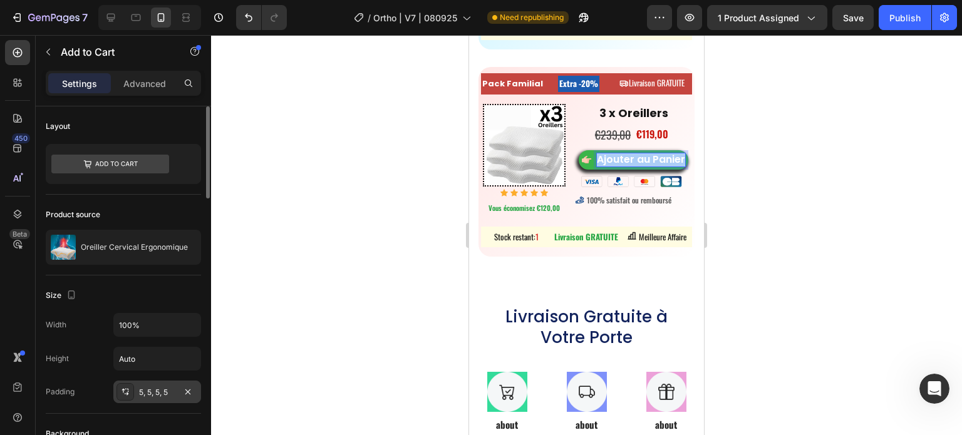
click at [143, 390] on div "5, 5, 5, 5" at bounding box center [157, 392] width 36 height 11
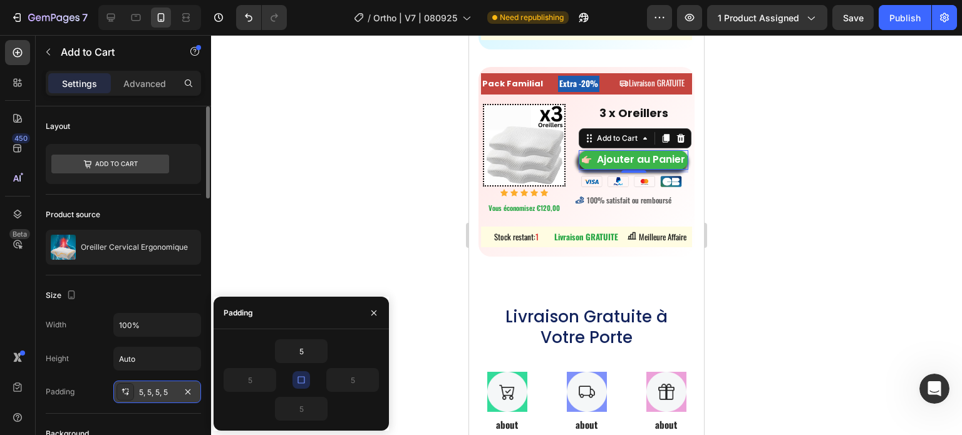
click at [124, 390] on icon at bounding box center [125, 392] width 10 height 10
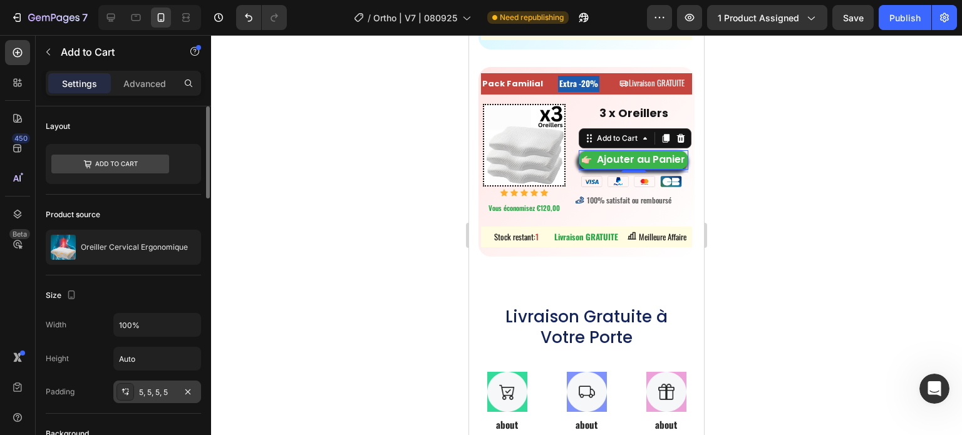
click at [147, 388] on div "5, 5, 5, 5" at bounding box center [157, 392] width 36 height 11
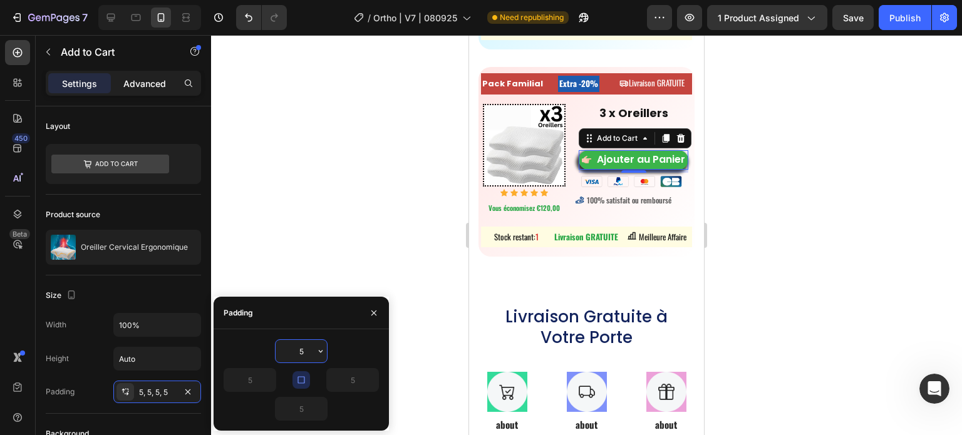
click at [147, 82] on p "Advanced" at bounding box center [144, 83] width 43 height 13
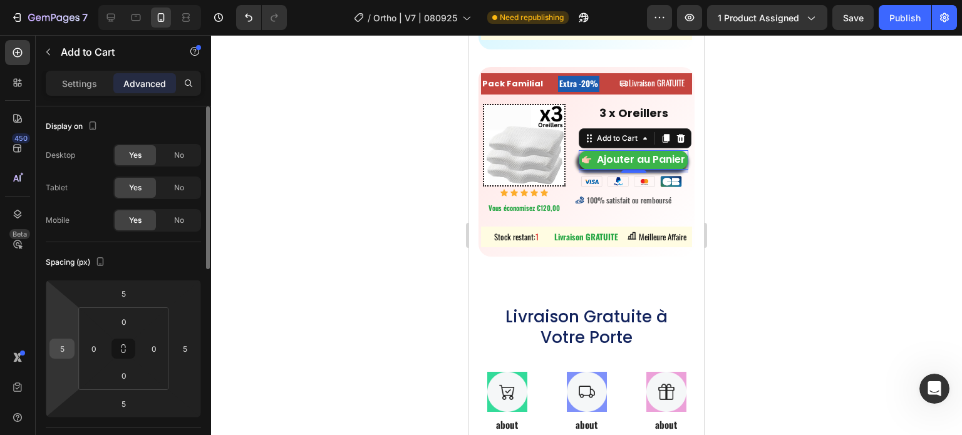
click at [62, 352] on input "5" at bounding box center [62, 349] width 19 height 19
type input "2"
click at [187, 348] on input "5" at bounding box center [184, 349] width 19 height 19
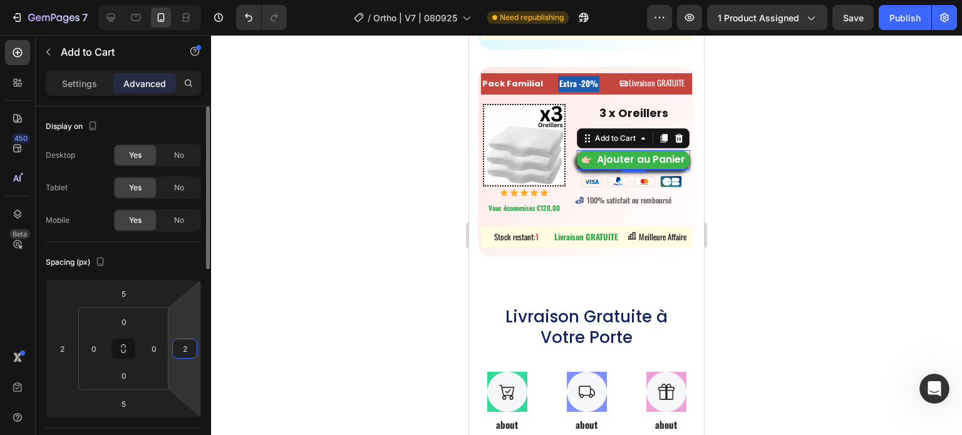
click at [183, 348] on input "2" at bounding box center [184, 349] width 19 height 19
type input "1"
click at [96, 352] on input "0" at bounding box center [94, 349] width 19 height 19
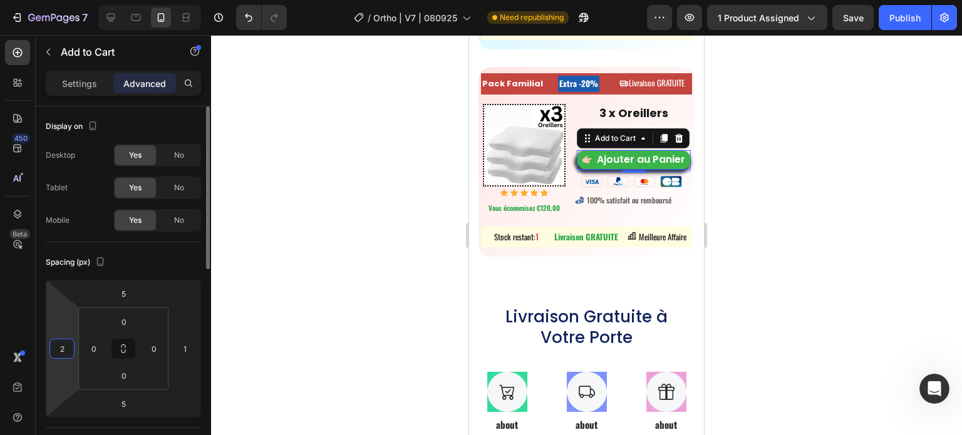
click at [59, 349] on input "2" at bounding box center [62, 349] width 19 height 19
type input "1"
click at [425, 253] on div at bounding box center [586, 235] width 751 height 400
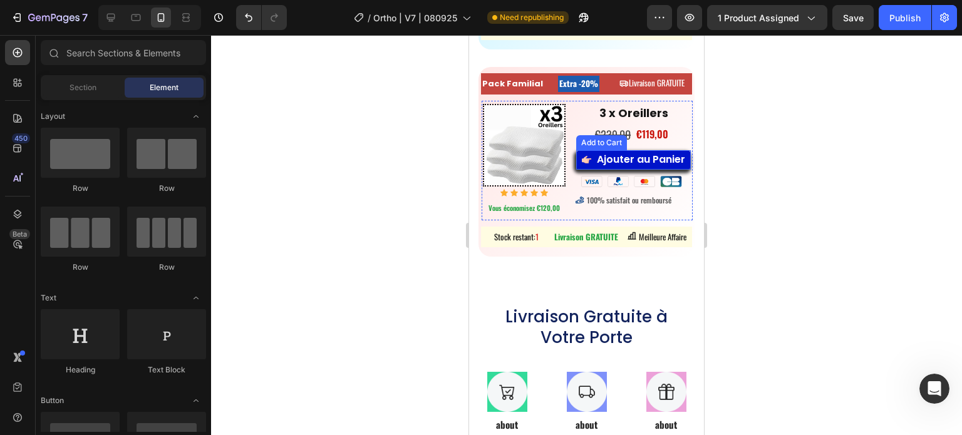
click at [653, 169] on button "Ajouter au Panier" at bounding box center [633, 159] width 115 height 19
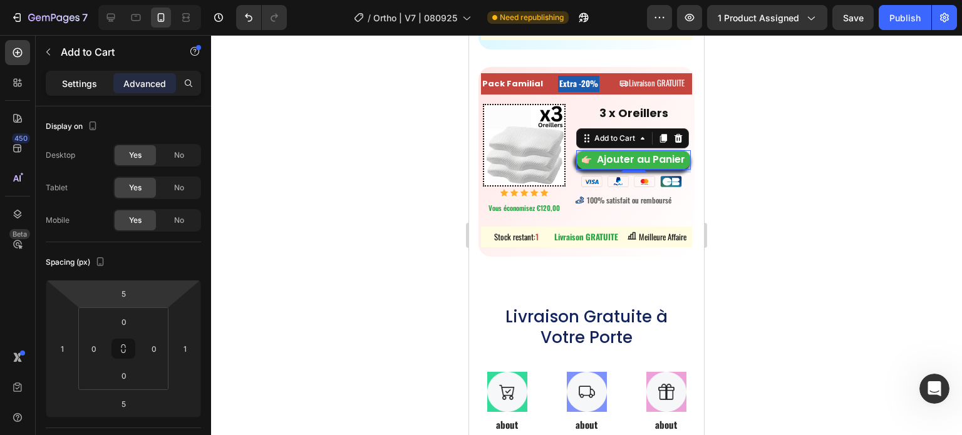
click at [100, 78] on div "Settings" at bounding box center [79, 83] width 63 height 20
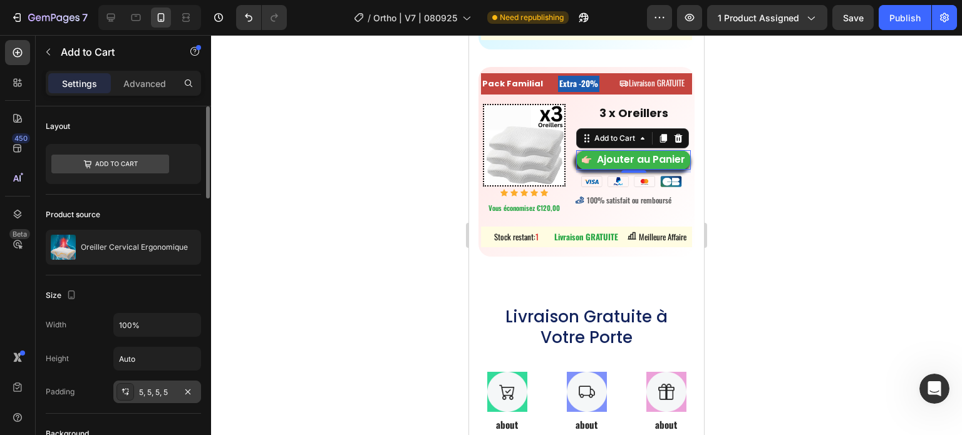
click at [139, 392] on div "5, 5, 5, 5" at bounding box center [157, 392] width 36 height 11
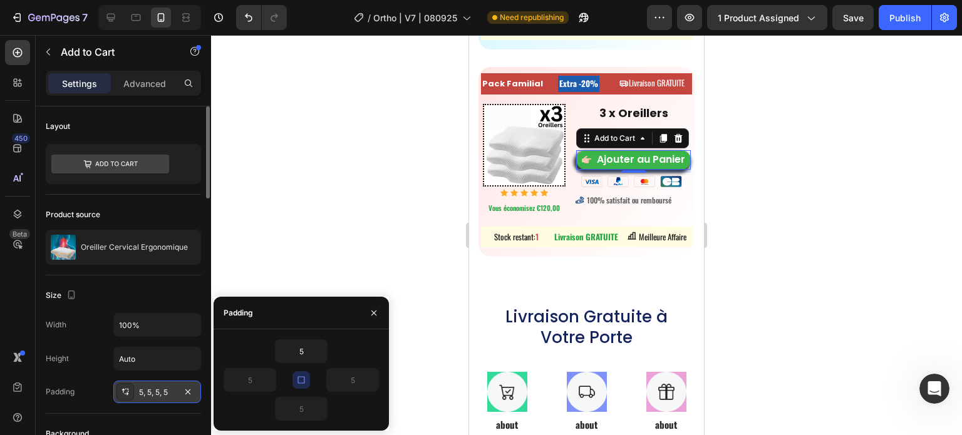
click at [122, 392] on icon at bounding box center [125, 392] width 10 height 10
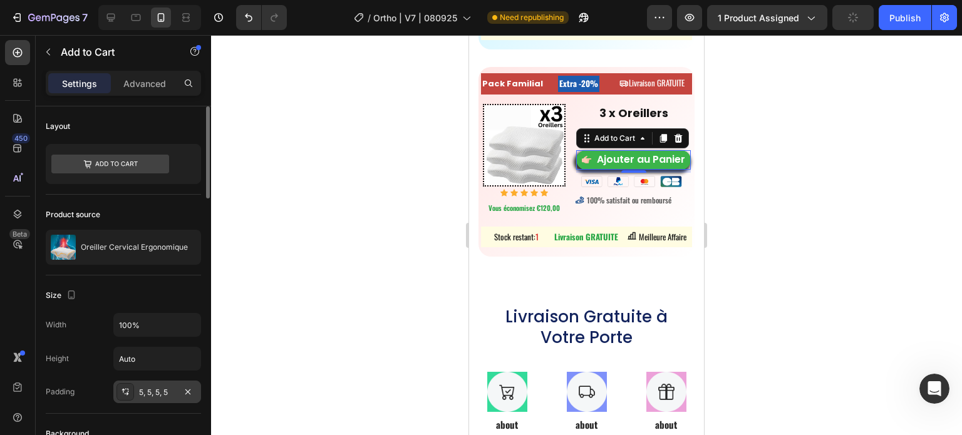
click at [138, 393] on div "5, 5, 5, 5" at bounding box center [157, 392] width 88 height 23
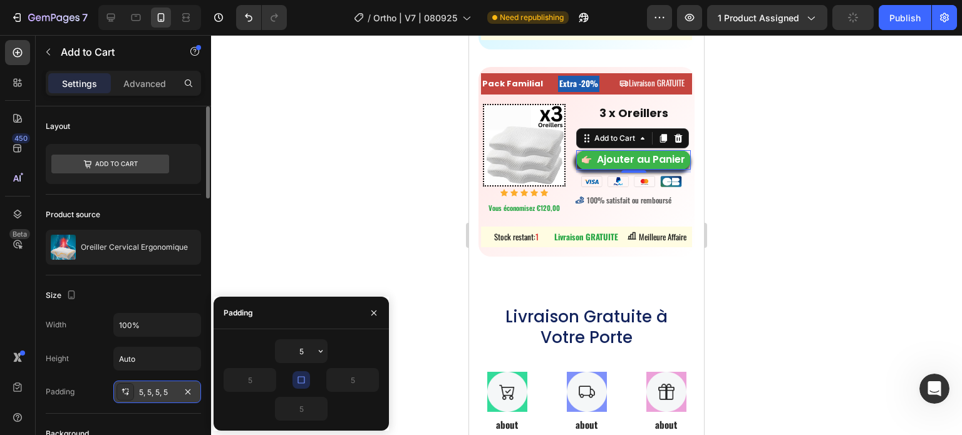
click at [141, 392] on div "5, 5, 5, 5" at bounding box center [157, 392] width 36 height 11
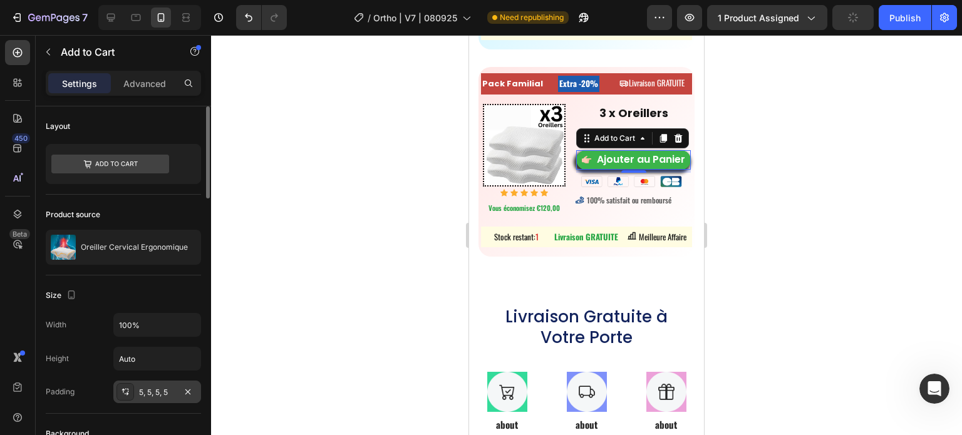
click at [123, 390] on icon at bounding box center [125, 392] width 10 height 10
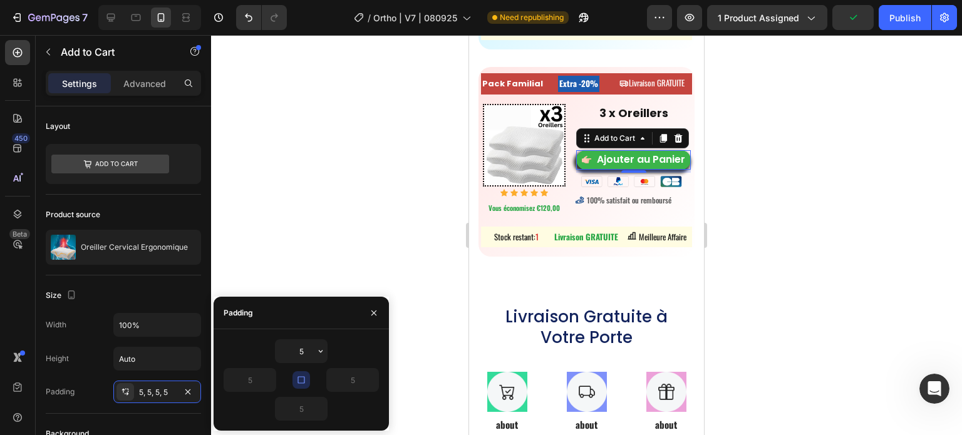
click at [296, 382] on button "button" at bounding box center [302, 381] width 18 height 18
click at [259, 380] on input "5" at bounding box center [249, 380] width 51 height 23
type input "1"
click at [348, 383] on input "5" at bounding box center [352, 380] width 51 height 23
type input "1"
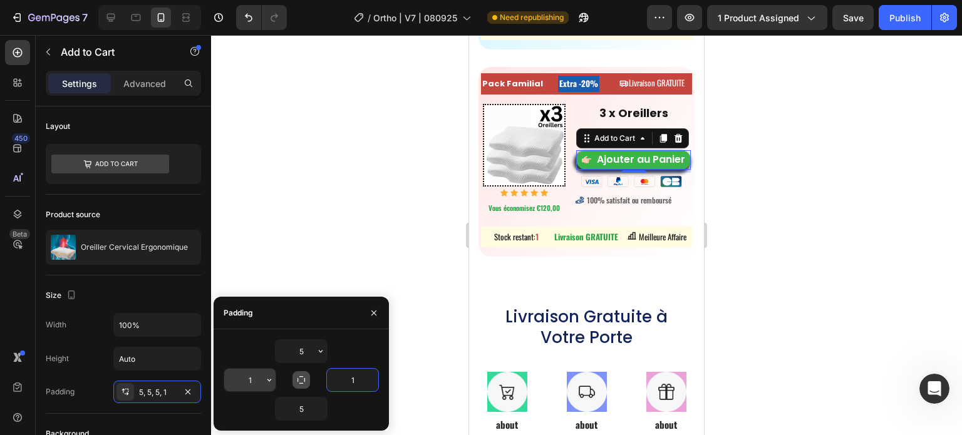
click at [241, 382] on input "1" at bounding box center [249, 380] width 51 height 23
type input "2"
click at [346, 380] on input "1" at bounding box center [352, 380] width 51 height 23
type input "2"
click at [811, 176] on div at bounding box center [586, 235] width 751 height 400
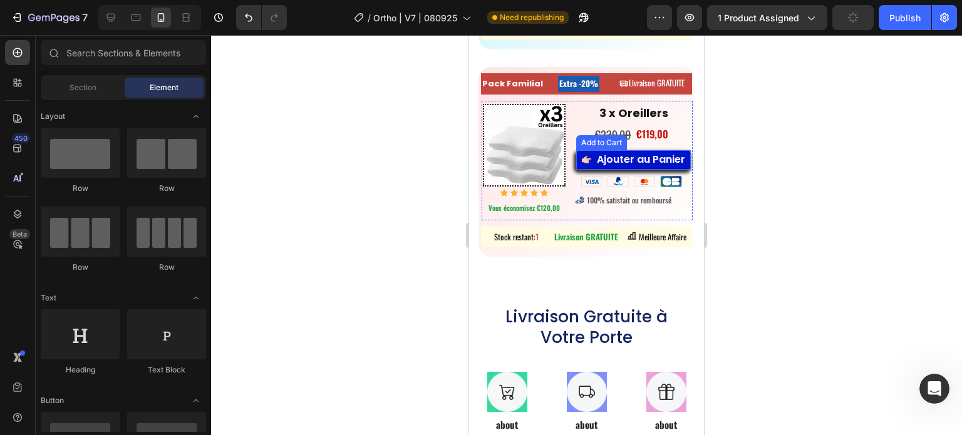
click at [578, 170] on button "Ajouter au Panier" at bounding box center [633, 159] width 115 height 19
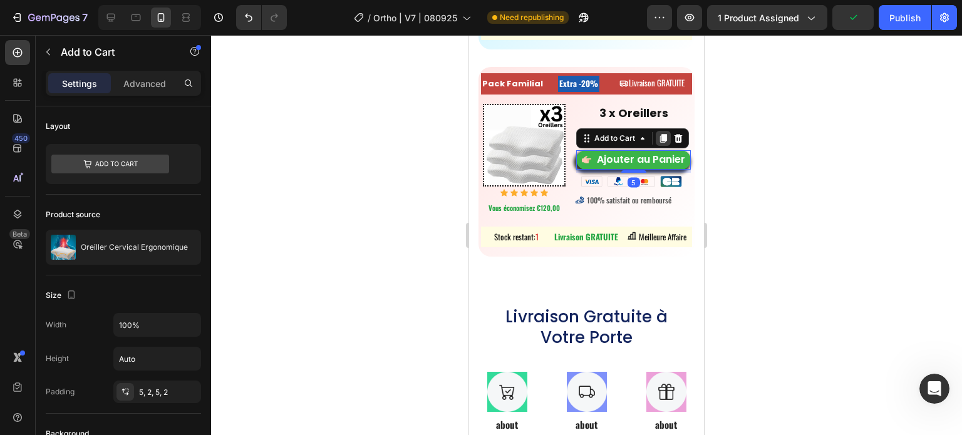
click at [662, 143] on icon at bounding box center [663, 138] width 7 height 9
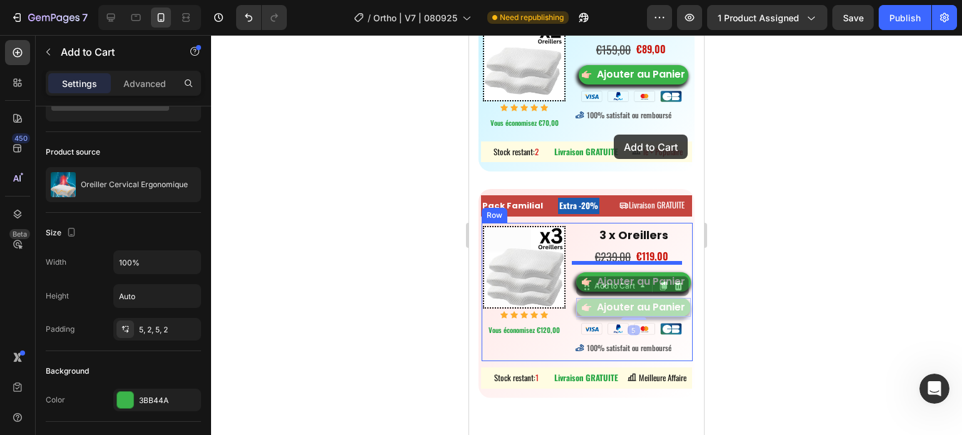
scroll to position [8177, 0]
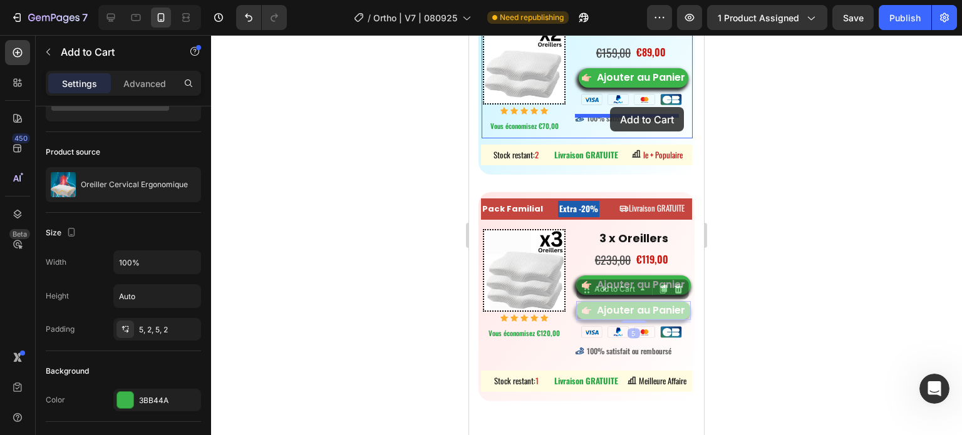
drag, startPoint x: 586, startPoint y: 180, endPoint x: 610, endPoint y: 107, distance: 77.3
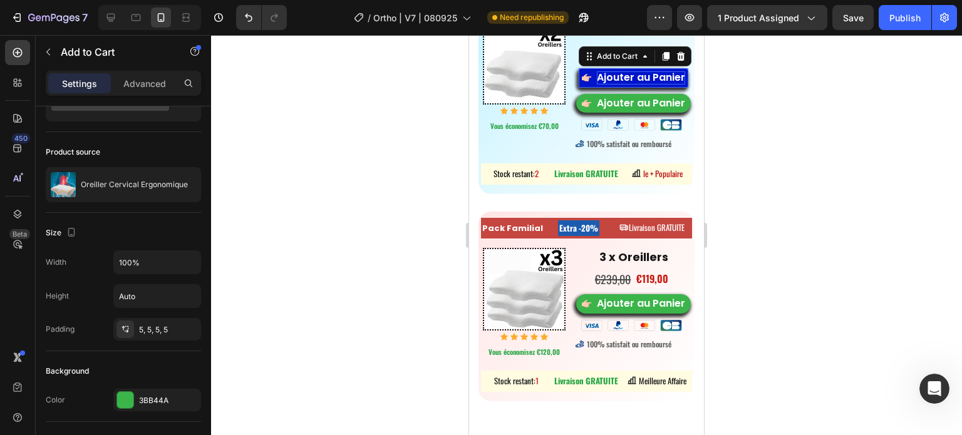
click at [600, 85] on div "Ajouter au Panier" at bounding box center [641, 77] width 88 height 13
click at [684, 64] on div at bounding box center [681, 56] width 15 height 15
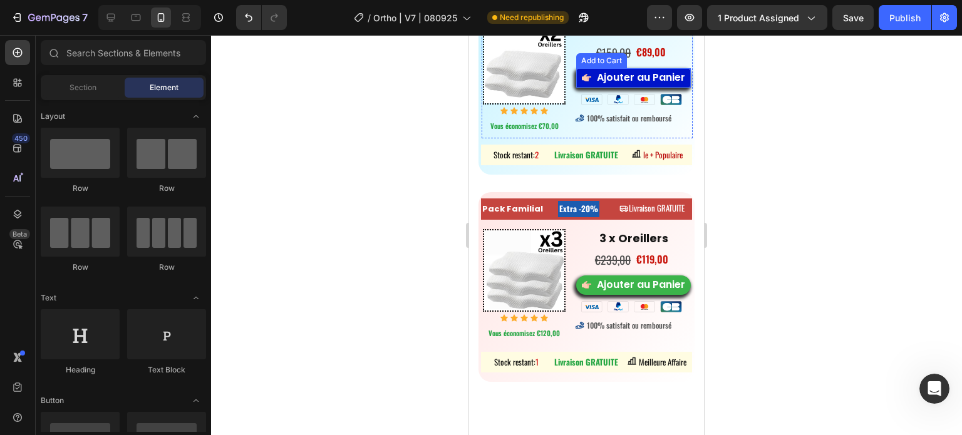
click at [579, 80] on button "Ajouter au Panier" at bounding box center [633, 77] width 115 height 19
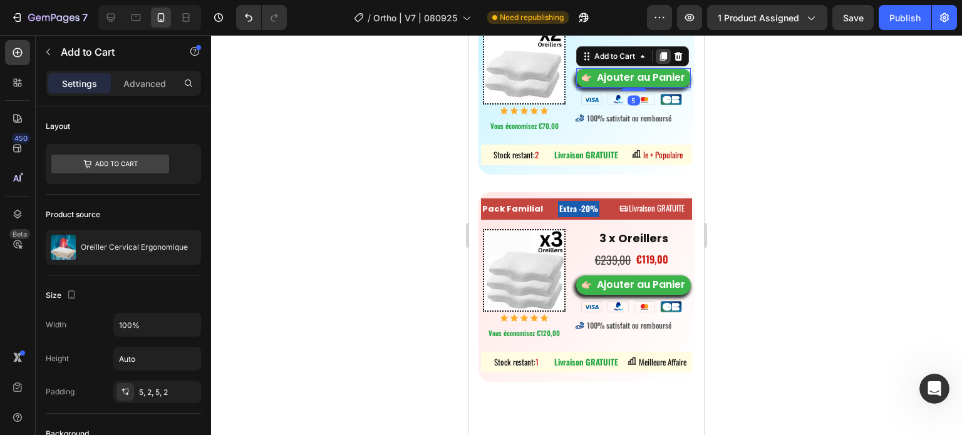
click at [659, 61] on icon at bounding box center [664, 56] width 10 height 10
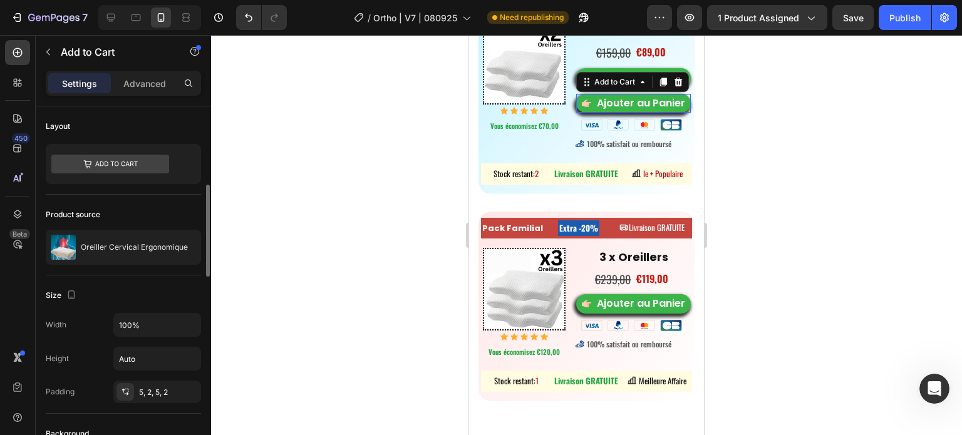
scroll to position [63, 0]
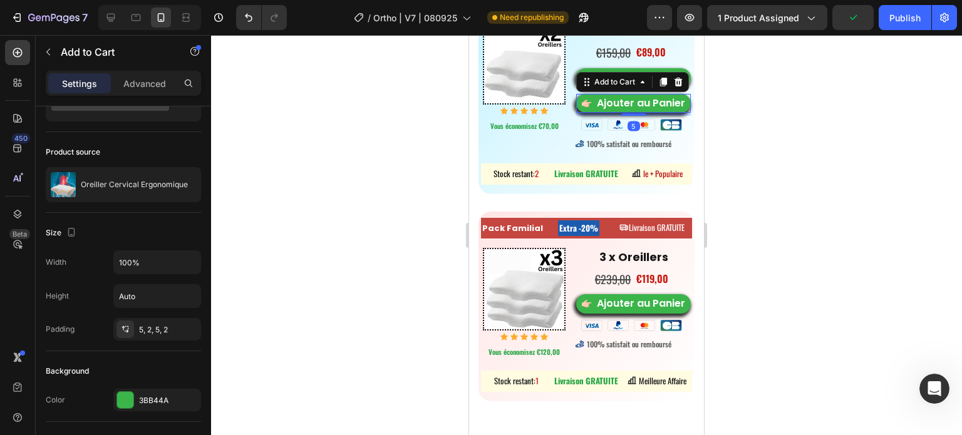
click at [343, 184] on div at bounding box center [586, 235] width 751 height 400
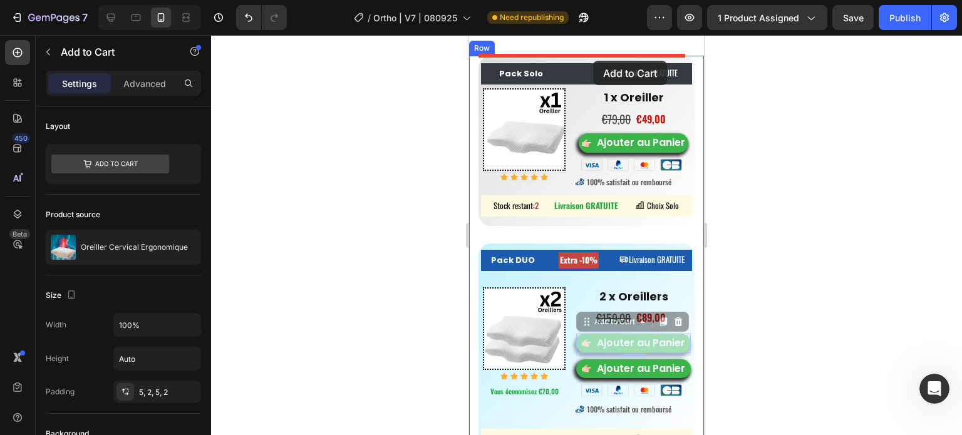
scroll to position [7875, 0]
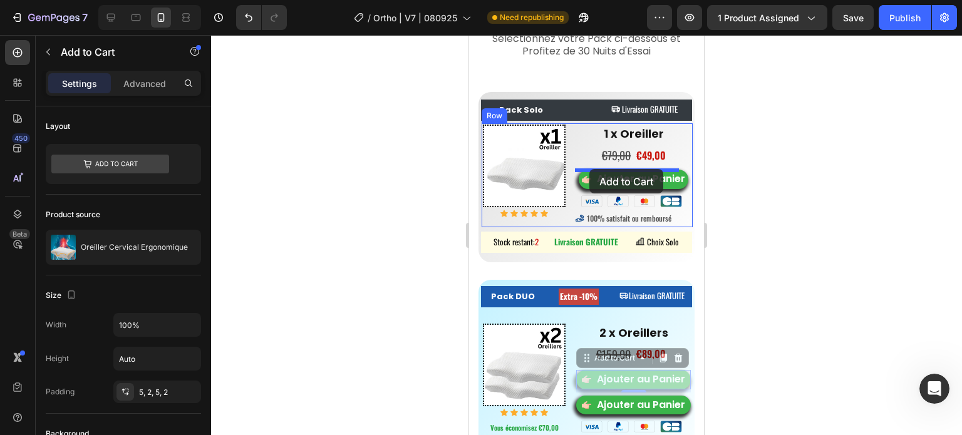
drag, startPoint x: 580, startPoint y: 88, endPoint x: 590, endPoint y: 169, distance: 82.1
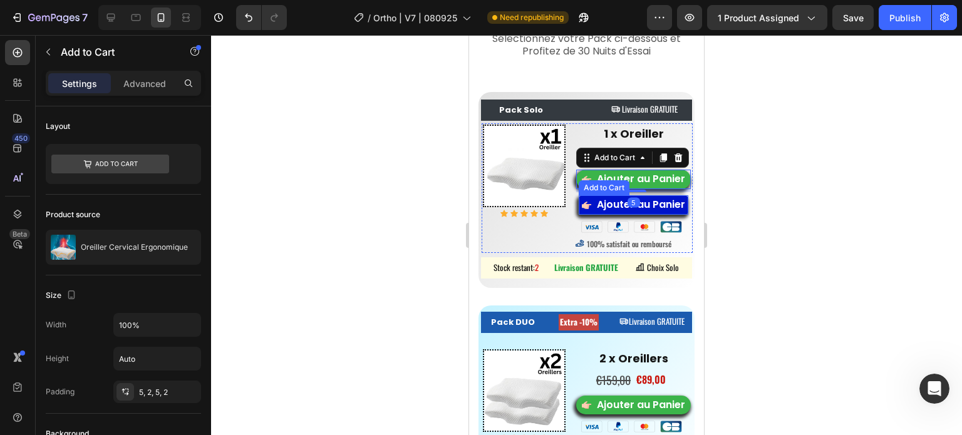
click at [586, 200] on span "Ajouter au Panier" at bounding box center [586, 205] width 9 height 13
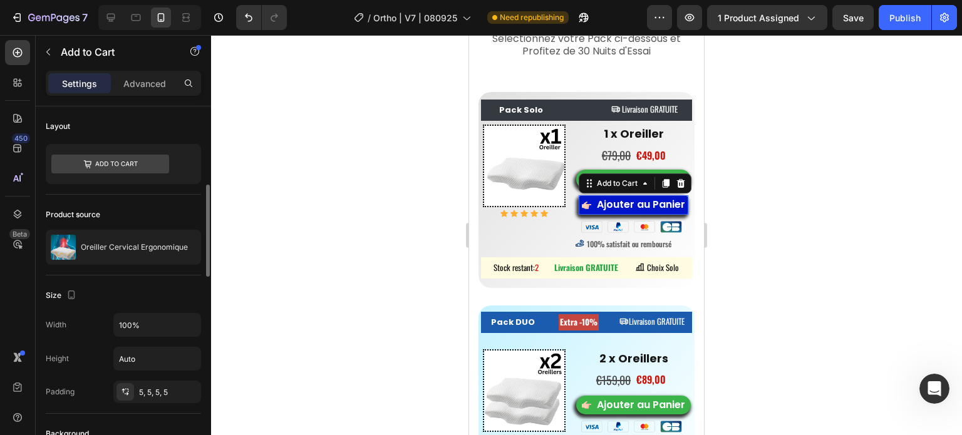
scroll to position [63, 0]
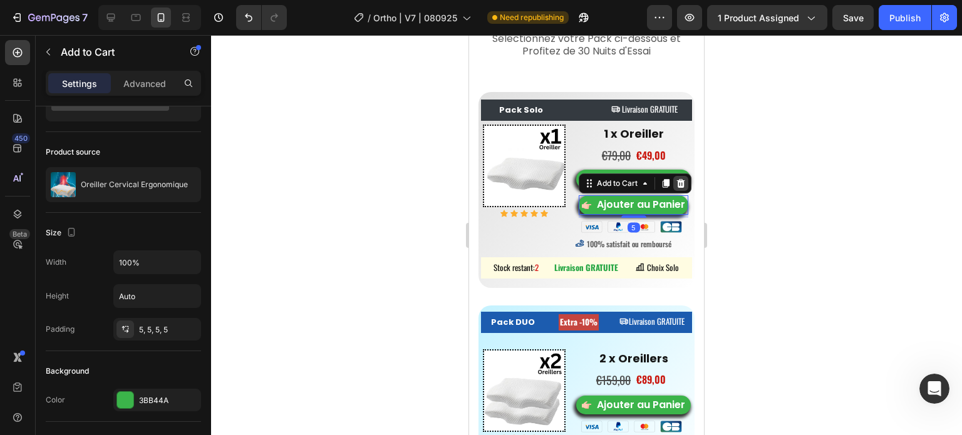
click at [677, 184] on icon at bounding box center [681, 183] width 8 height 9
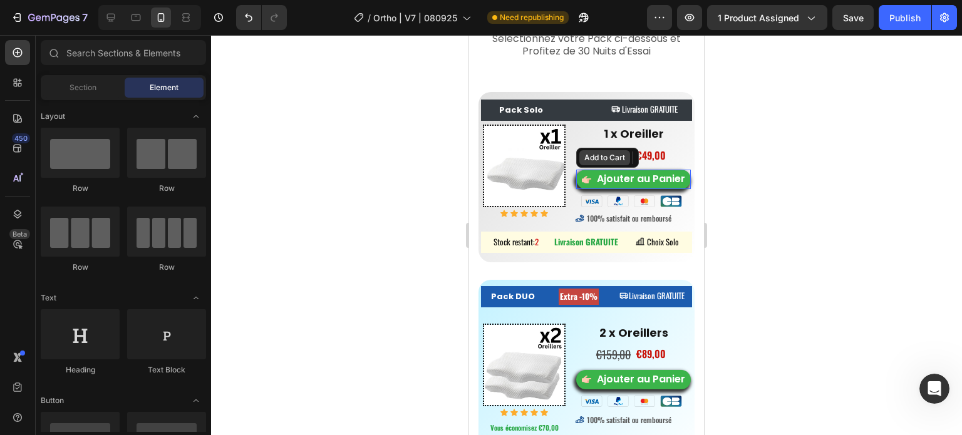
click at [586, 167] on div "Add to Cart" at bounding box center [607, 158] width 63 height 20
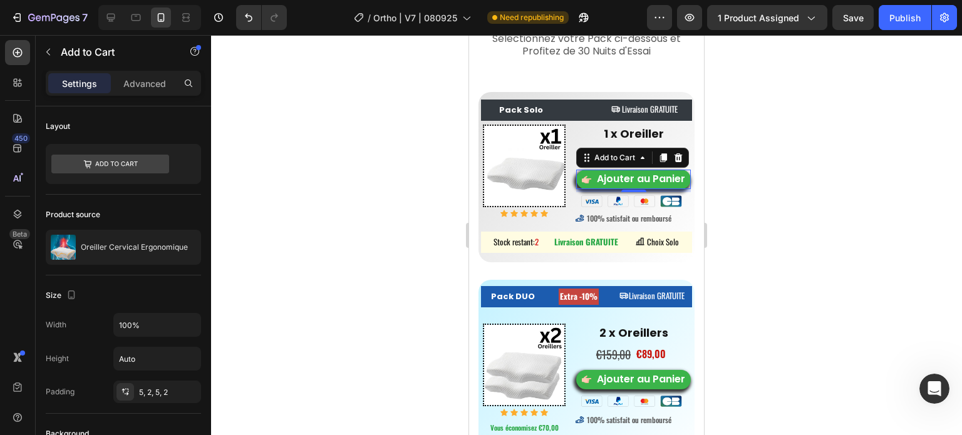
click at [324, 281] on div at bounding box center [586, 235] width 751 height 400
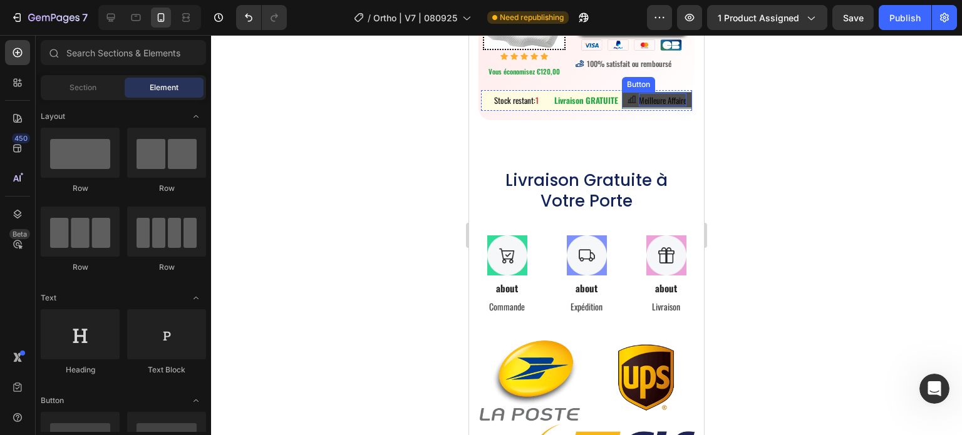
scroll to position [8251, 0]
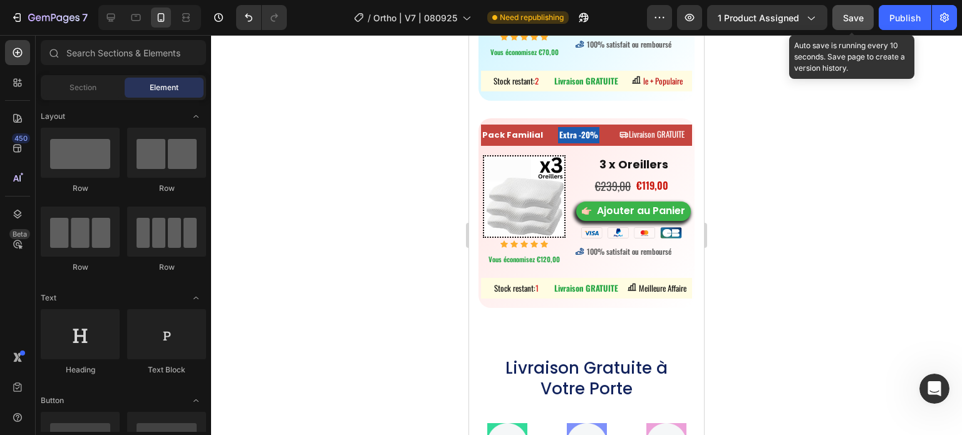
click at [849, 19] on span "Save" at bounding box center [853, 18] width 21 height 11
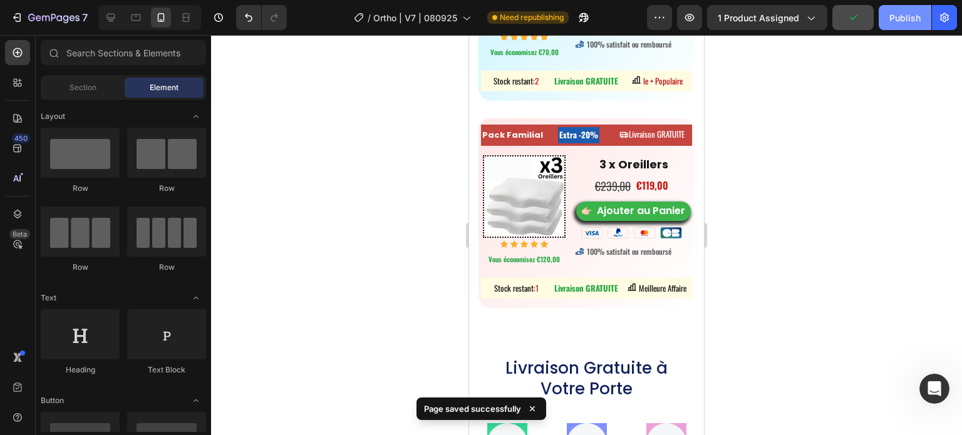
click at [897, 23] on div "Publish" at bounding box center [905, 17] width 31 height 13
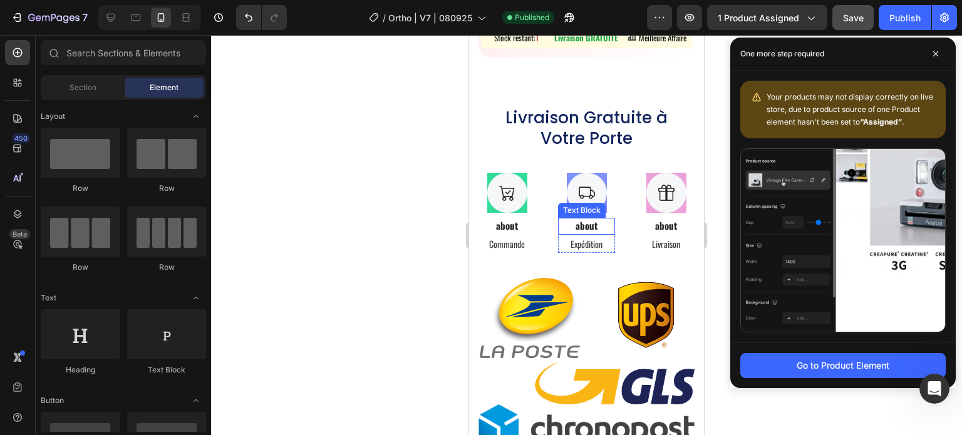
scroll to position [8313, 0]
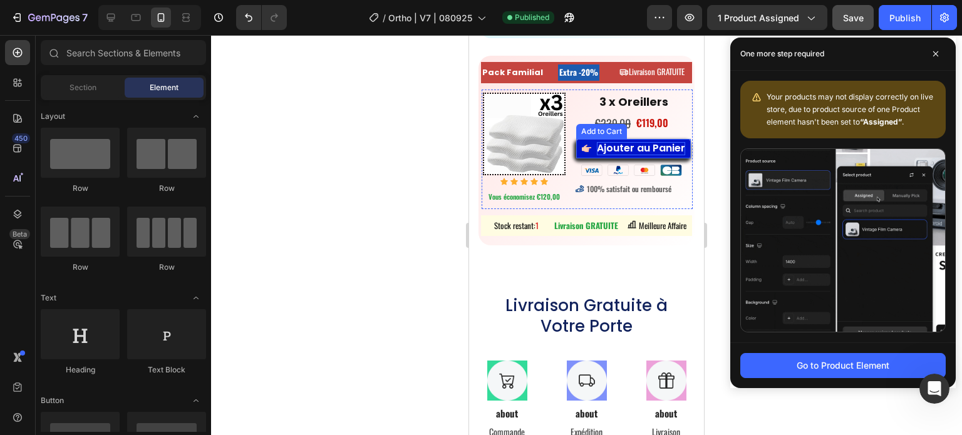
click at [615, 143] on p "Ajouter au Panier" at bounding box center [641, 148] width 88 height 13
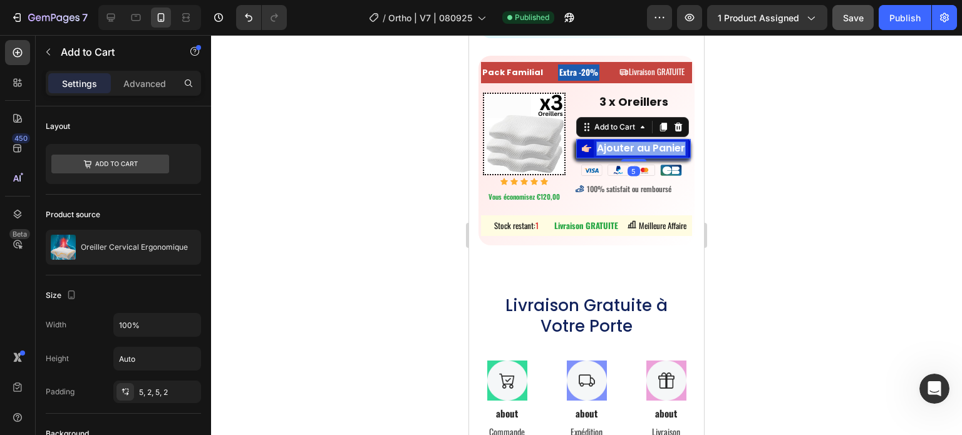
click at [615, 143] on p "Ajouter au Panier" at bounding box center [641, 148] width 88 height 13
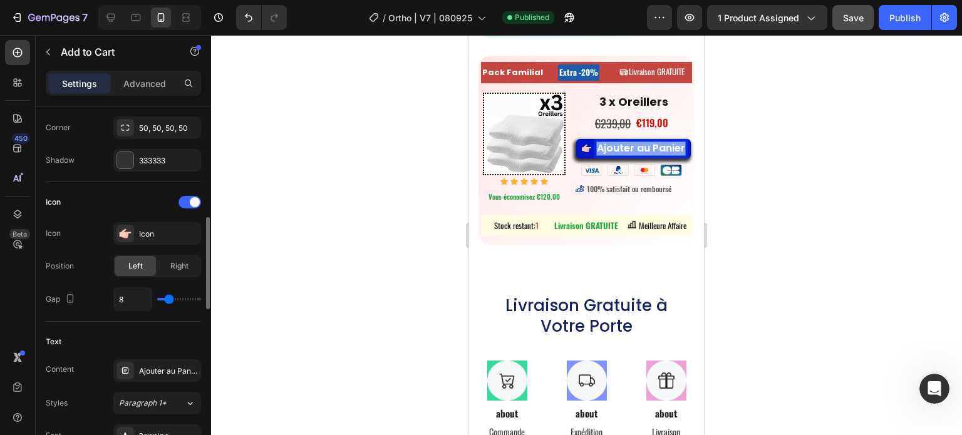
scroll to position [627, 0]
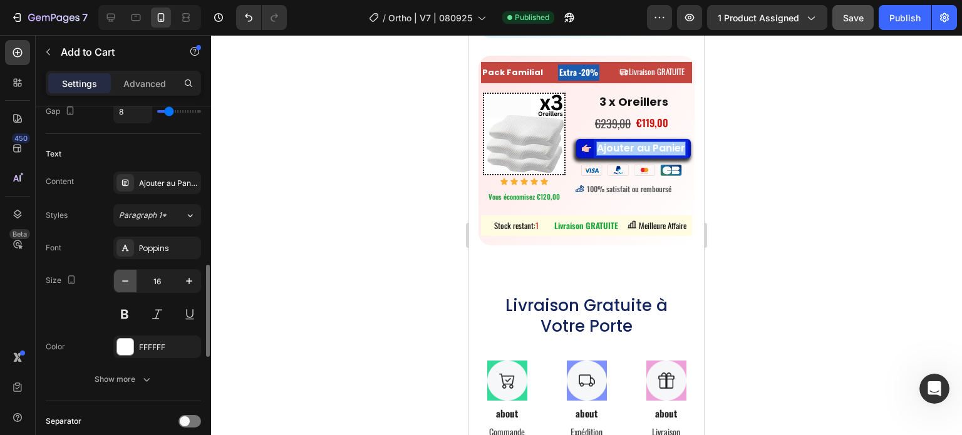
click at [125, 285] on icon "button" at bounding box center [125, 281] width 13 height 13
type input "15"
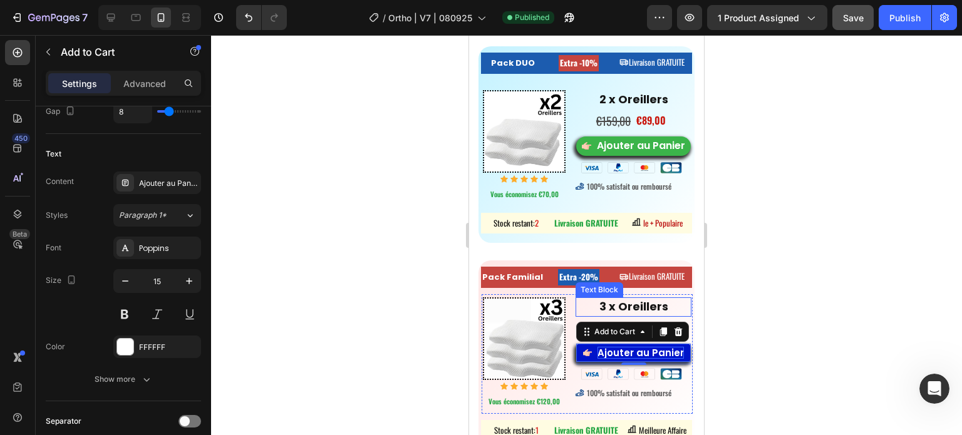
scroll to position [8063, 0]
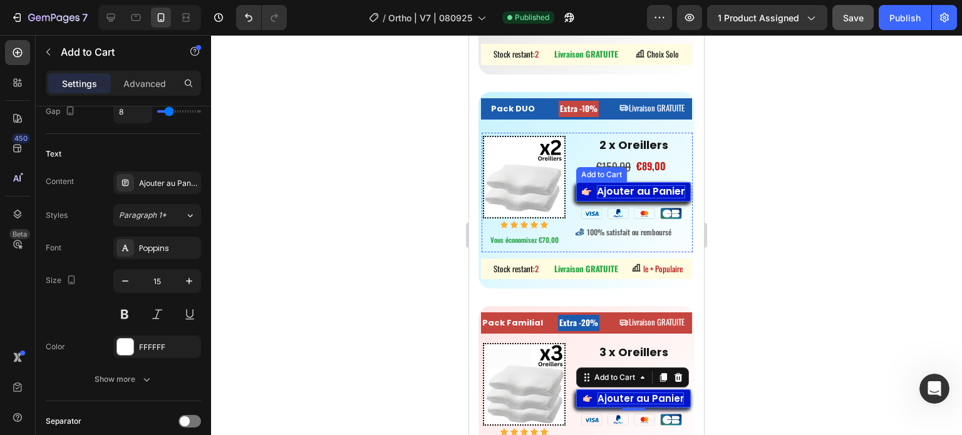
click at [604, 190] on div "Ajouter au Panier" at bounding box center [641, 191] width 88 height 13
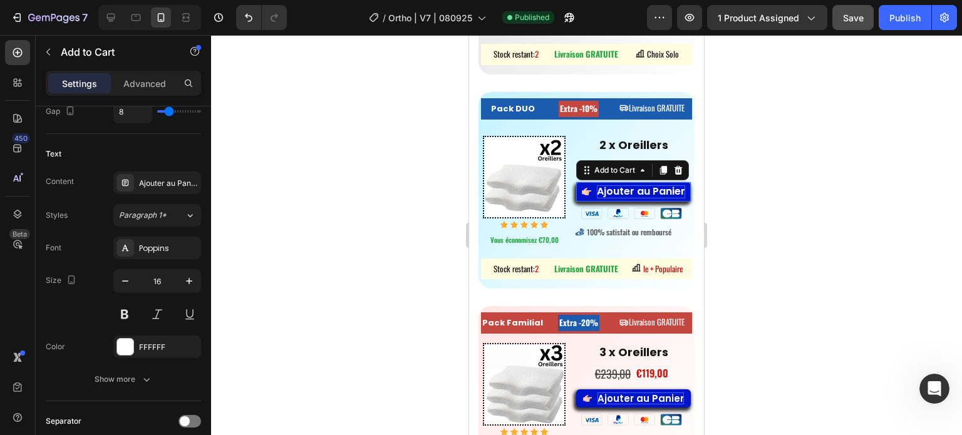
click at [604, 190] on div "Ajouter au Panier" at bounding box center [641, 191] width 88 height 13
click at [604, 190] on p "Ajouter au Panier" at bounding box center [641, 191] width 88 height 13
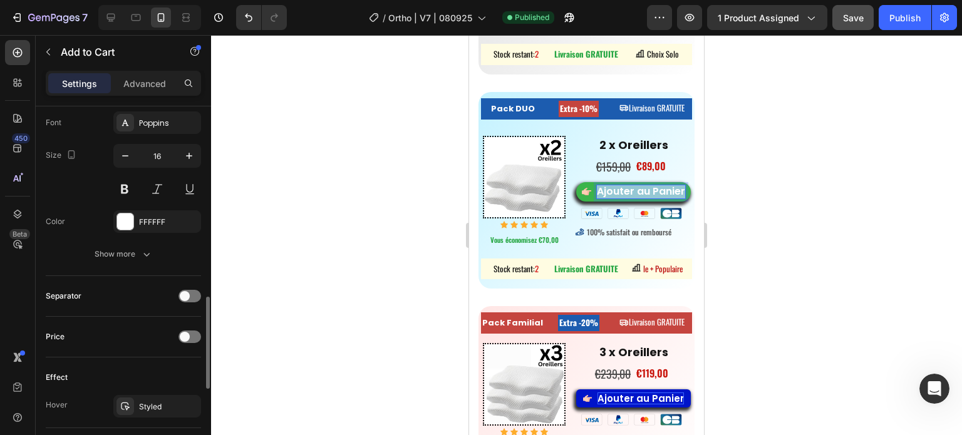
scroll to position [627, 0]
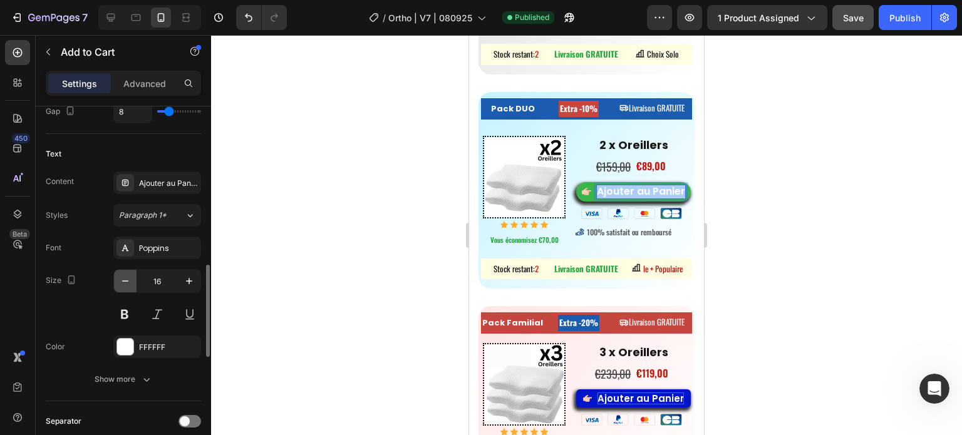
click at [124, 281] on icon "button" at bounding box center [125, 281] width 13 height 13
type input "15"
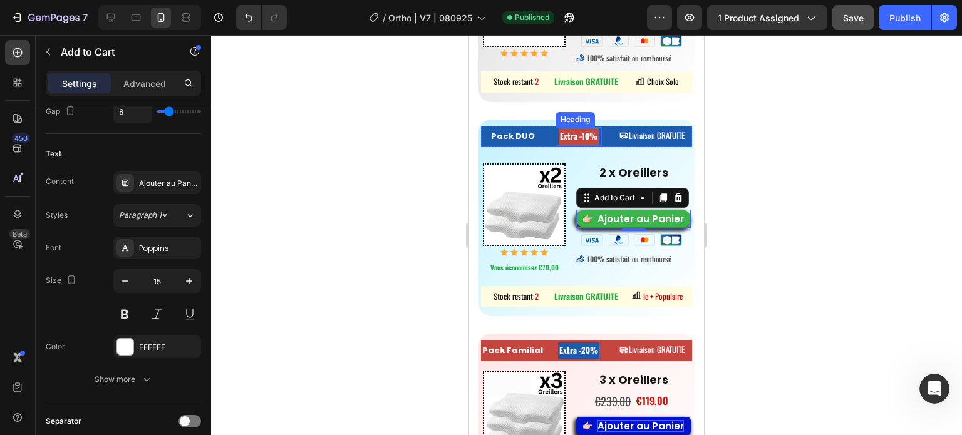
scroll to position [7875, 0]
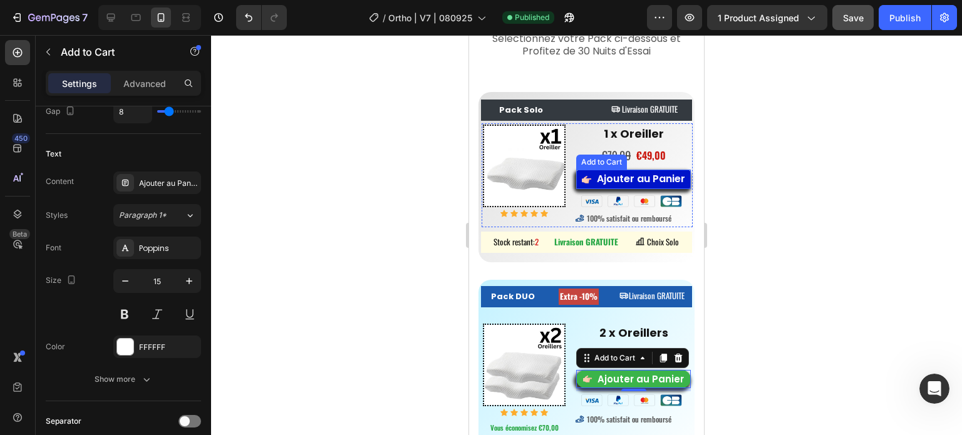
click at [590, 172] on button "Ajouter au Panier" at bounding box center [633, 179] width 115 height 19
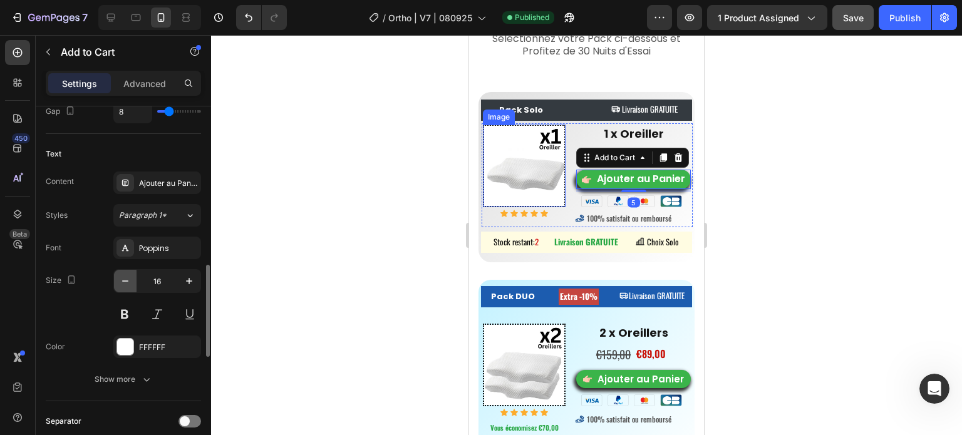
click at [131, 280] on icon "button" at bounding box center [125, 281] width 13 height 13
type input "15"
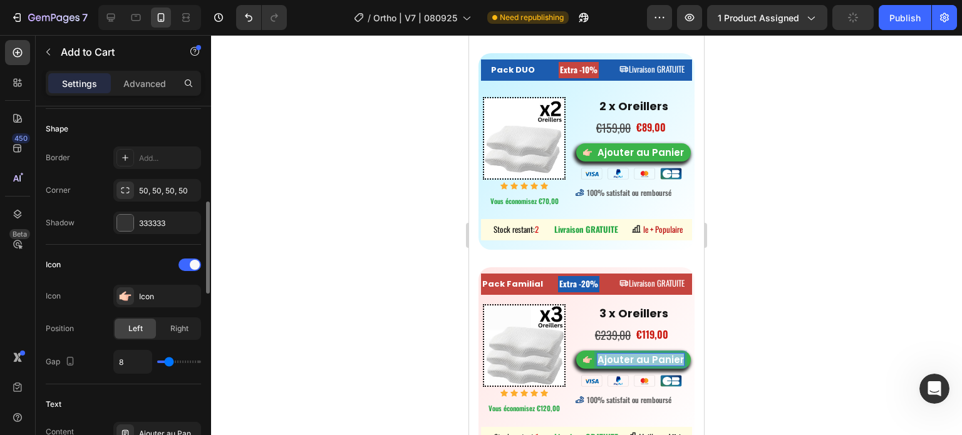
scroll to position [627, 0]
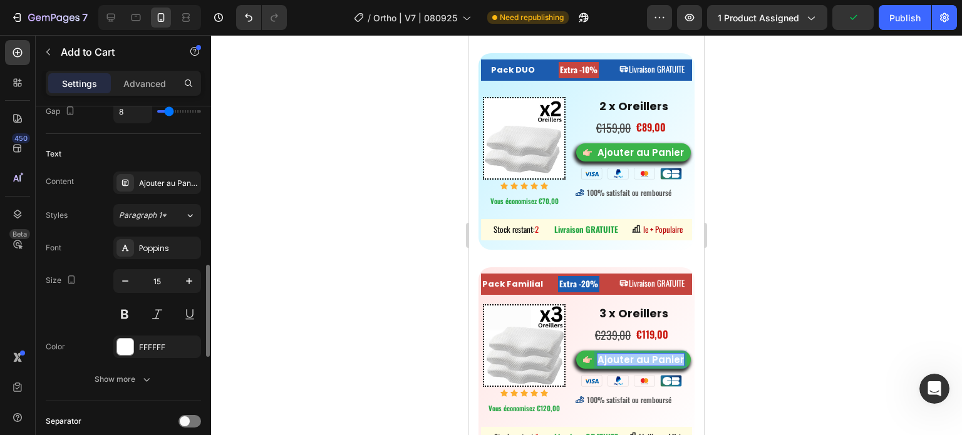
click at [315, 285] on div at bounding box center [586, 235] width 751 height 400
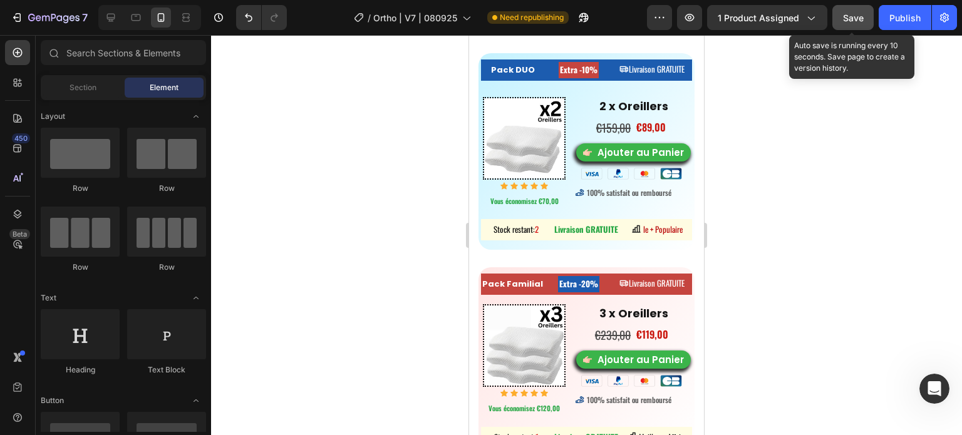
click at [847, 21] on span "Save" at bounding box center [853, 18] width 21 height 11
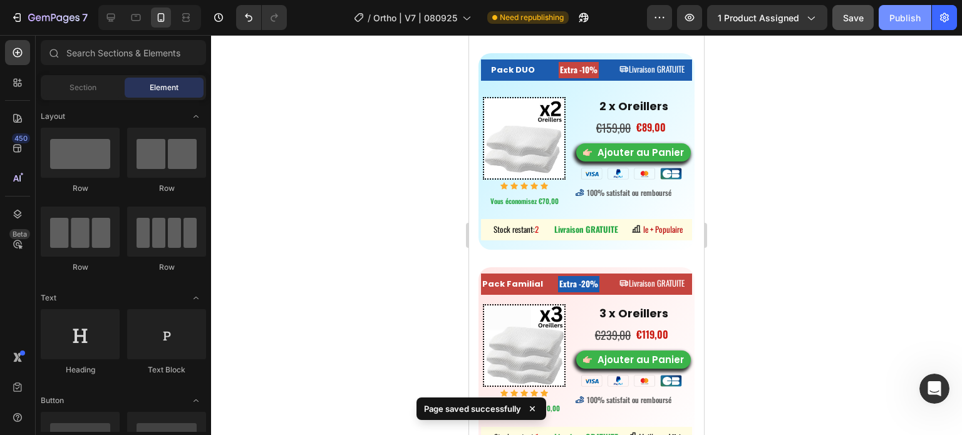
click at [917, 21] on div "Publish" at bounding box center [905, 17] width 31 height 13
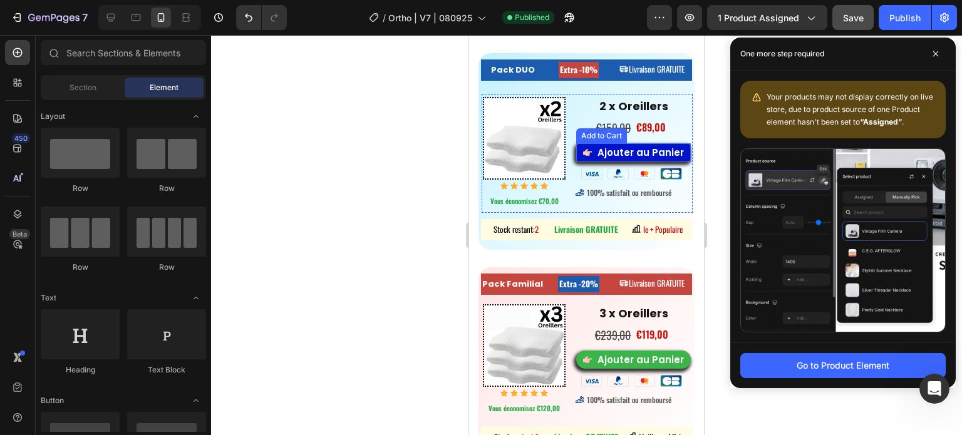
click at [580, 144] on button "Ajouter au Panier" at bounding box center [633, 152] width 115 height 19
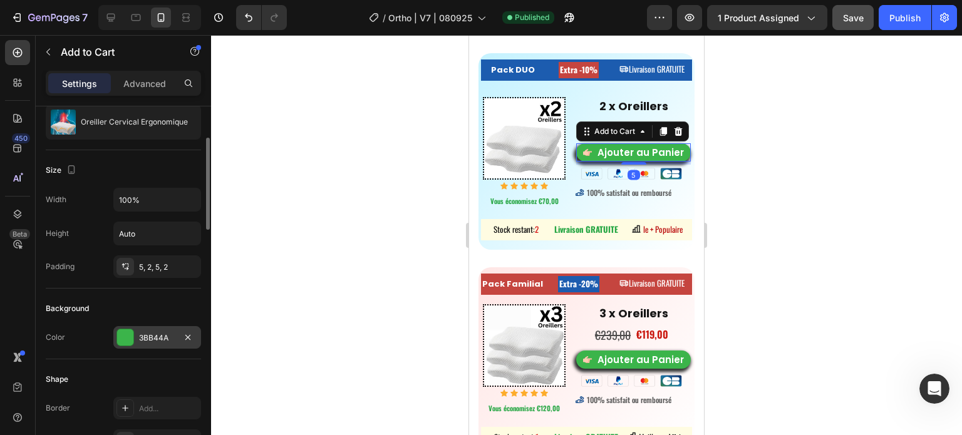
scroll to position [313, 0]
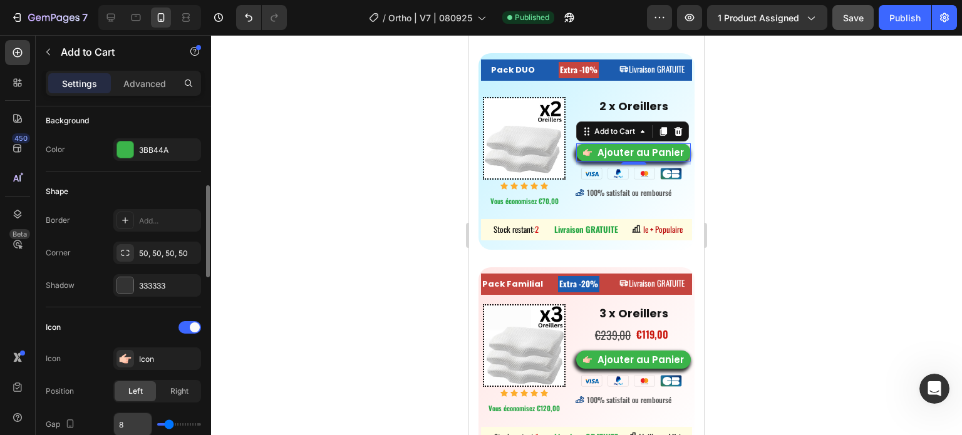
click at [120, 422] on input "8" at bounding box center [133, 425] width 38 height 23
type input "4"
click at [582, 339] on div "Add to Cart" at bounding box center [602, 343] width 46 height 11
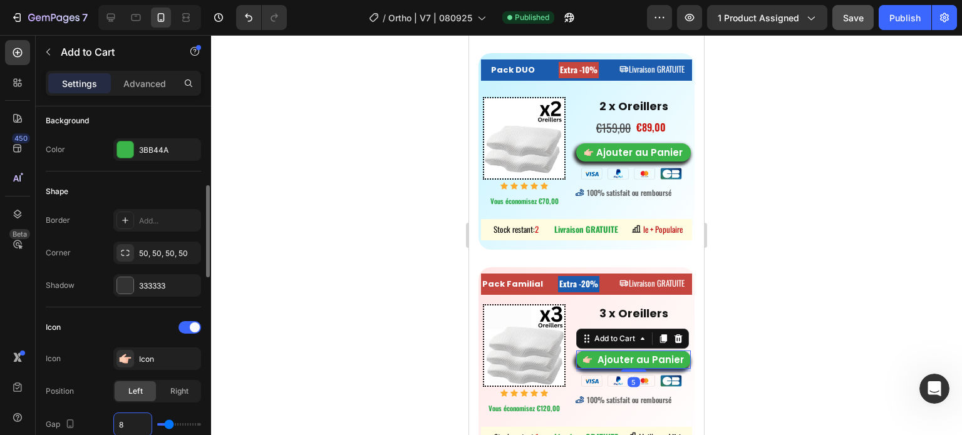
click at [128, 423] on input "8" at bounding box center [133, 425] width 38 height 23
type input "4"
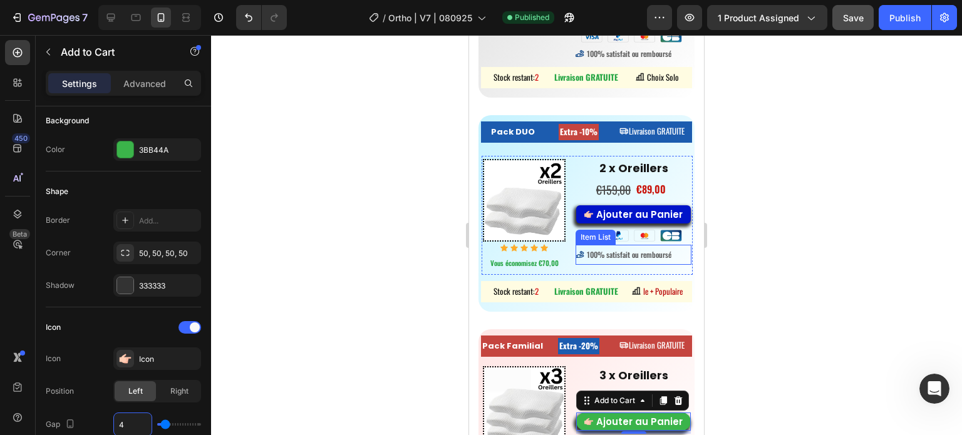
scroll to position [6601, 0]
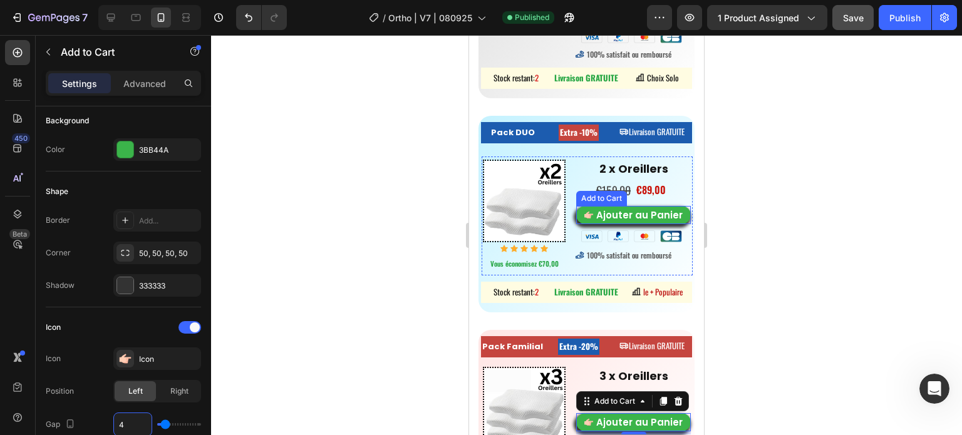
click at [583, 196] on div "Add to Cart" at bounding box center [602, 198] width 46 height 11
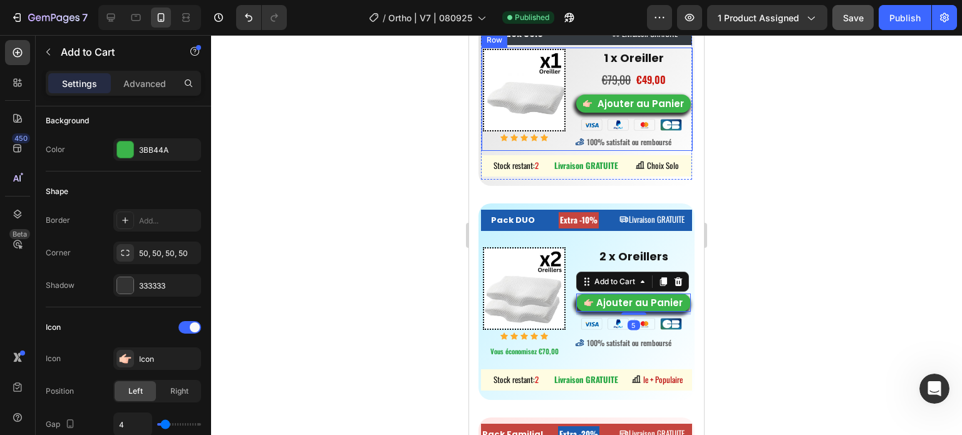
scroll to position [6476, 0]
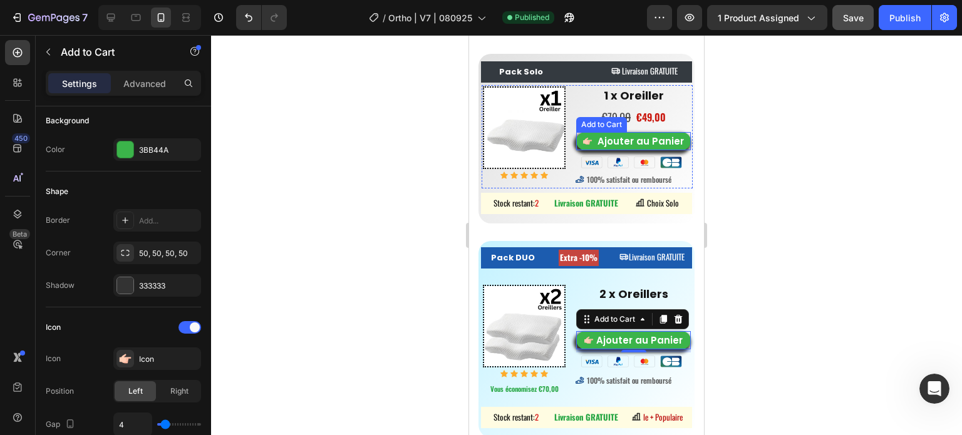
click at [581, 126] on div "Add to Cart" at bounding box center [602, 124] width 46 height 11
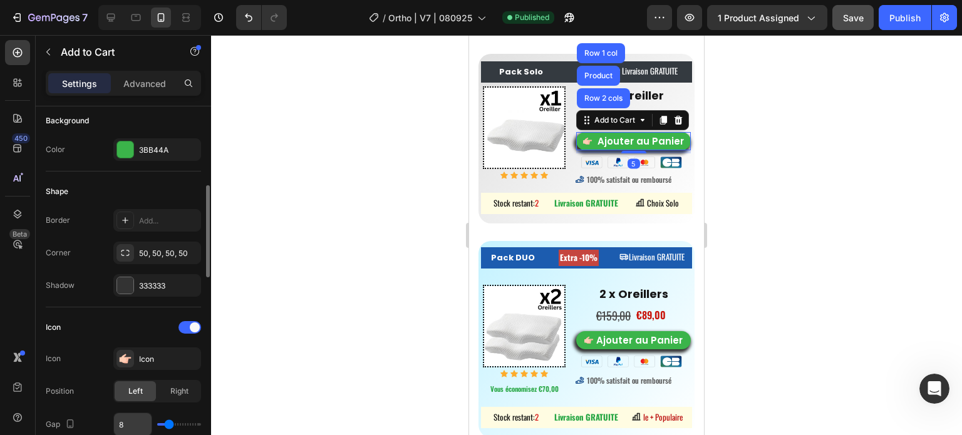
click at [120, 423] on input "8" at bounding box center [133, 425] width 38 height 23
type input "4"
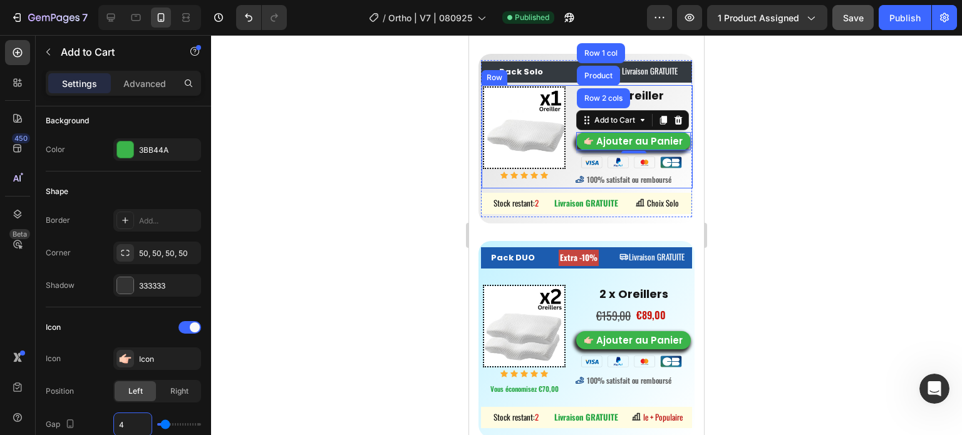
click at [768, 168] on div at bounding box center [586, 235] width 751 height 400
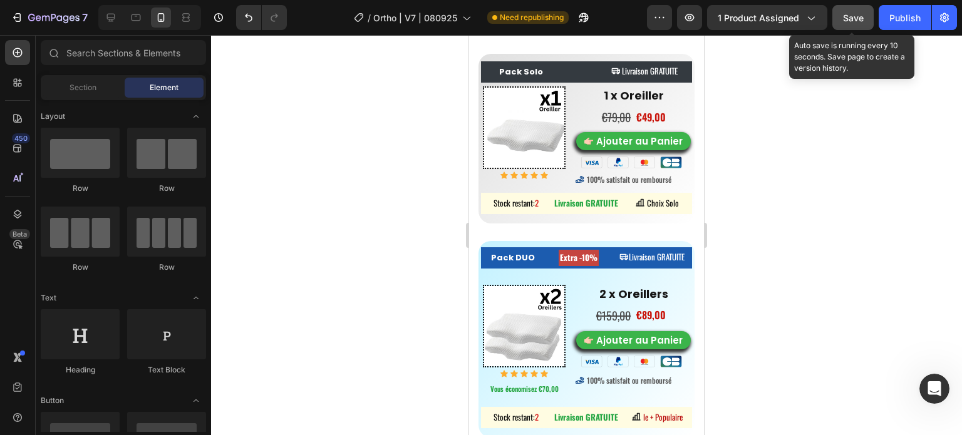
click at [862, 18] on span "Save" at bounding box center [853, 18] width 21 height 11
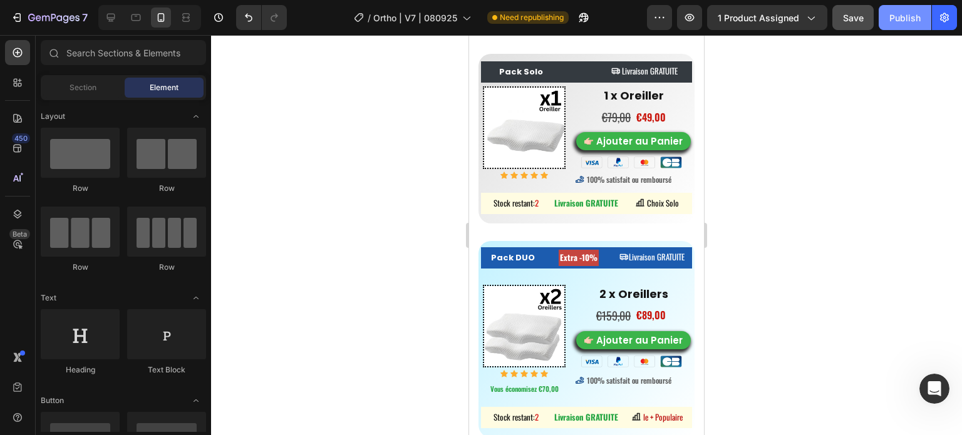
click at [910, 19] on div "Publish" at bounding box center [905, 17] width 31 height 13
click at [862, 200] on div at bounding box center [586, 235] width 751 height 400
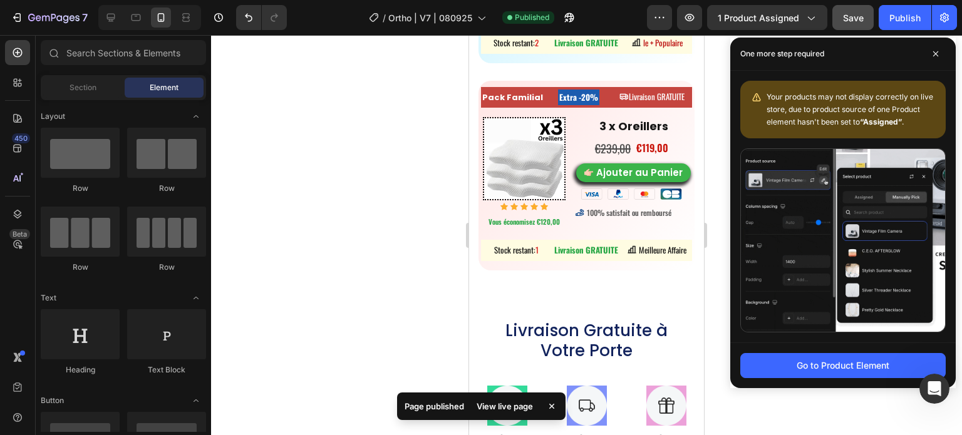
scroll to position [8799, 0]
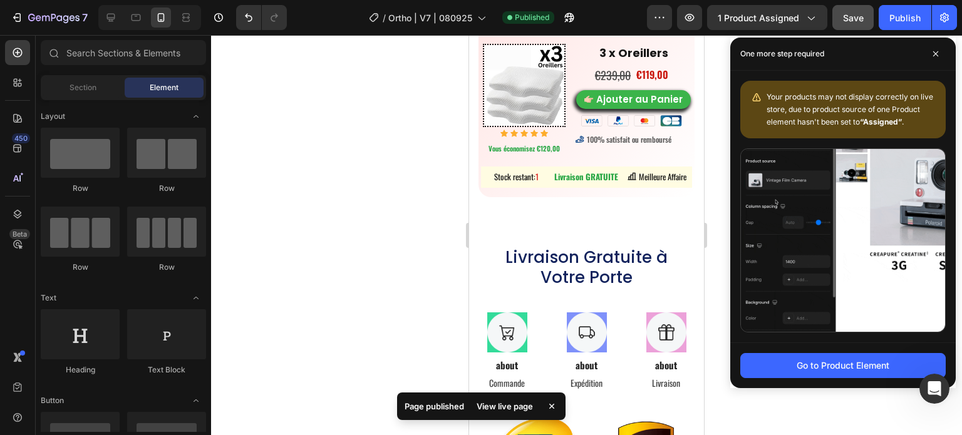
drag, startPoint x: 700, startPoint y: 256, endPoint x: 1216, endPoint y: 274, distance: 516.0
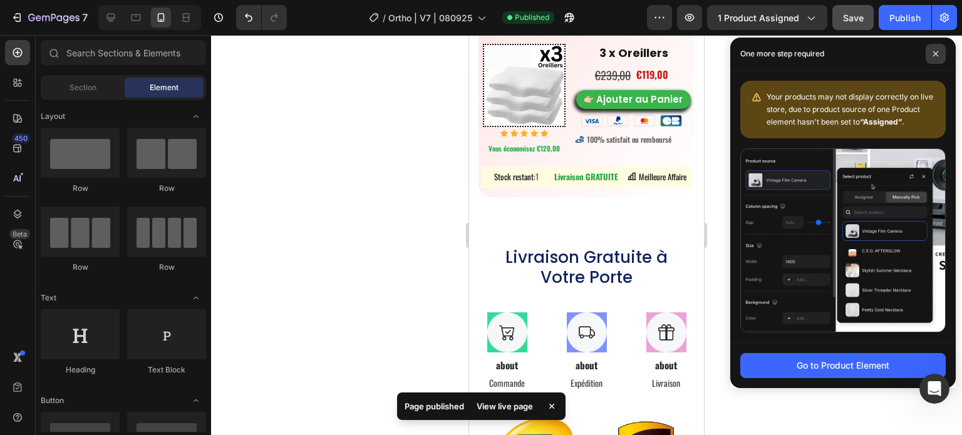
click at [937, 49] on span at bounding box center [936, 54] width 20 height 20
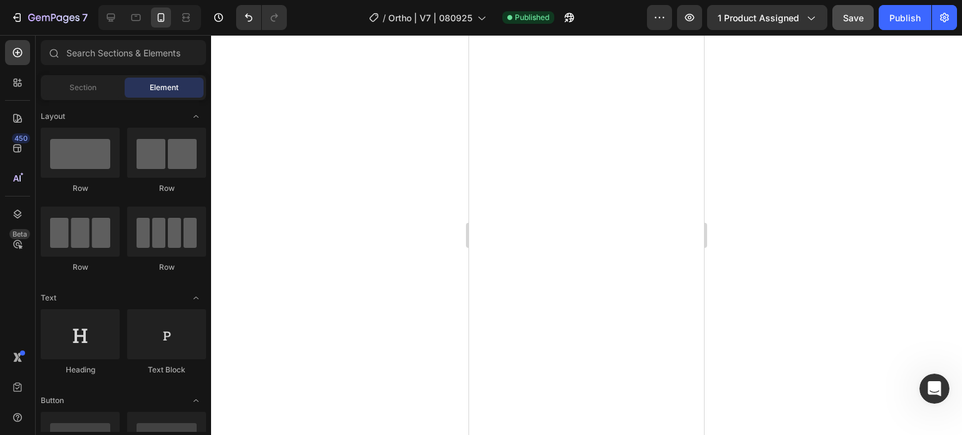
scroll to position [0, 0]
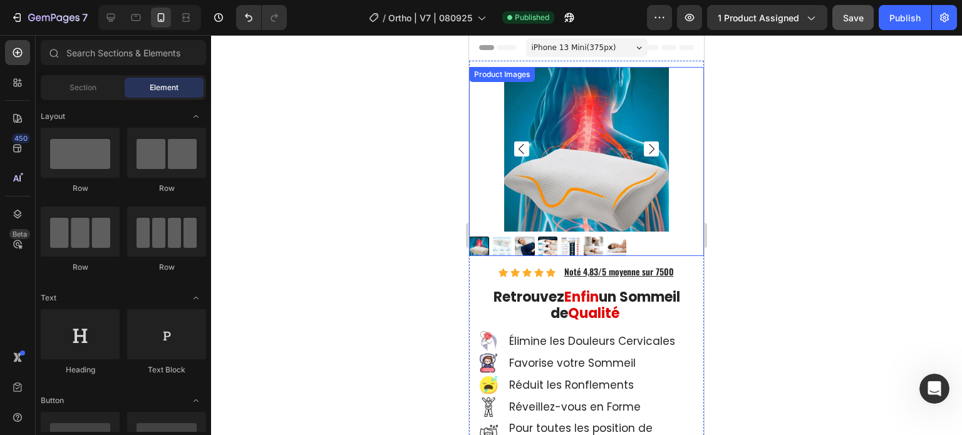
click at [644, 142] on icon "Carousel Next Arrow" at bounding box center [651, 149] width 15 height 15
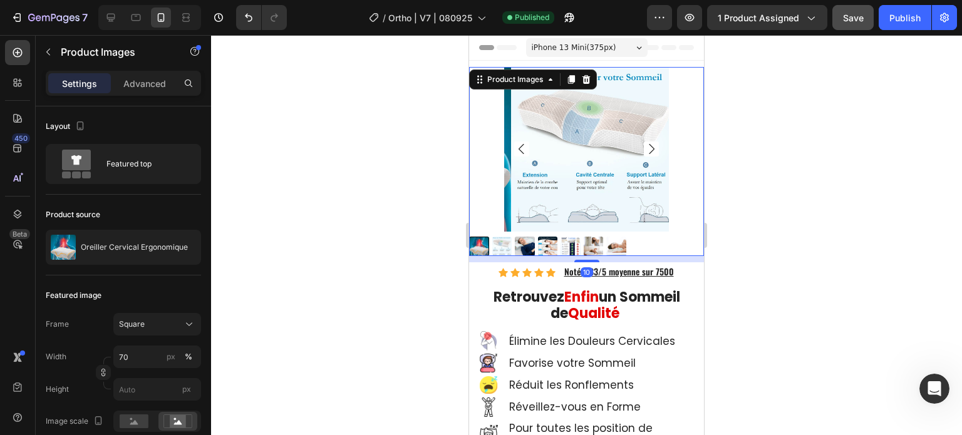
click at [644, 142] on icon "Carousel Next Arrow" at bounding box center [651, 149] width 15 height 15
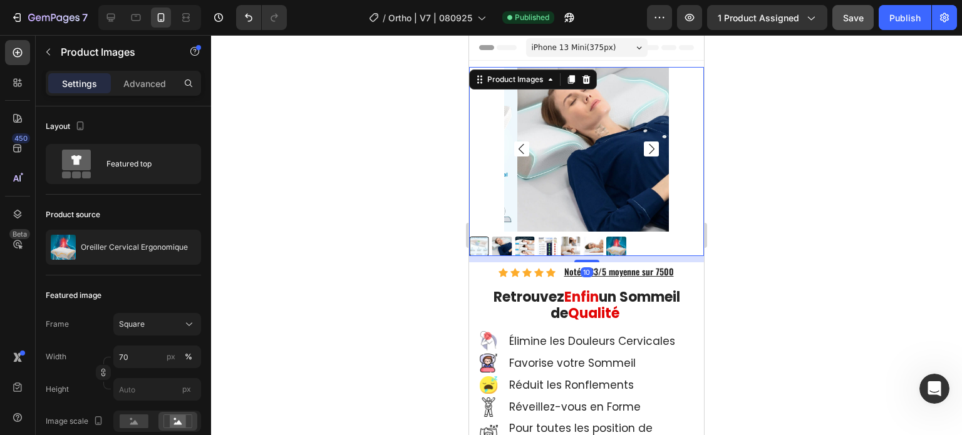
click at [644, 142] on icon "Carousel Next Arrow" at bounding box center [651, 149] width 15 height 15
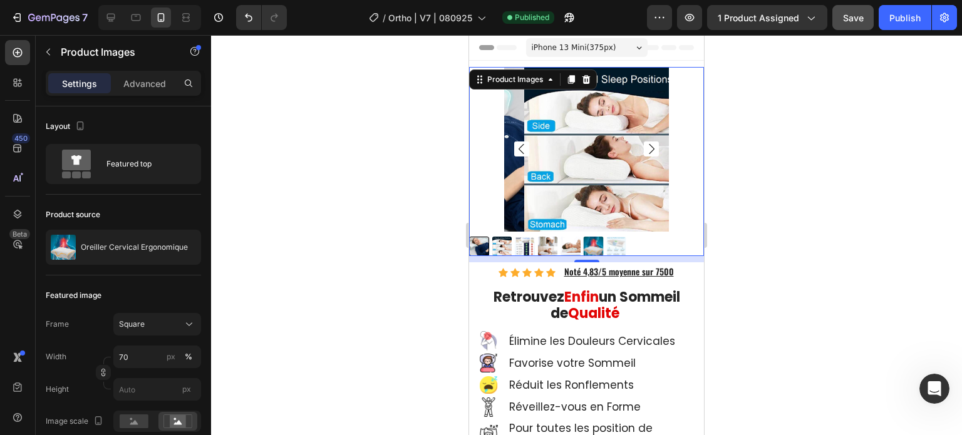
click at [644, 142] on icon "Carousel Next Arrow" at bounding box center [651, 149] width 15 height 15
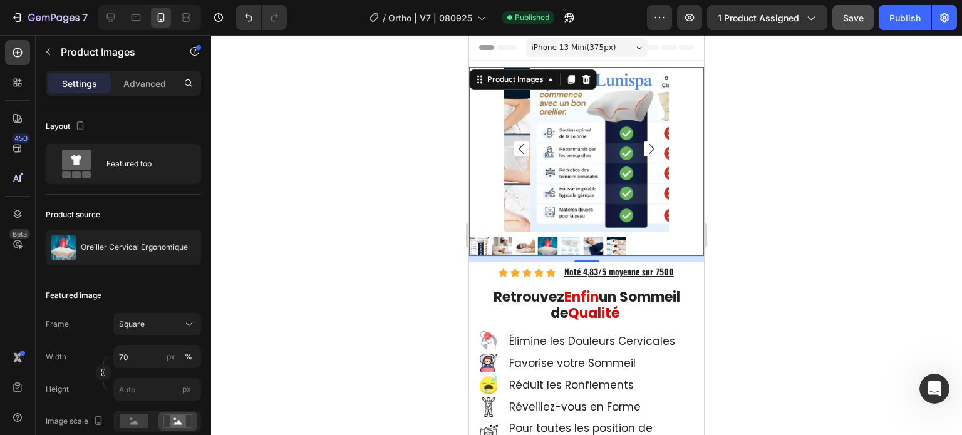
click at [667, 237] on div at bounding box center [586, 247] width 235 height 20
click at [409, 192] on div at bounding box center [586, 235] width 751 height 400
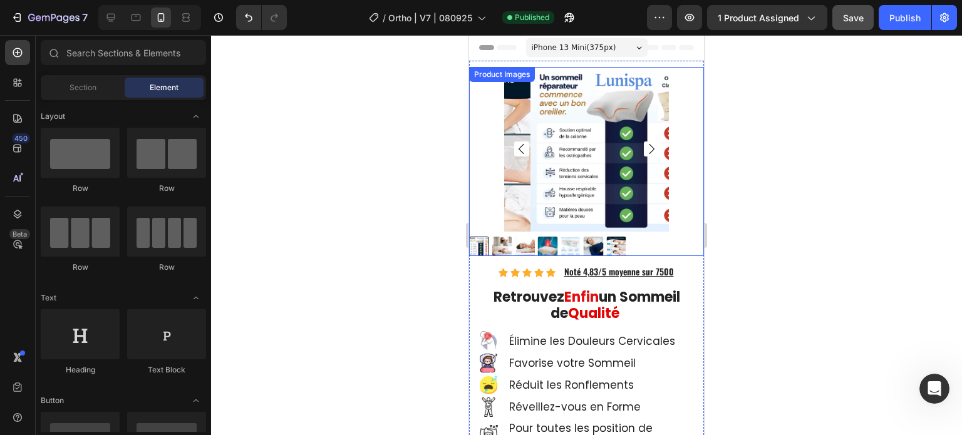
drag, startPoint x: 655, startPoint y: 241, endPoint x: 628, endPoint y: 211, distance: 40.3
click at [654, 240] on div at bounding box center [586, 247] width 235 height 20
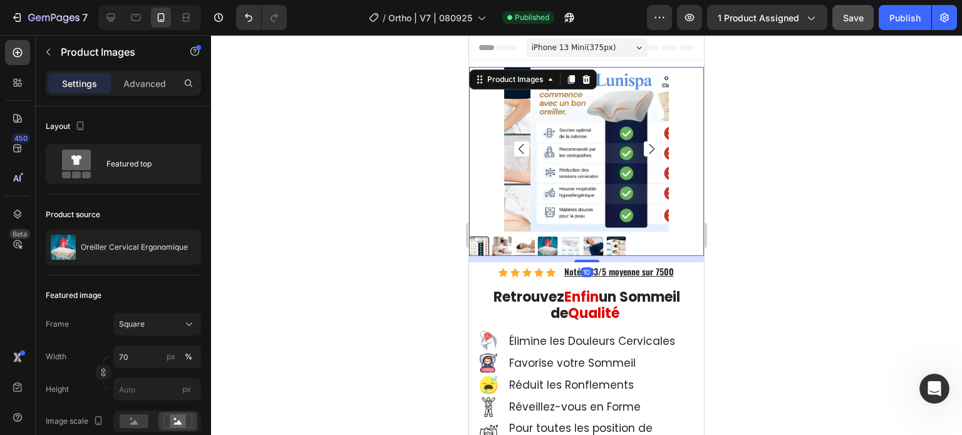
click at [535, 115] on img at bounding box center [613, 149] width 165 height 165
click at [644, 240] on div at bounding box center [586, 247] width 235 height 20
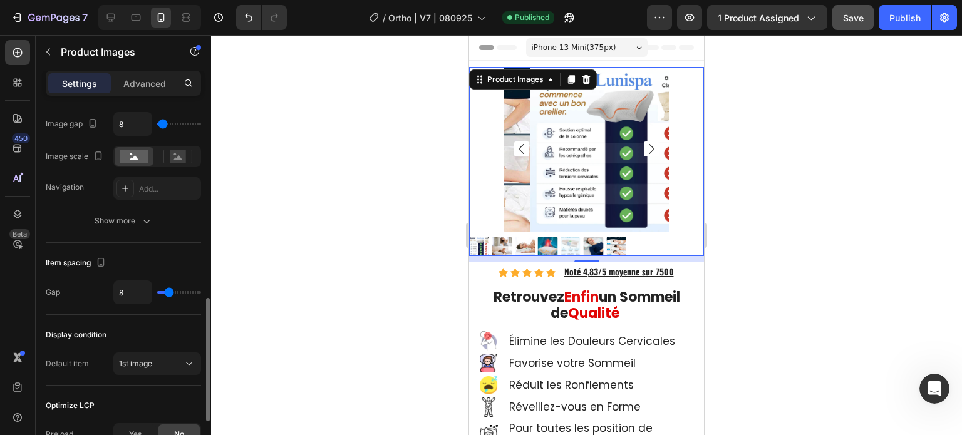
scroll to position [709, 0]
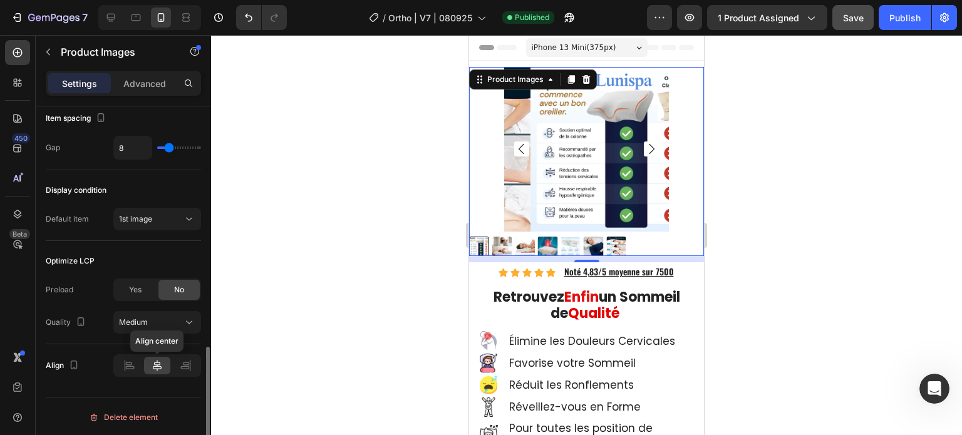
click at [158, 362] on icon at bounding box center [157, 366] width 13 height 13
click at [574, 182] on img at bounding box center [613, 149] width 165 height 165
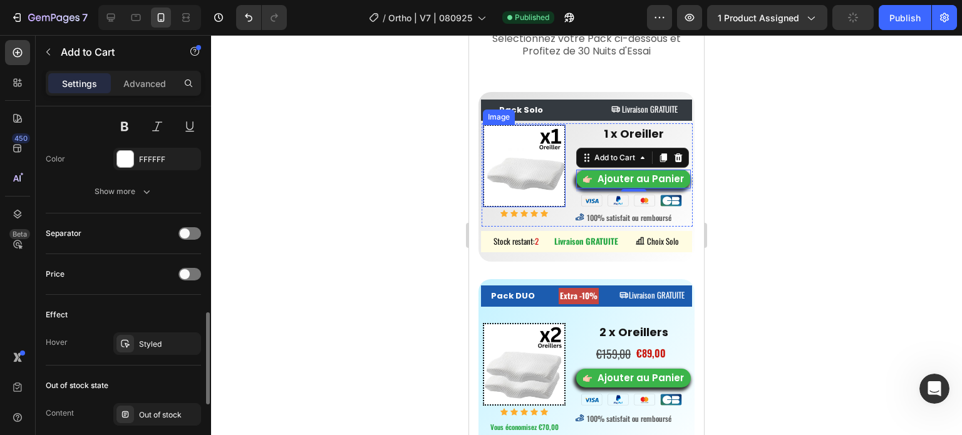
scroll to position [627, 0]
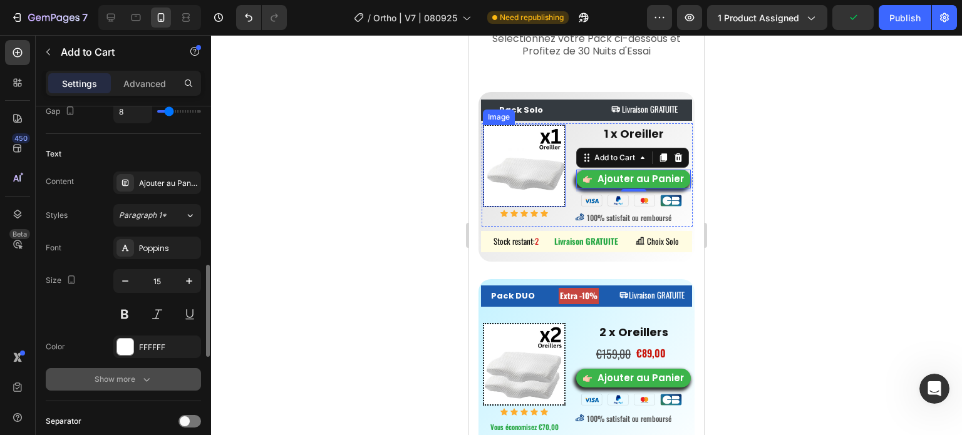
click at [145, 375] on icon "button" at bounding box center [146, 379] width 13 height 13
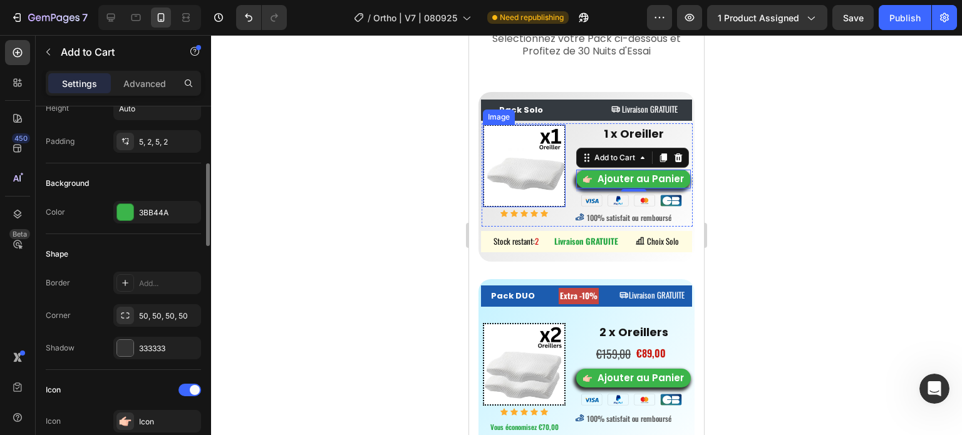
scroll to position [376, 0]
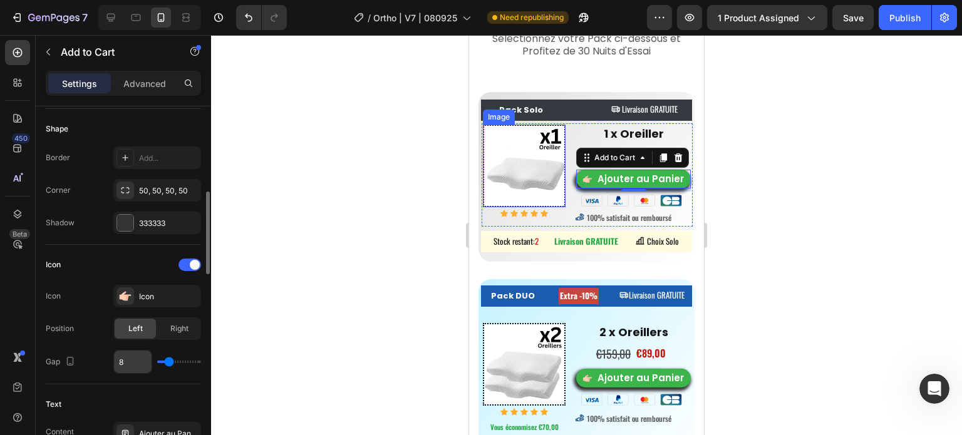
click at [126, 365] on input "8" at bounding box center [133, 362] width 38 height 23
type input "4"
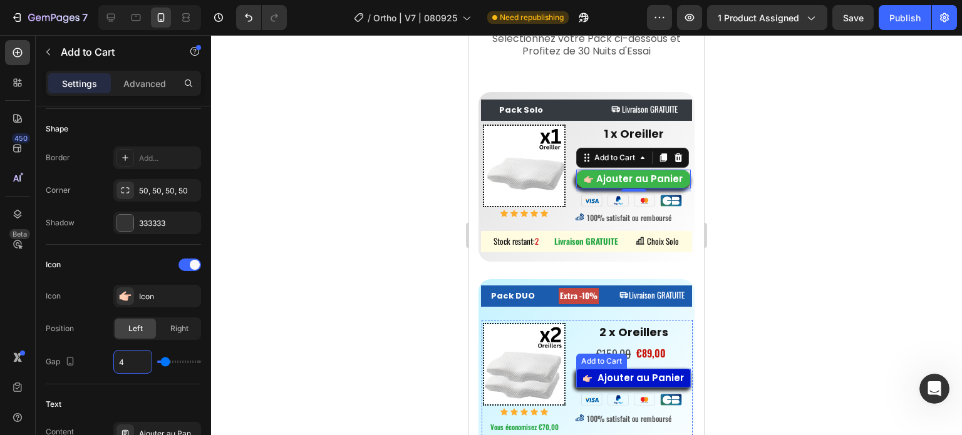
click at [596, 369] on div "Ajouter au Panier Add to Cart" at bounding box center [633, 378] width 115 height 19
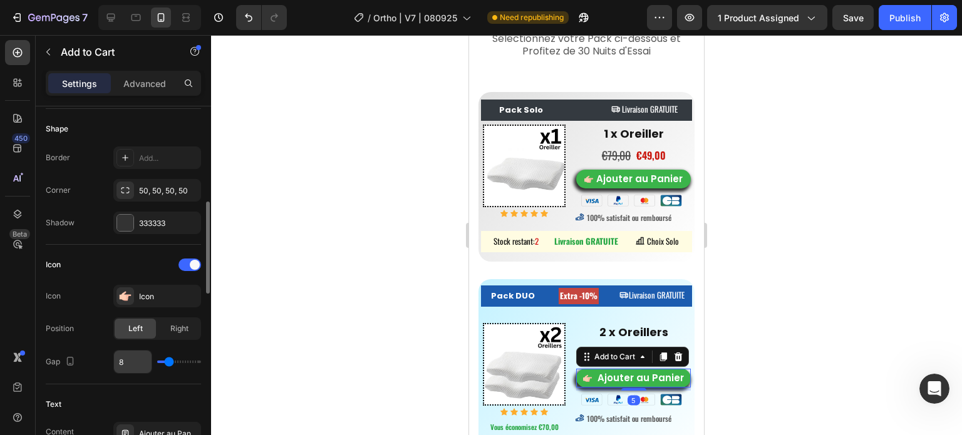
click at [128, 363] on input "8" at bounding box center [133, 362] width 38 height 23
type input "4"
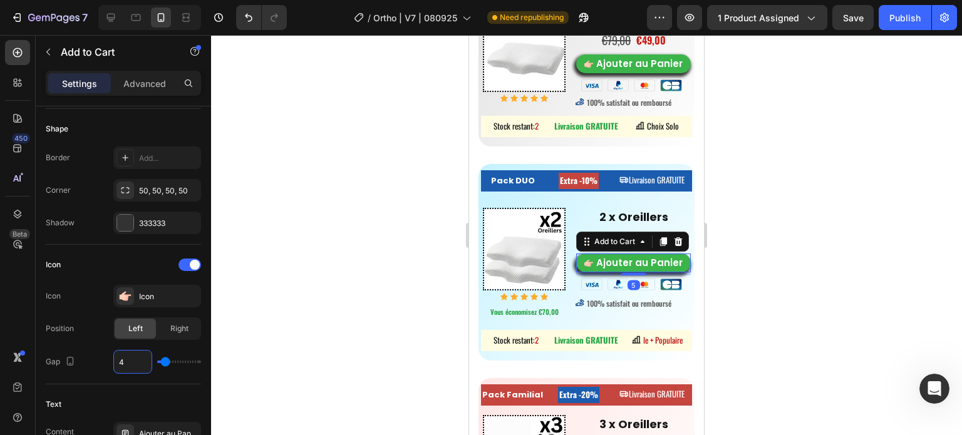
scroll to position [8063, 0]
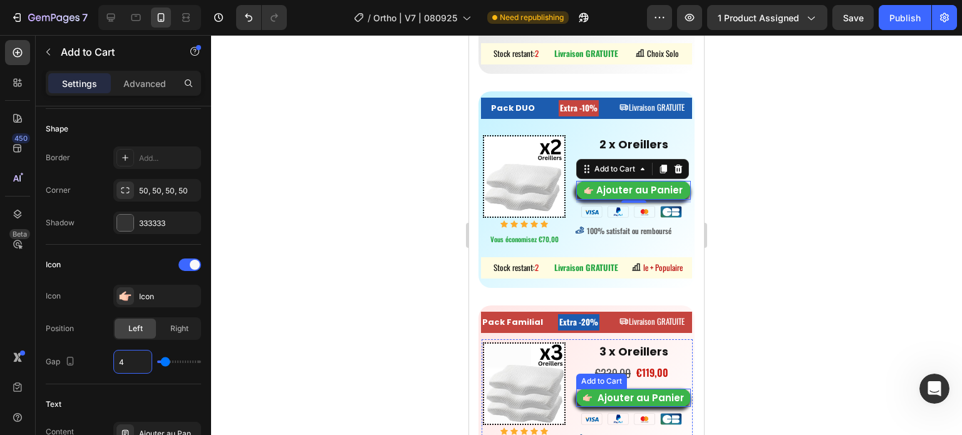
click at [581, 380] on div "Add to Cart" at bounding box center [601, 381] width 51 height 15
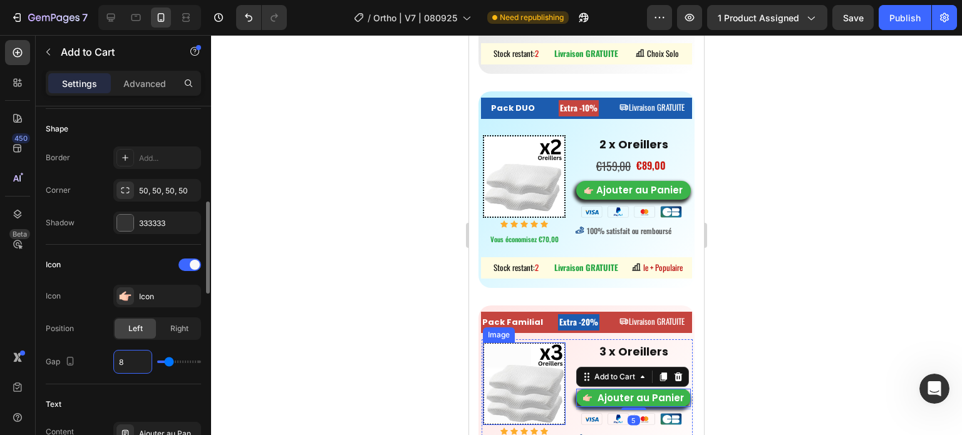
click at [118, 364] on input "8" at bounding box center [133, 362] width 38 height 23
type input "4"
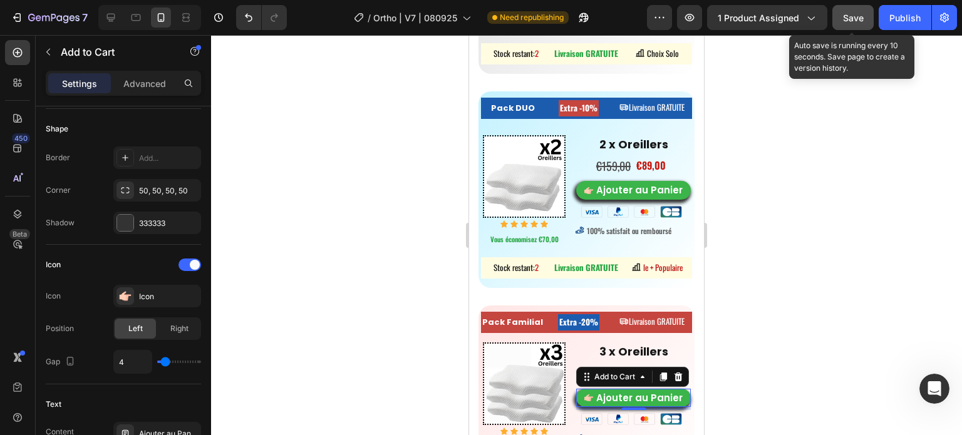
click at [849, 19] on span "Save" at bounding box center [853, 18] width 21 height 11
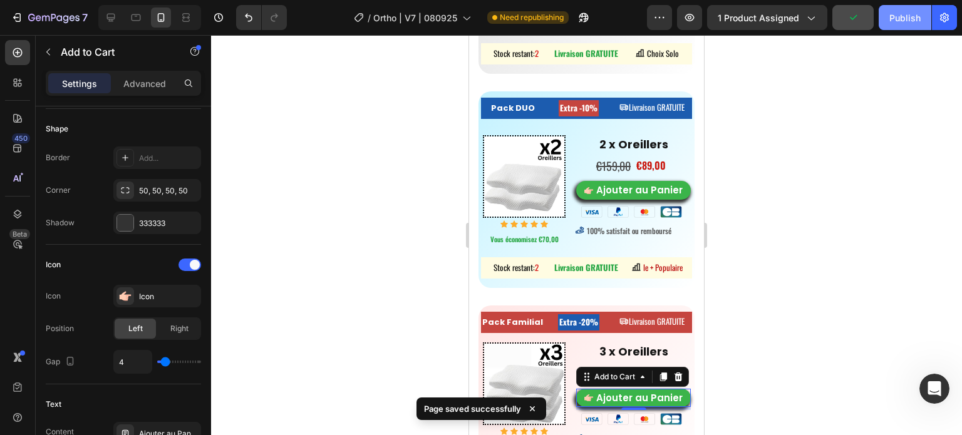
click at [895, 22] on div "Publish" at bounding box center [905, 17] width 31 height 13
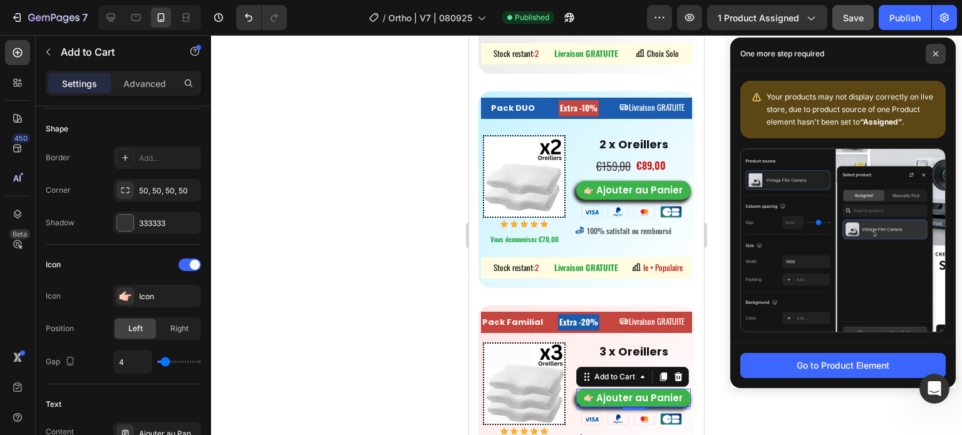
click at [937, 53] on icon at bounding box center [936, 54] width 6 height 6
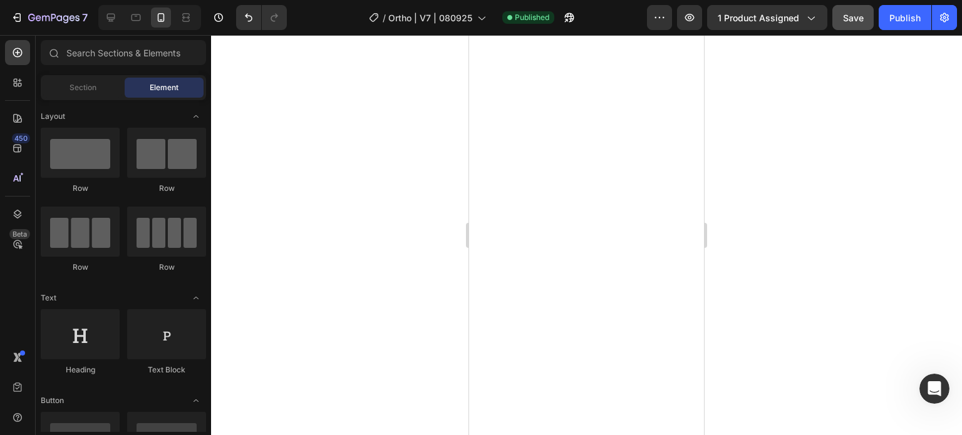
scroll to position [0, 0]
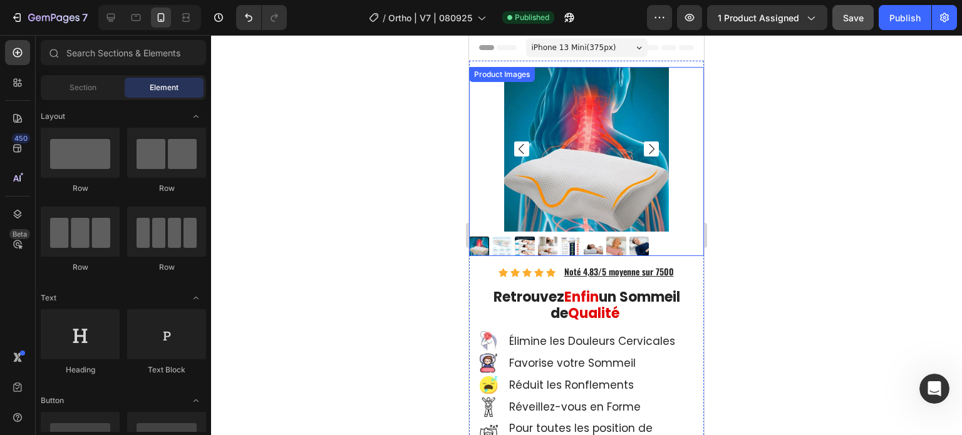
click at [498, 241] on img at bounding box center [502, 247] width 20 height 20
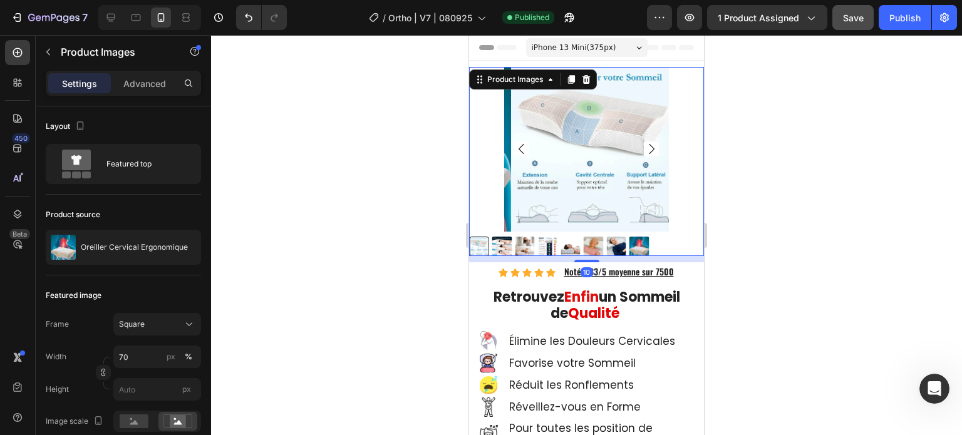
drag, startPoint x: 433, startPoint y: 197, endPoint x: 427, endPoint y: 170, distance: 27.7
click at [433, 197] on div at bounding box center [586, 235] width 751 height 400
